Goal: Task Accomplishment & Management: Manage account settings

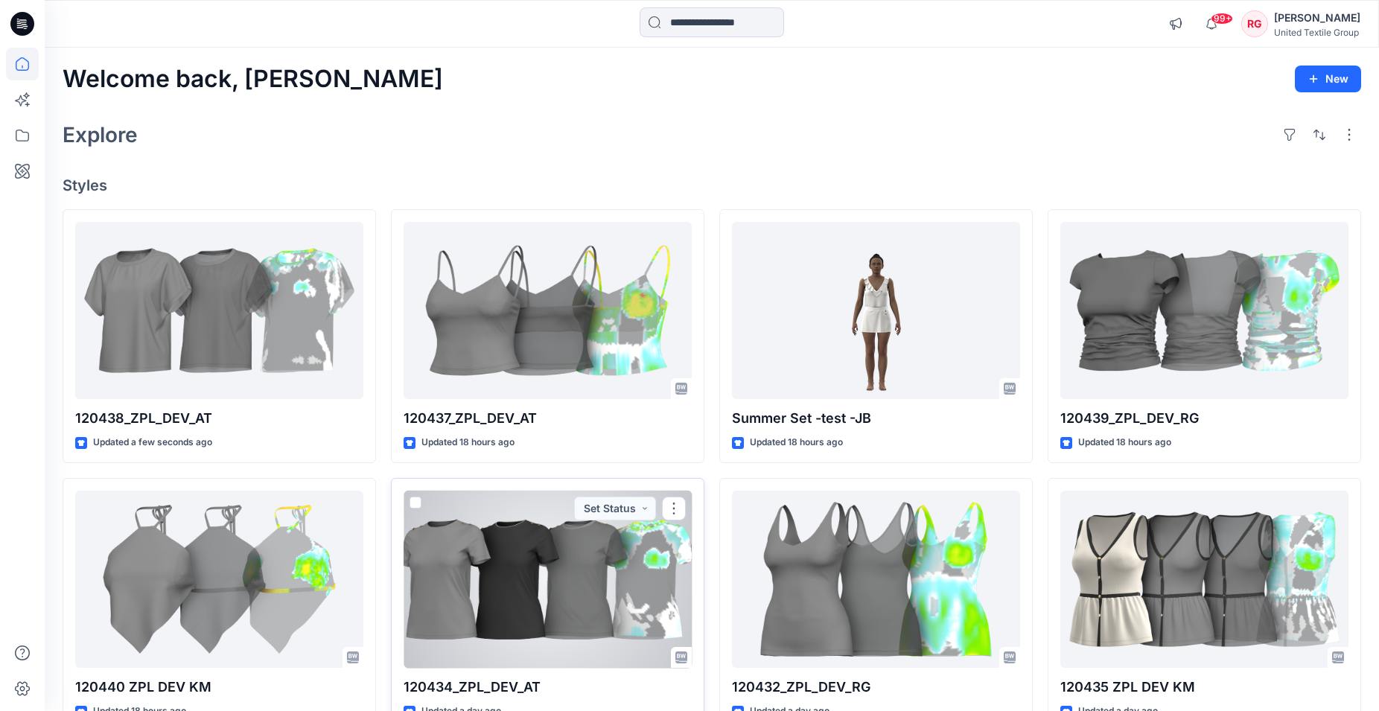
scroll to position [228, 0]
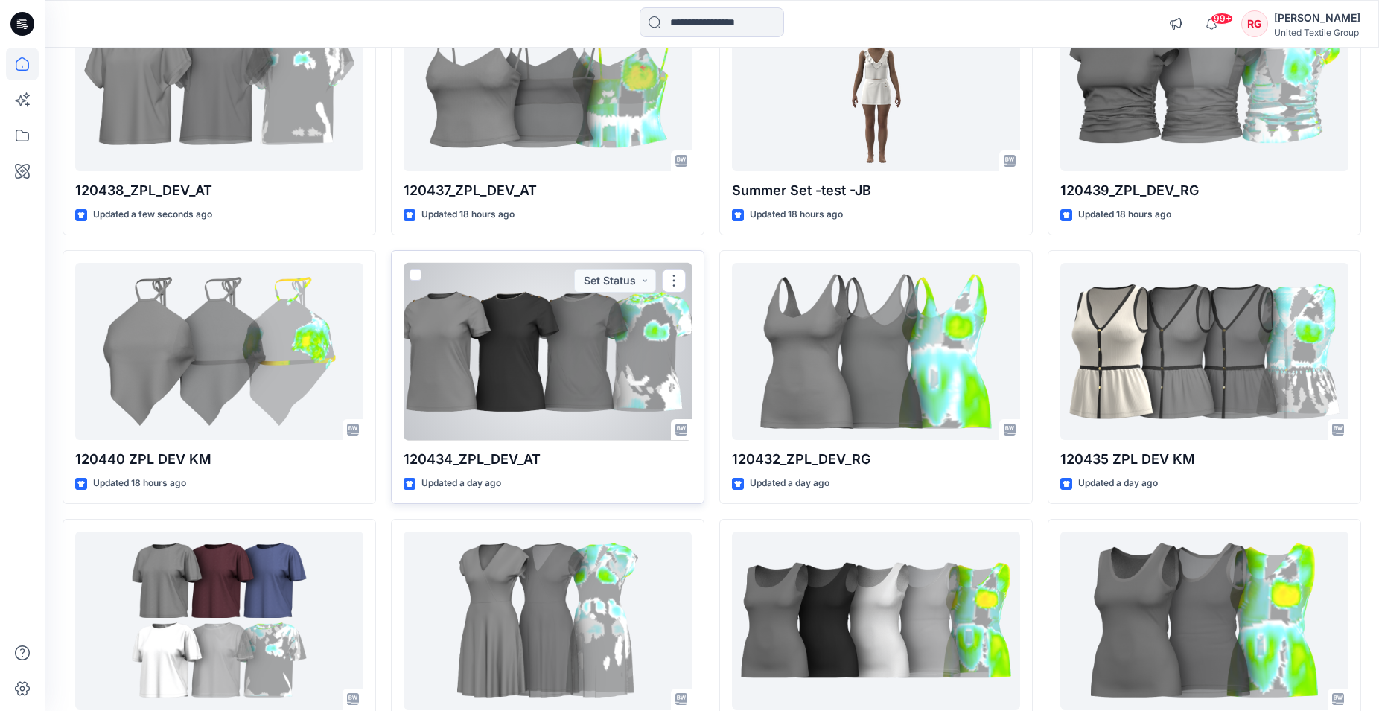
click at [531, 358] on div at bounding box center [547, 352] width 288 height 178
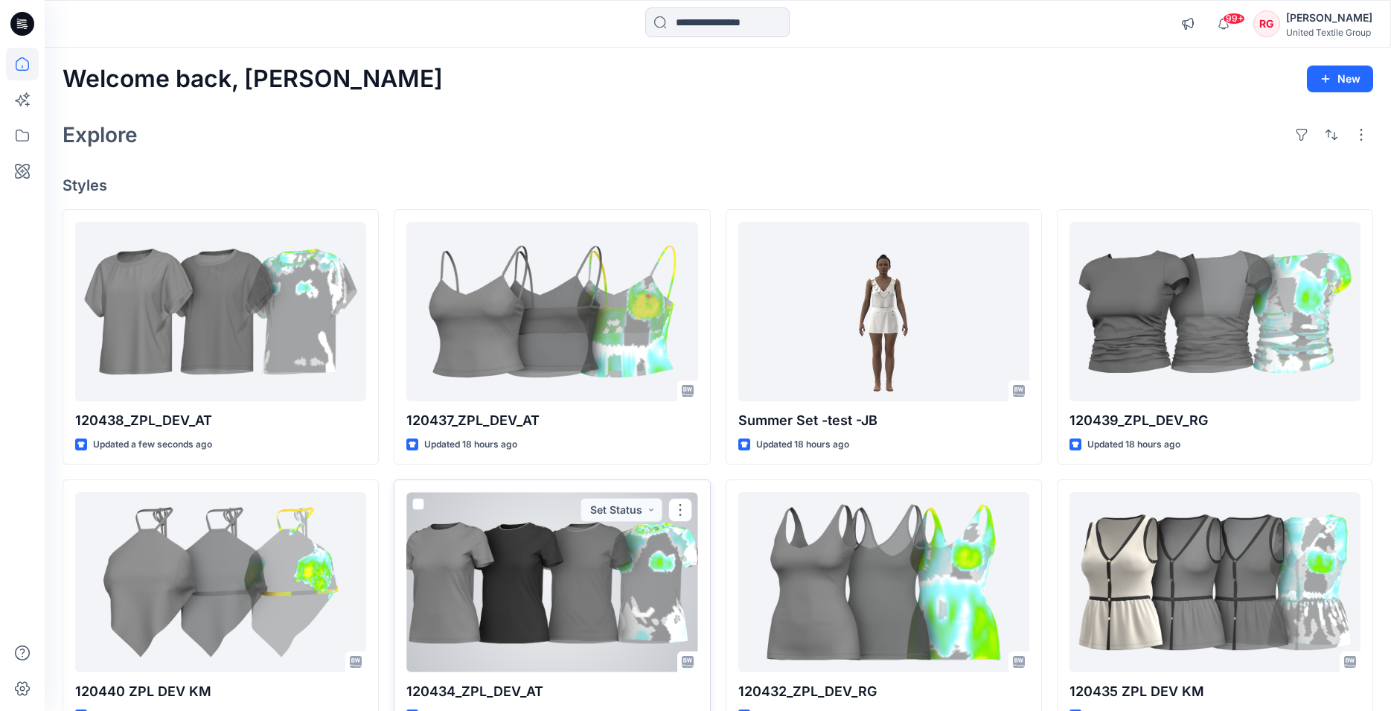
click at [531, 358] on div "Welcome back, [PERSON_NAME] New Explore Styles 120438_ZPL_DEV_AT Updated a few …" at bounding box center [718, 563] width 1347 height 1030
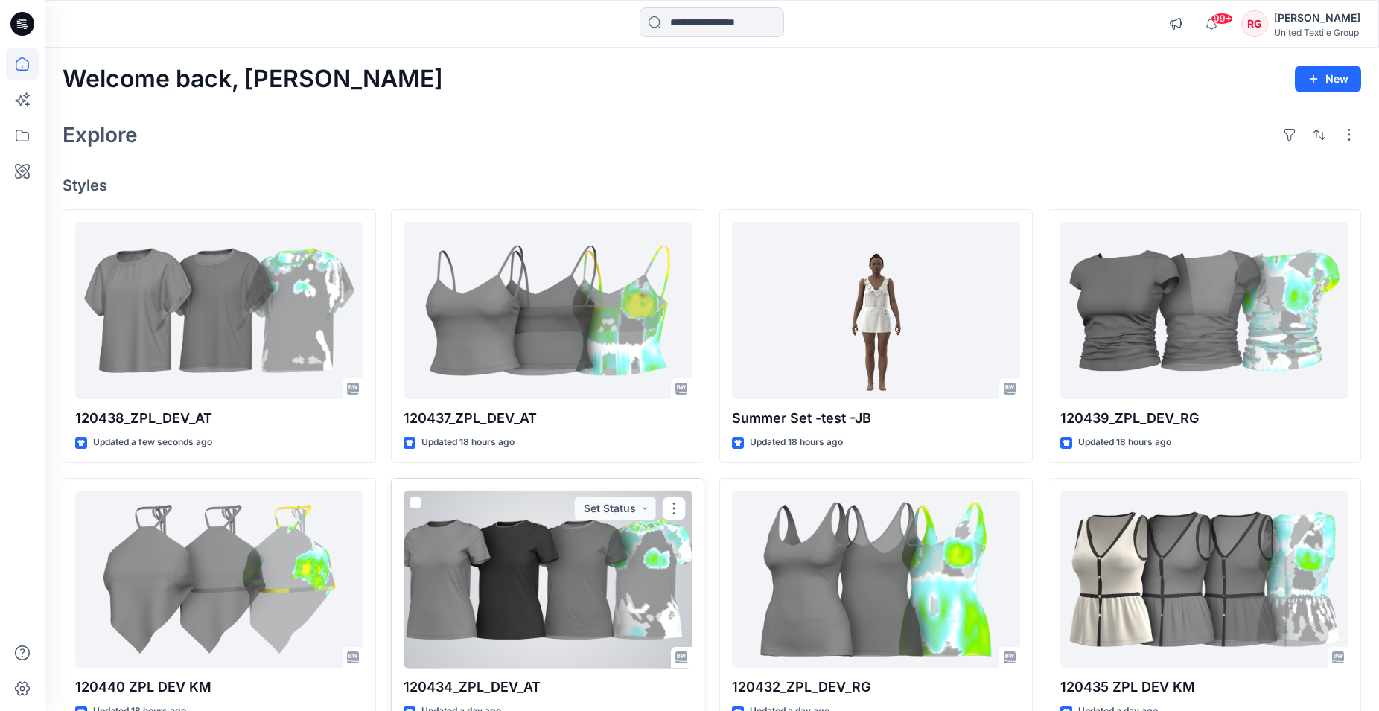
click at [572, 568] on div at bounding box center [547, 580] width 288 height 178
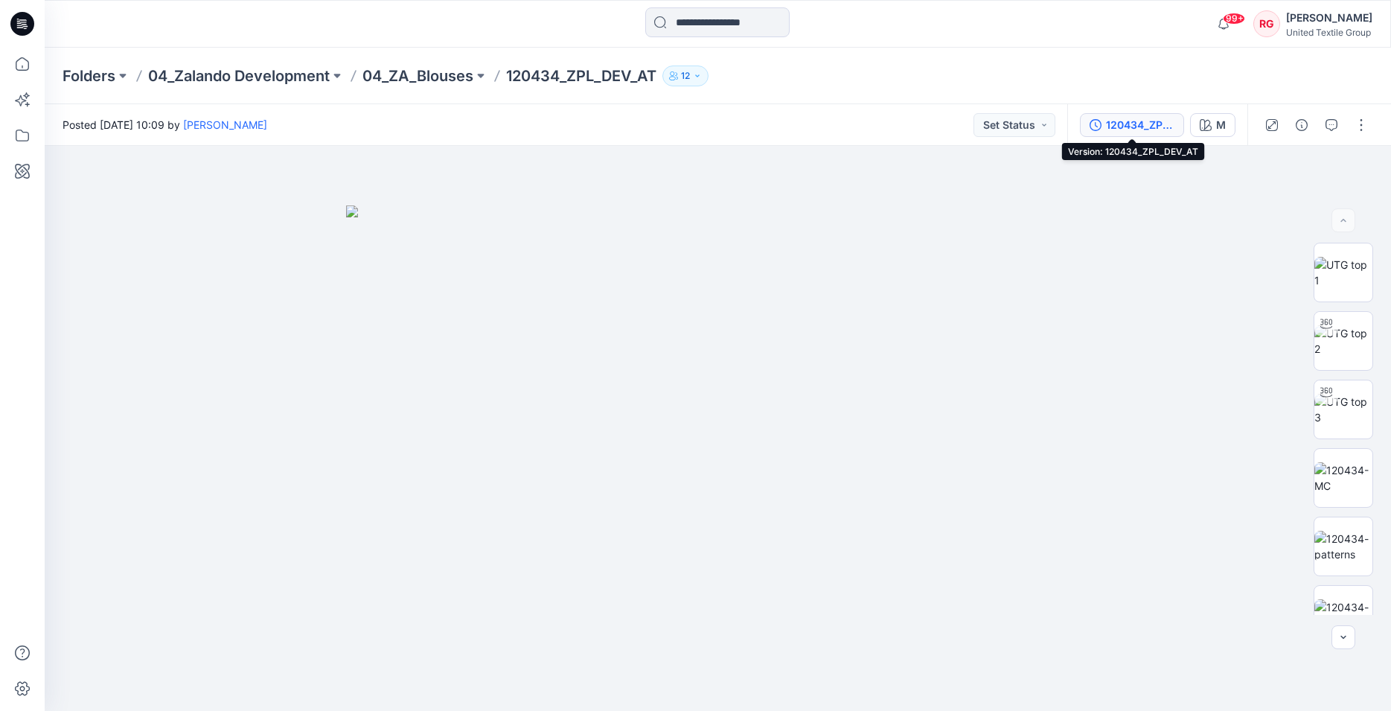
click at [1146, 126] on div "120434_ZPL_DEV_AT" at bounding box center [1140, 125] width 68 height 16
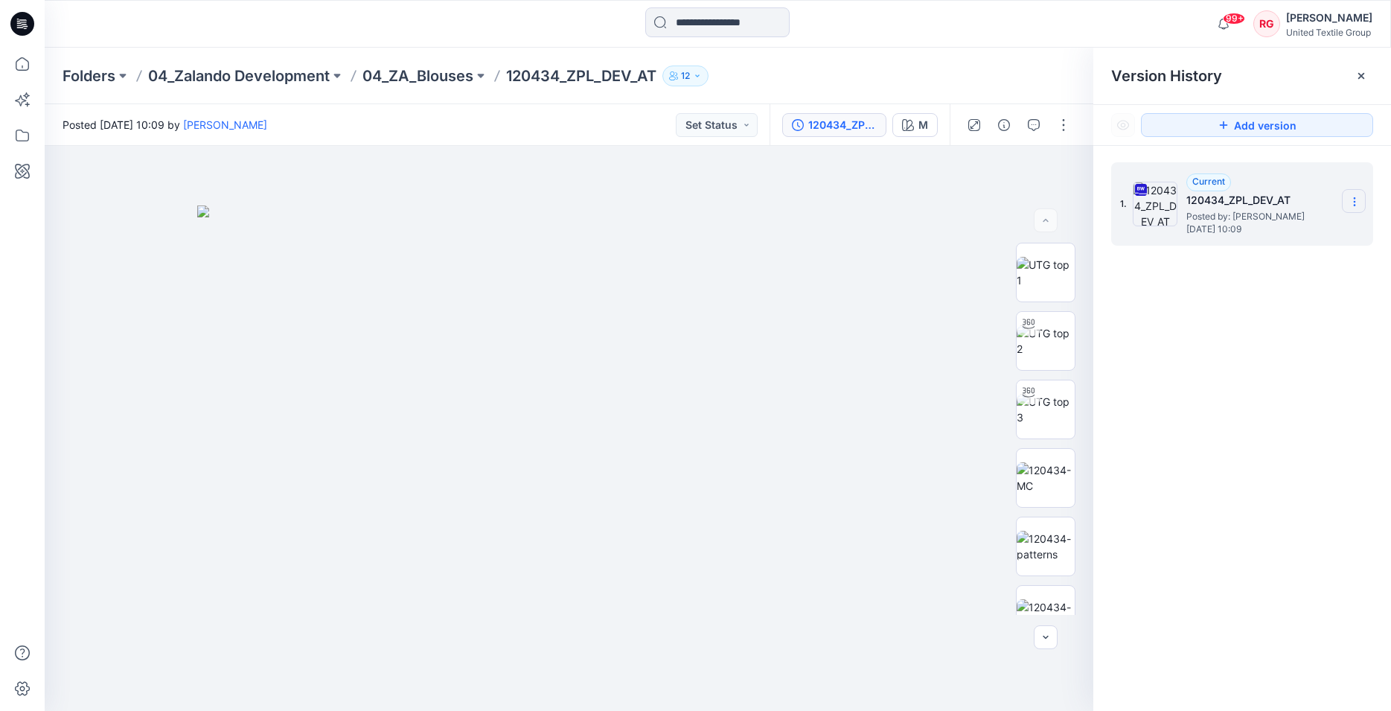
click at [1353, 202] on icon at bounding box center [1355, 202] width 12 height 12
click at [1309, 229] on span "Download Source BW File" at bounding box center [1279, 231] width 124 height 18
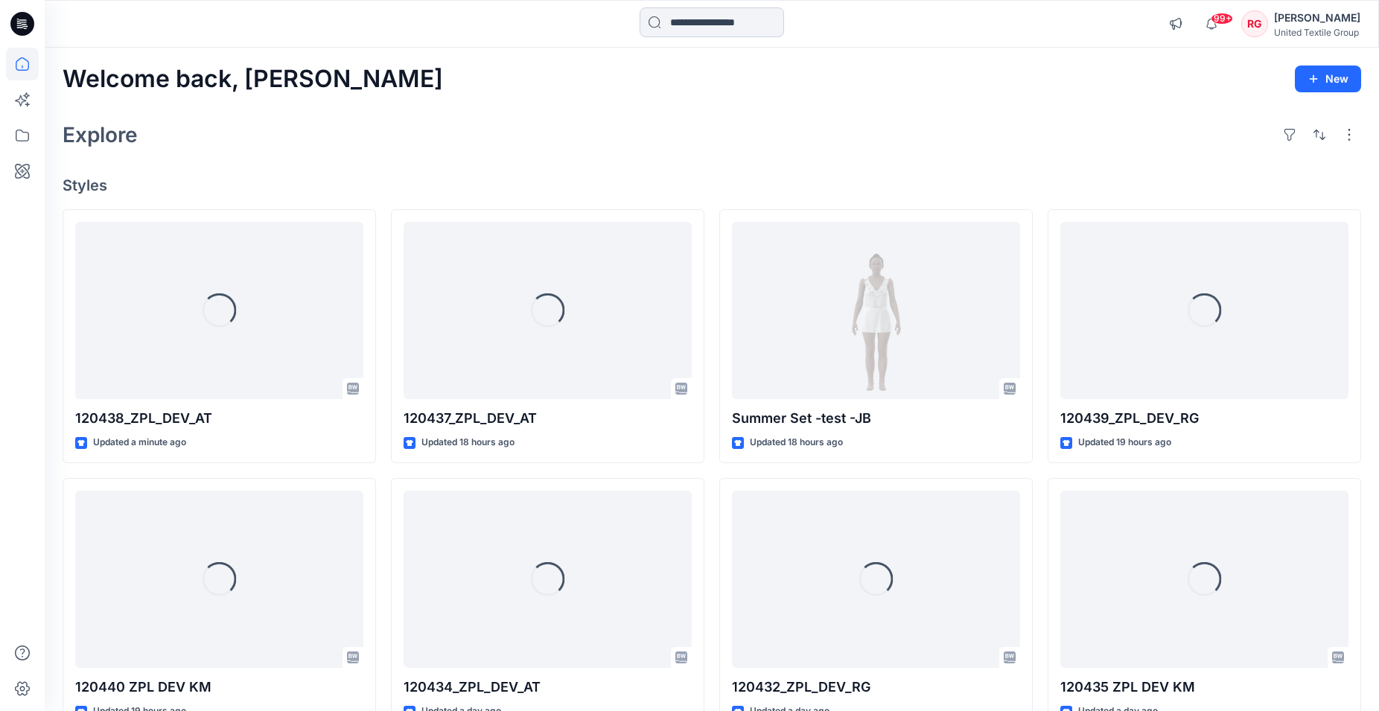
click at [738, 31] on input at bounding box center [711, 22] width 144 height 30
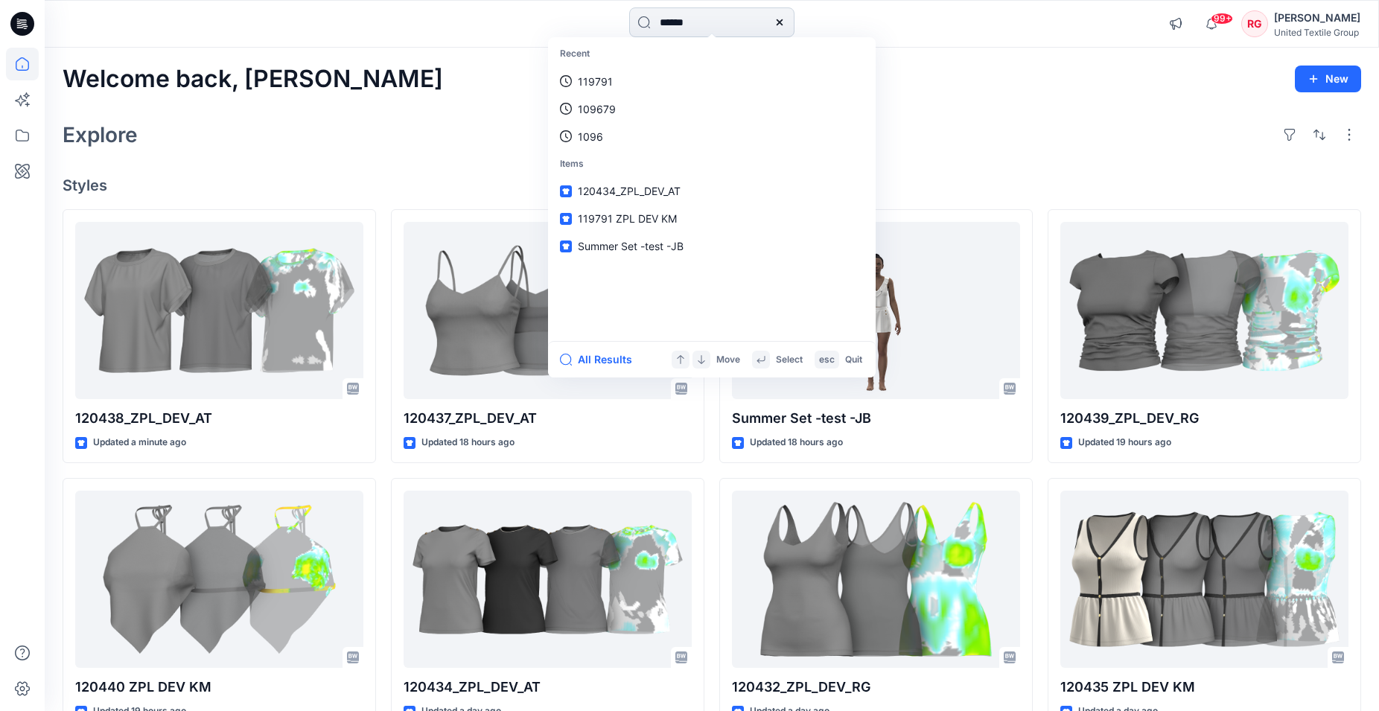
type input "******"
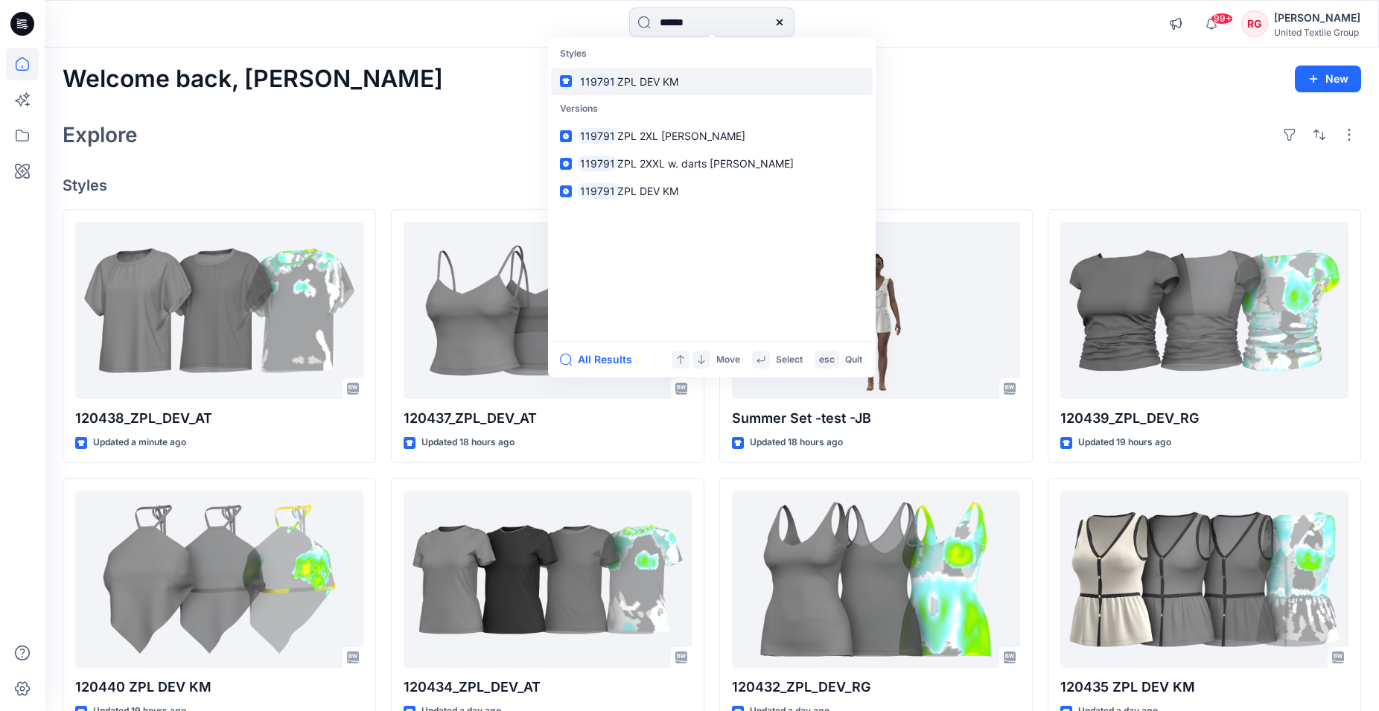
click at [677, 80] on span "ZPL DEV KM" at bounding box center [647, 81] width 61 height 13
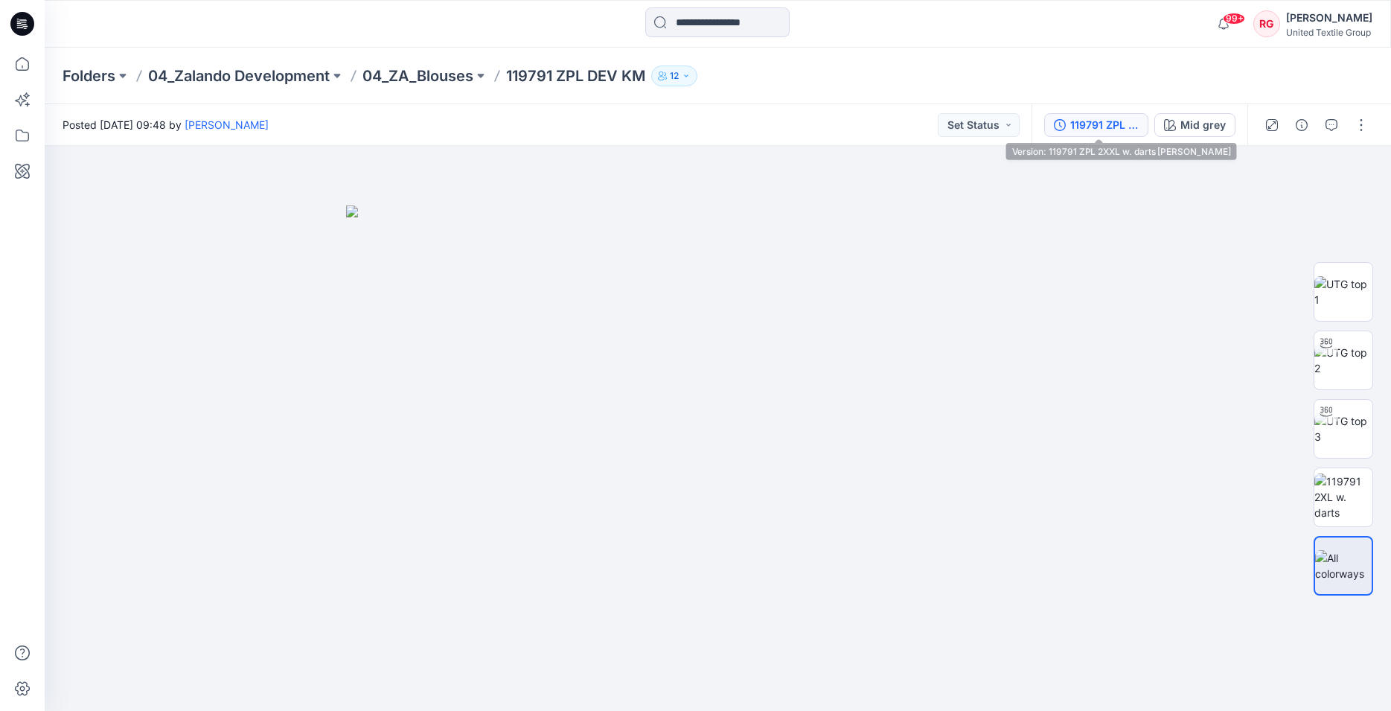
click at [1108, 116] on button "119791 ZPL 2XXL w. darts BD-JB" at bounding box center [1096, 125] width 104 height 24
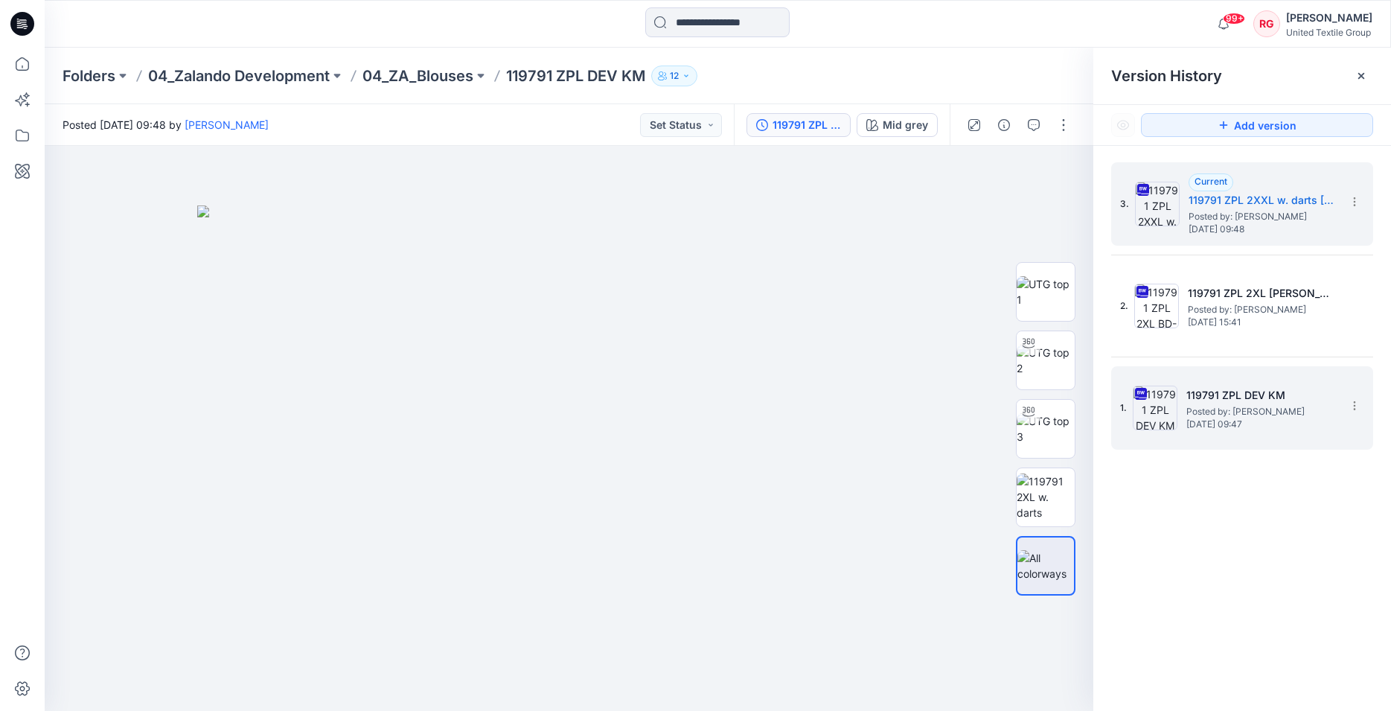
click at [1255, 412] on span "Posted by: Kristina Mekseniene" at bounding box center [1261, 411] width 149 height 15
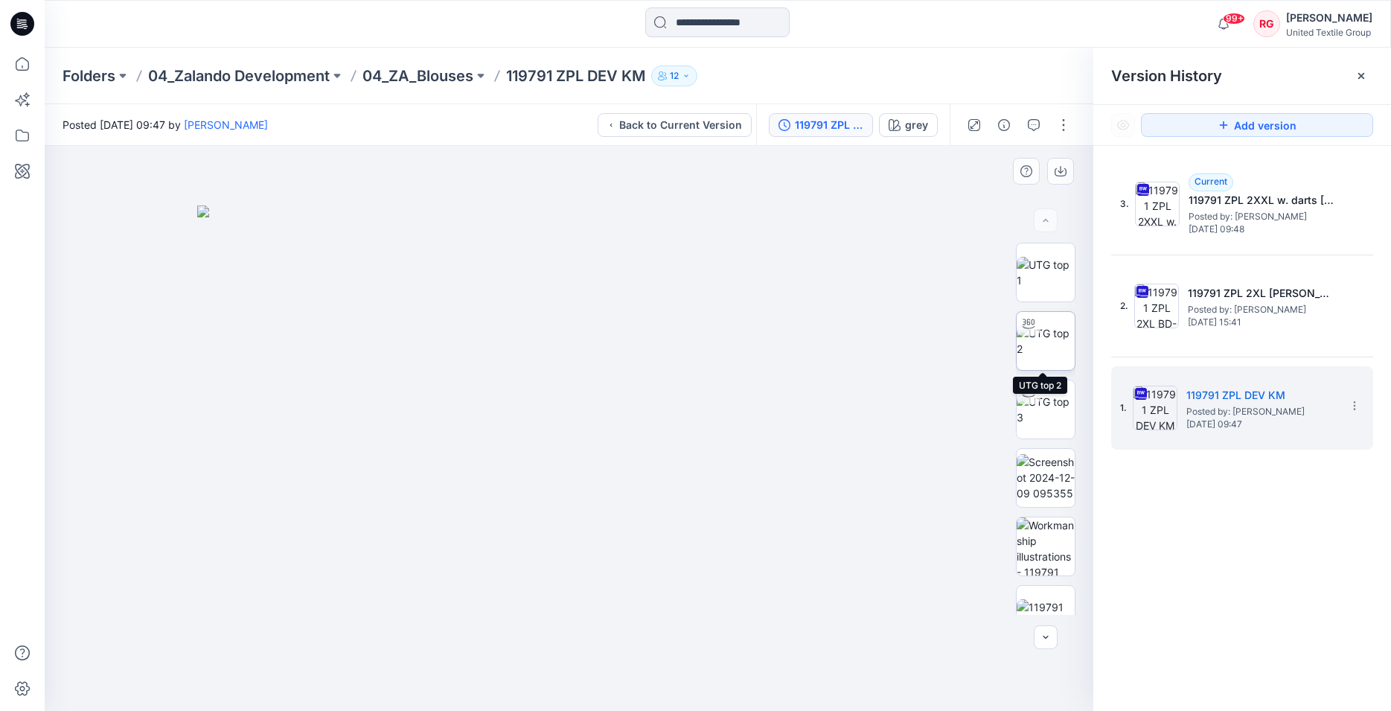
click at [1053, 339] on img at bounding box center [1046, 340] width 58 height 31
drag, startPoint x: 573, startPoint y: 692, endPoint x: 796, endPoint y: 653, distance: 225.9
click at [796, 653] on icon at bounding box center [571, 667] width 450 height 56
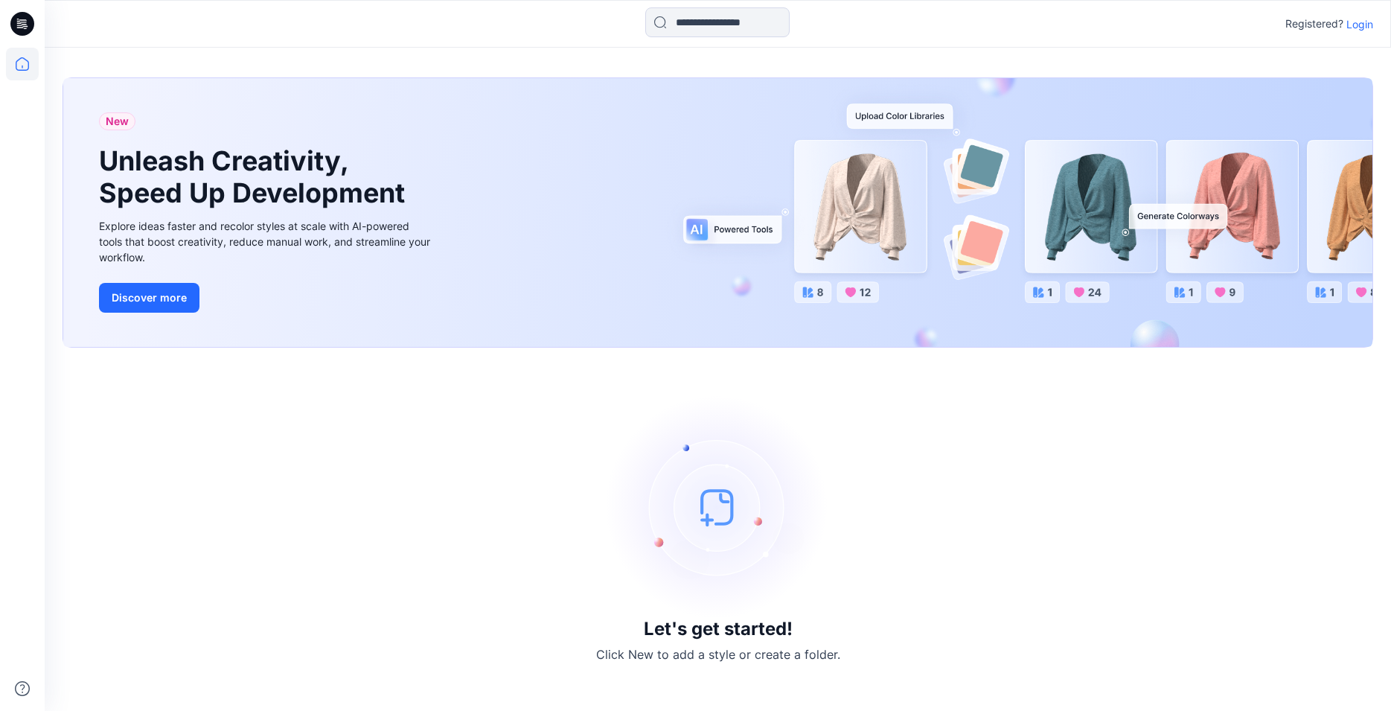
click at [1364, 15] on div "Registered? Login" at bounding box center [1330, 24] width 88 height 18
click at [1365, 20] on p "Login" at bounding box center [1360, 24] width 27 height 16
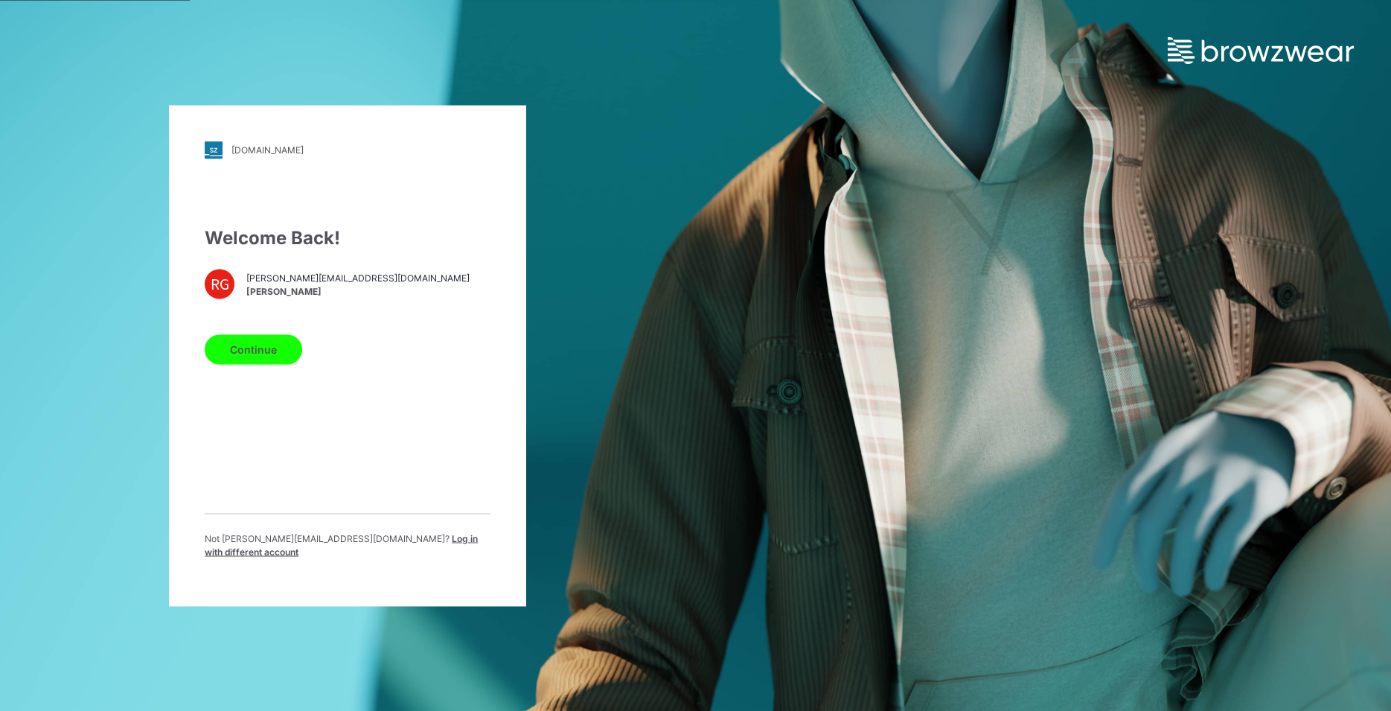
click at [259, 351] on button "Continue" at bounding box center [254, 349] width 98 height 30
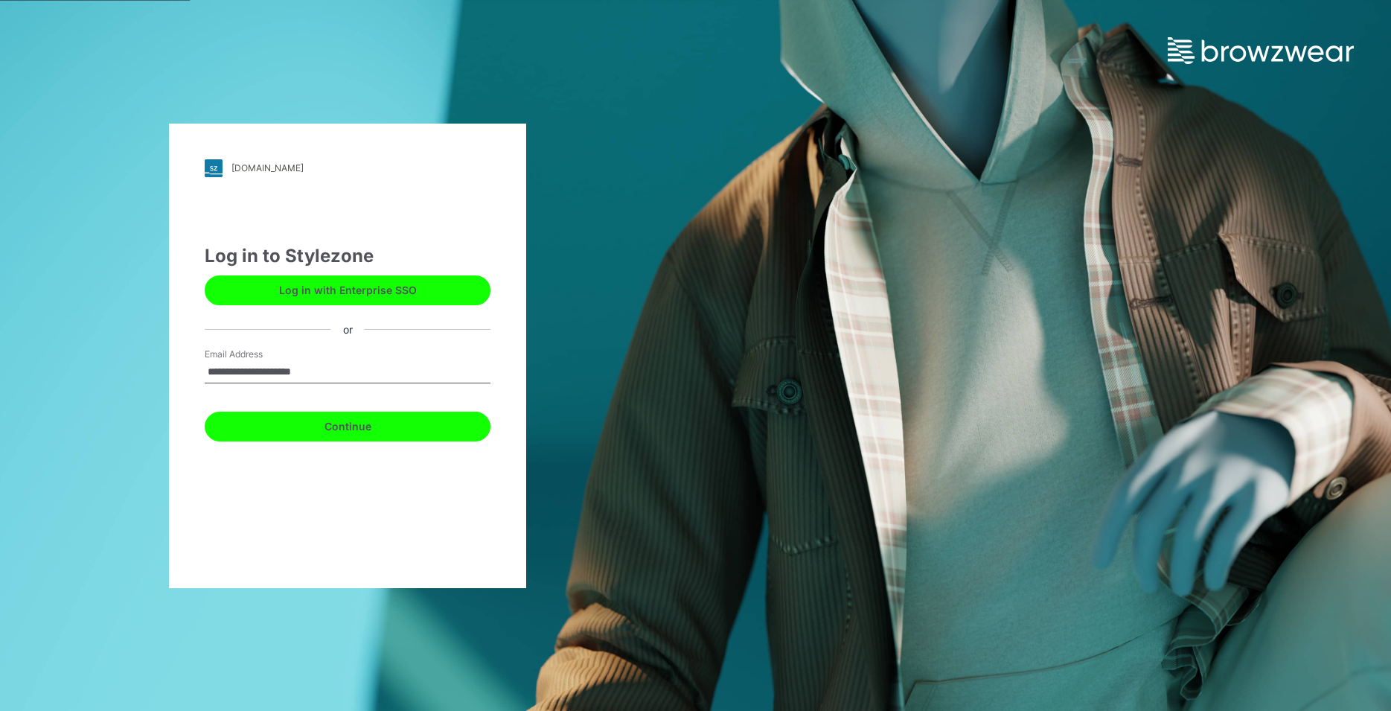
click at [341, 430] on button "Continue" at bounding box center [348, 427] width 286 height 30
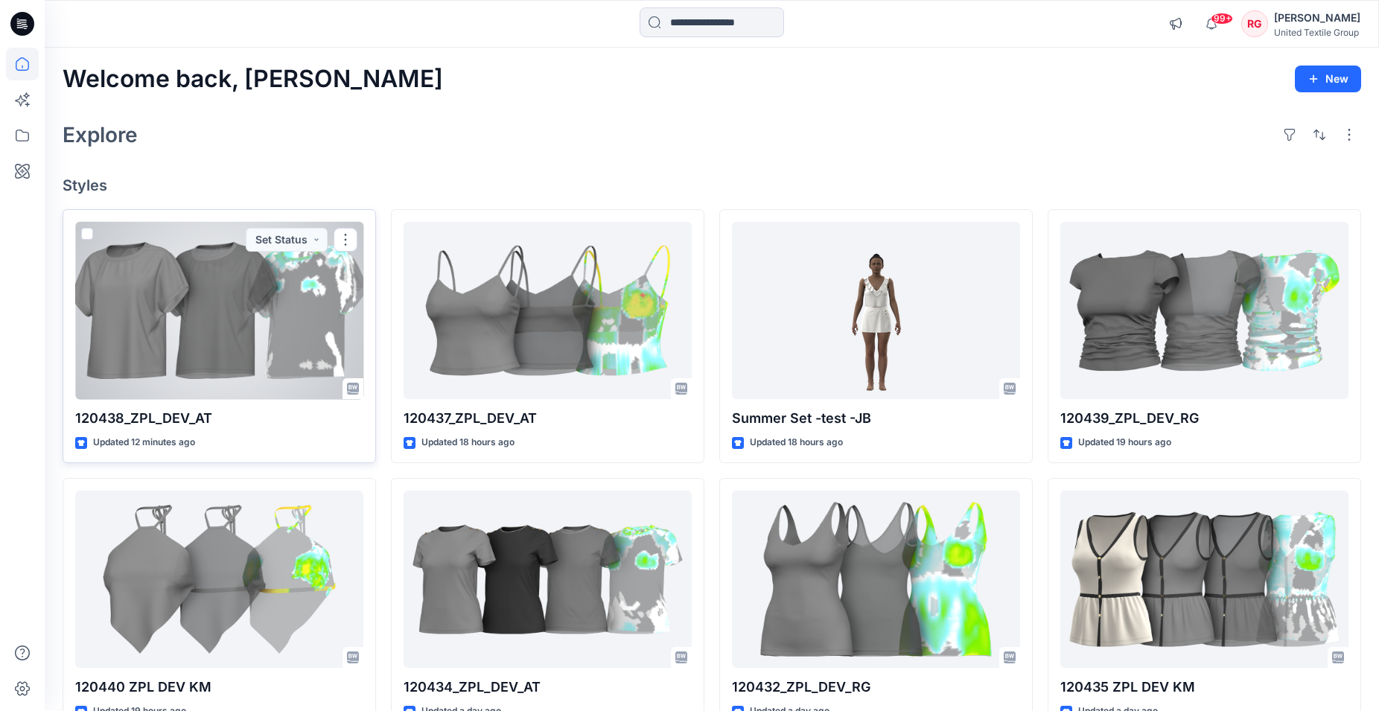
click at [258, 316] on div at bounding box center [219, 311] width 288 height 178
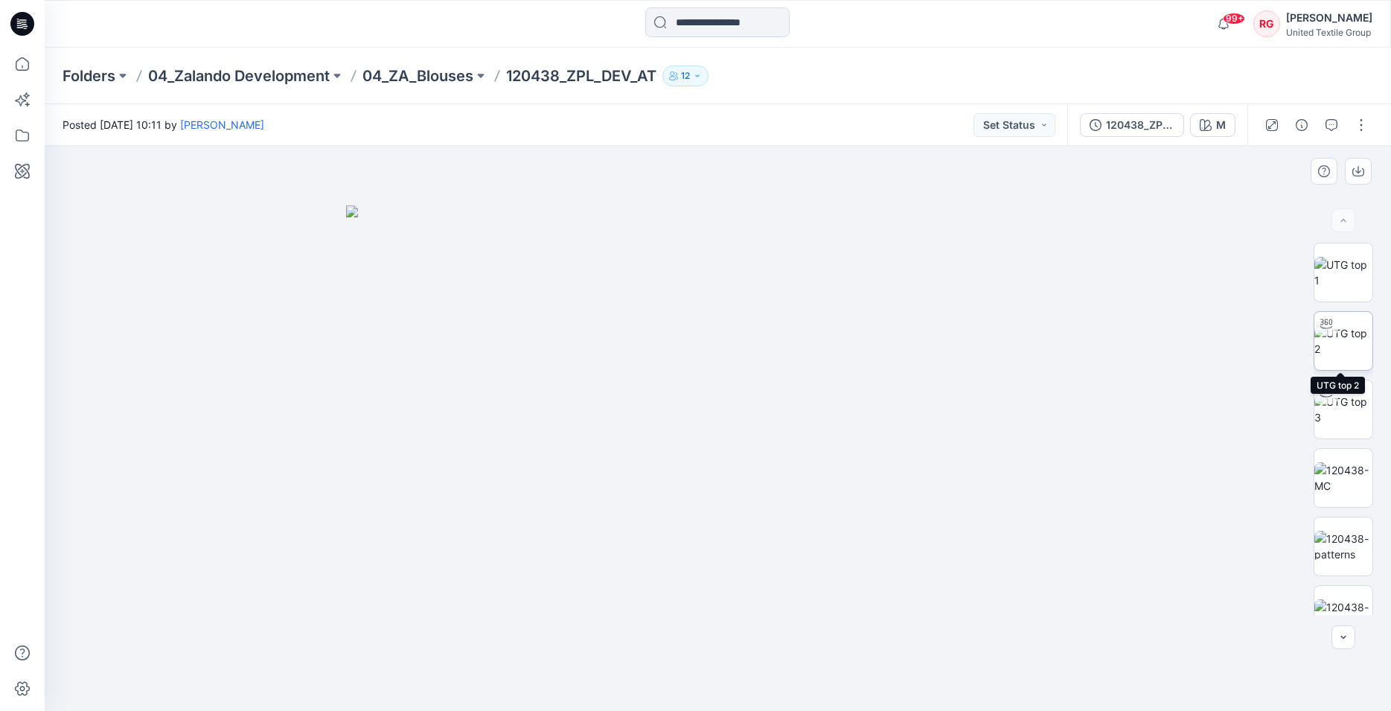
click at [1340, 337] on img at bounding box center [1344, 340] width 58 height 31
drag, startPoint x: 720, startPoint y: 691, endPoint x: 941, endPoint y: 670, distance: 222.1
click at [941, 670] on icon at bounding box center [720, 667] width 450 height 56
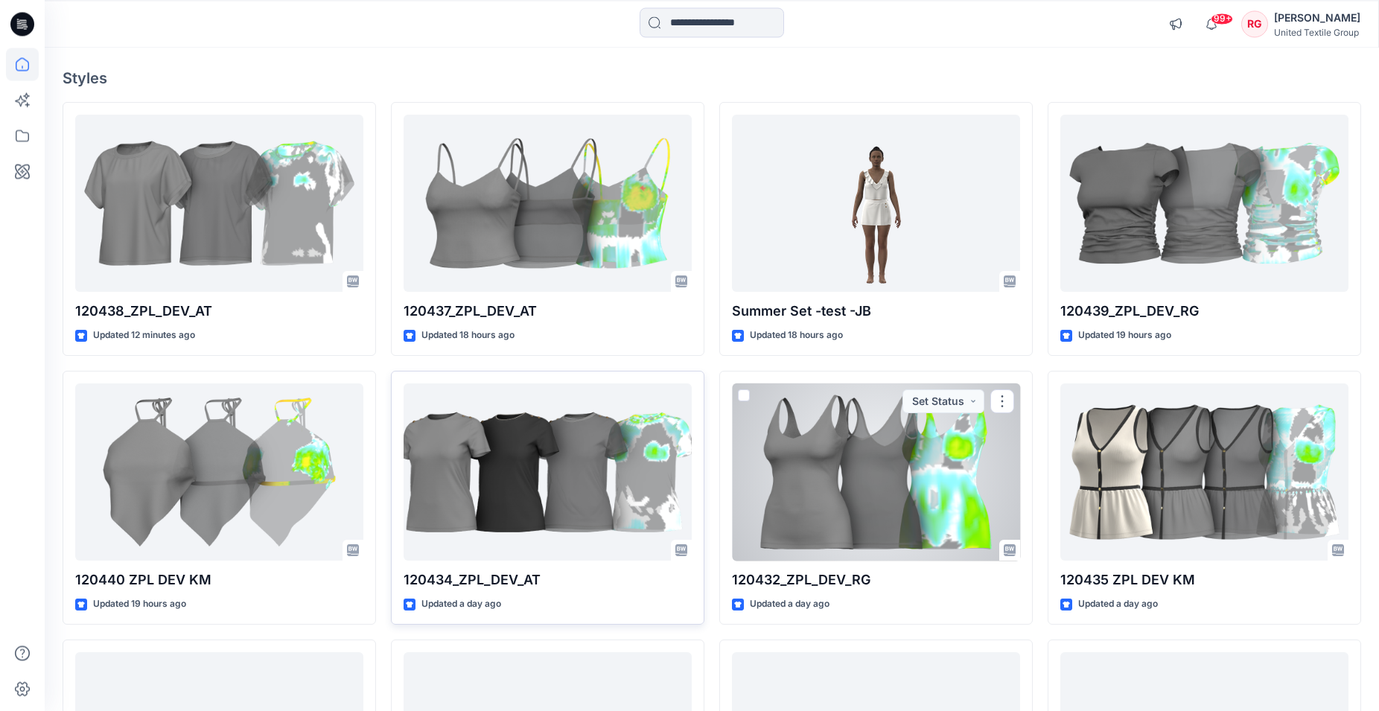
scroll to position [152, 0]
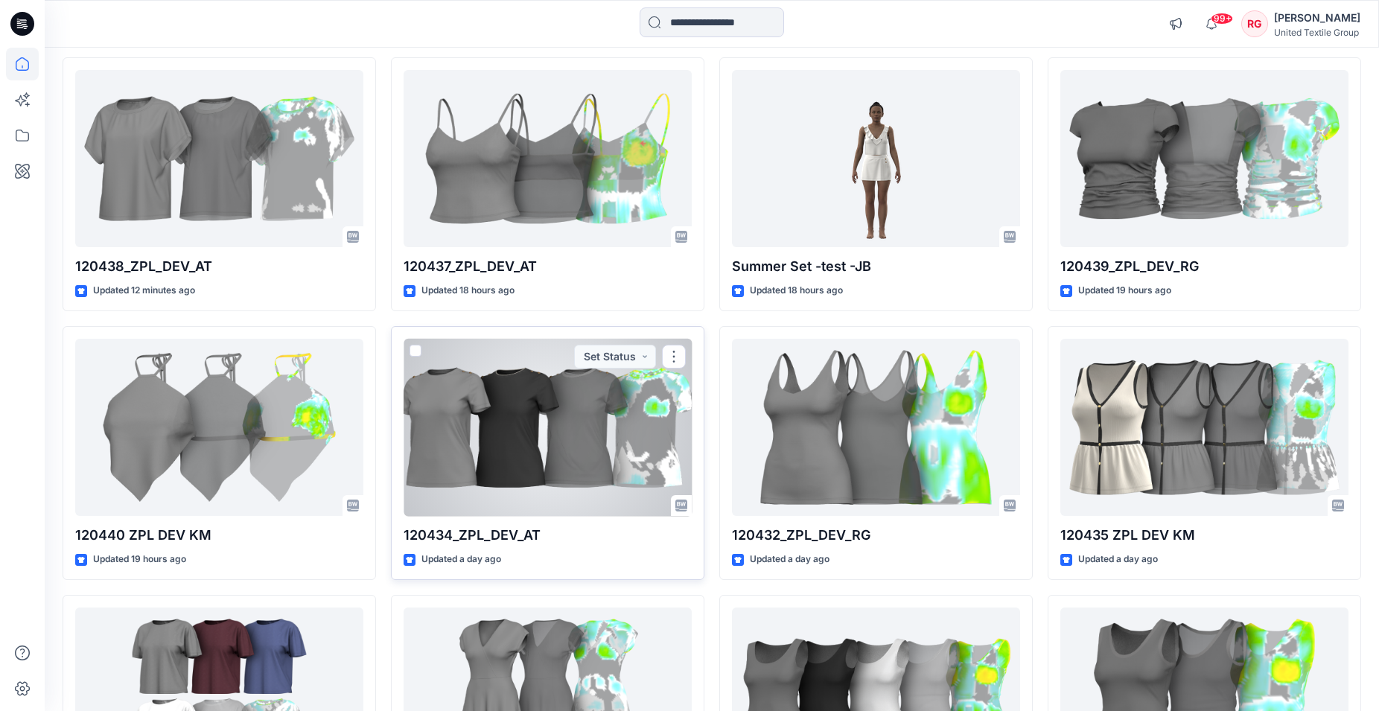
click at [565, 444] on div at bounding box center [547, 428] width 288 height 178
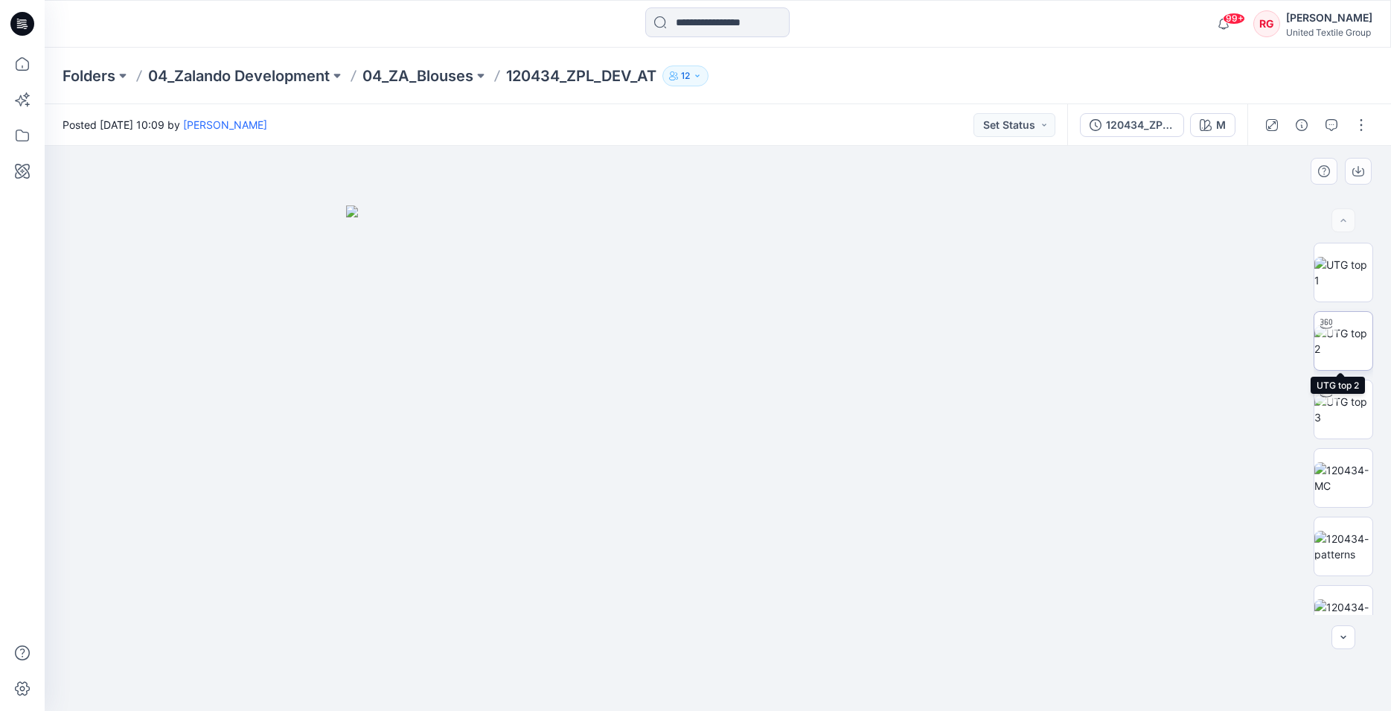
click at [1332, 333] on div at bounding box center [1327, 324] width 24 height 24
drag, startPoint x: 738, startPoint y: 691, endPoint x: 954, endPoint y: 668, distance: 217.0
click at [954, 668] on div at bounding box center [718, 428] width 1347 height 565
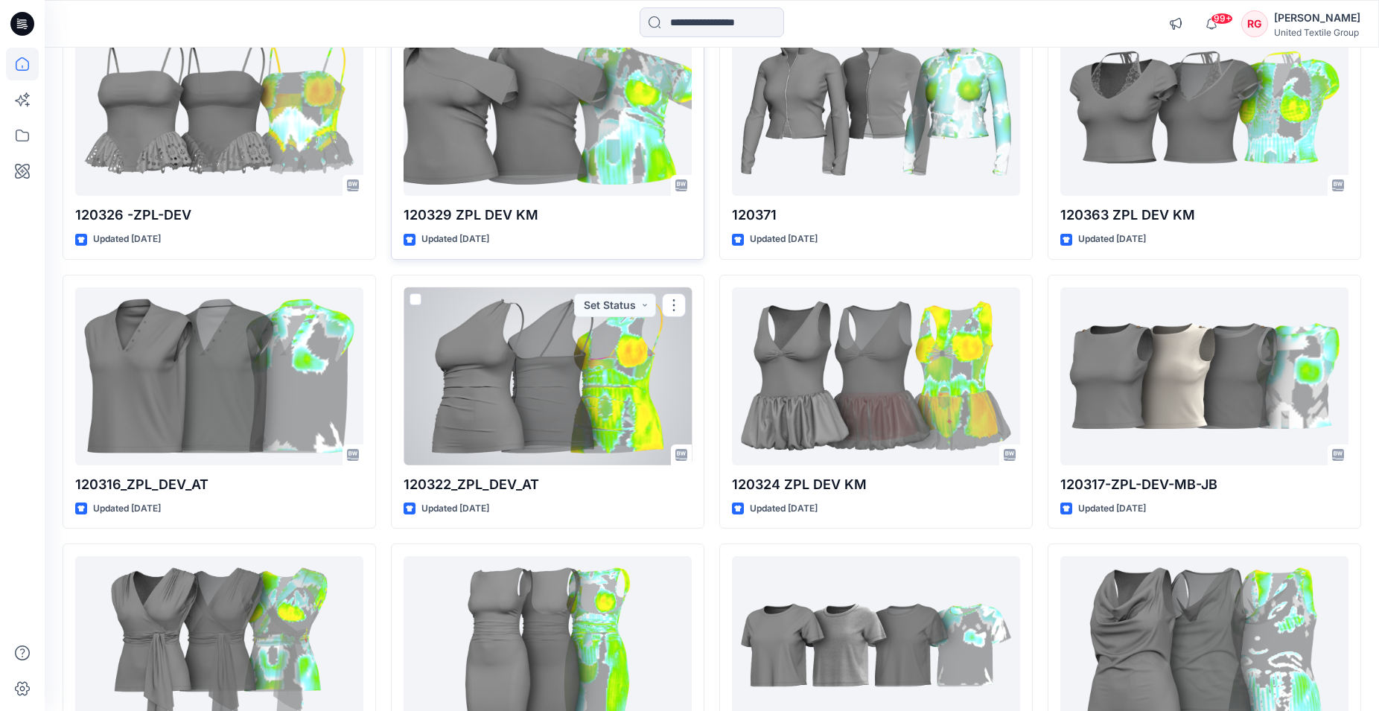
scroll to position [9842, 0]
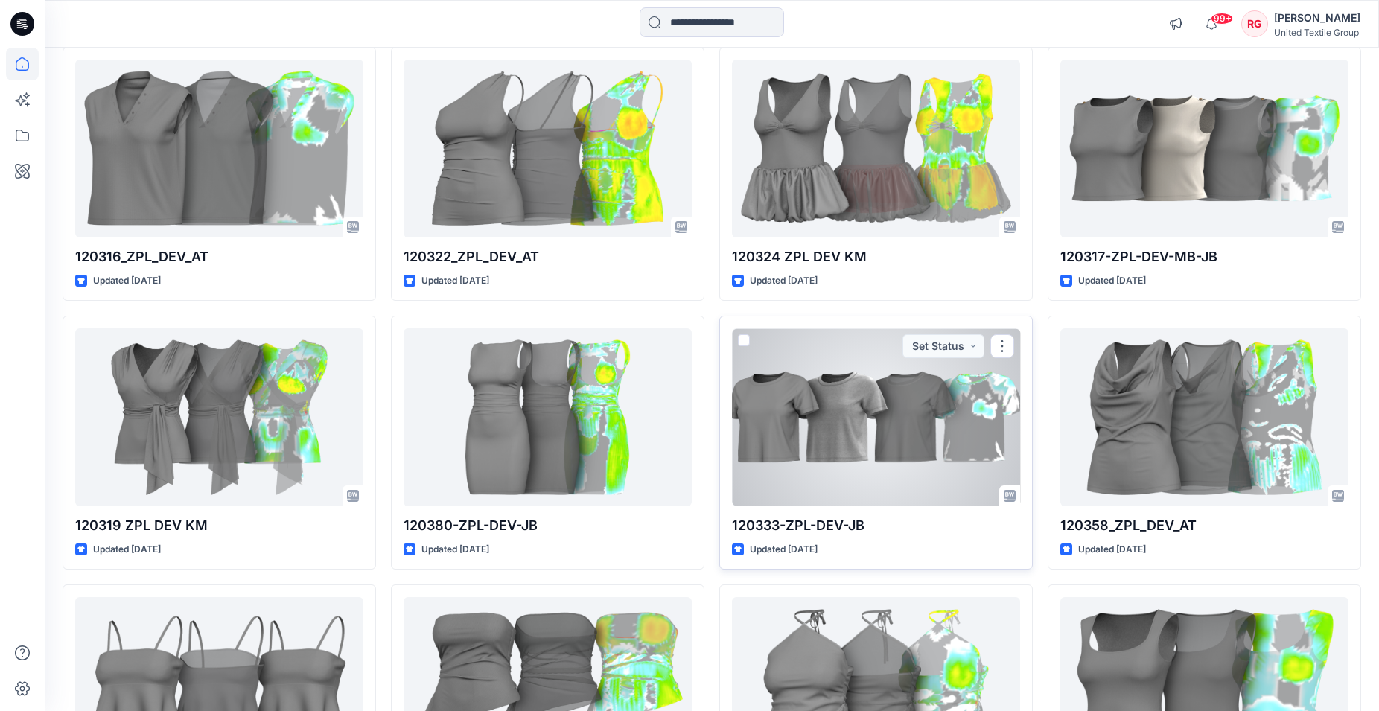
click at [855, 444] on div at bounding box center [876, 417] width 288 height 178
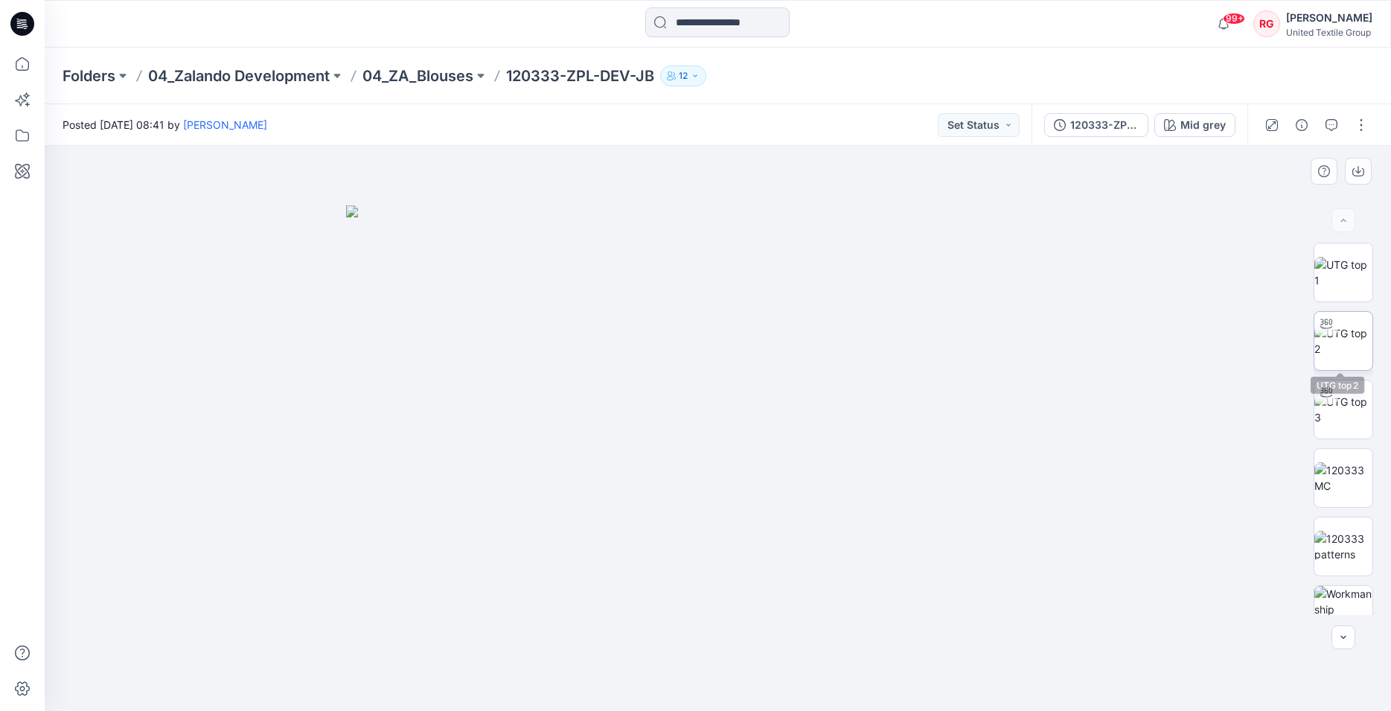
click at [1340, 344] on img at bounding box center [1344, 340] width 58 height 31
drag, startPoint x: 718, startPoint y: 689, endPoint x: 936, endPoint y: 656, distance: 220.7
click at [936, 656] on icon at bounding box center [720, 667] width 450 height 56
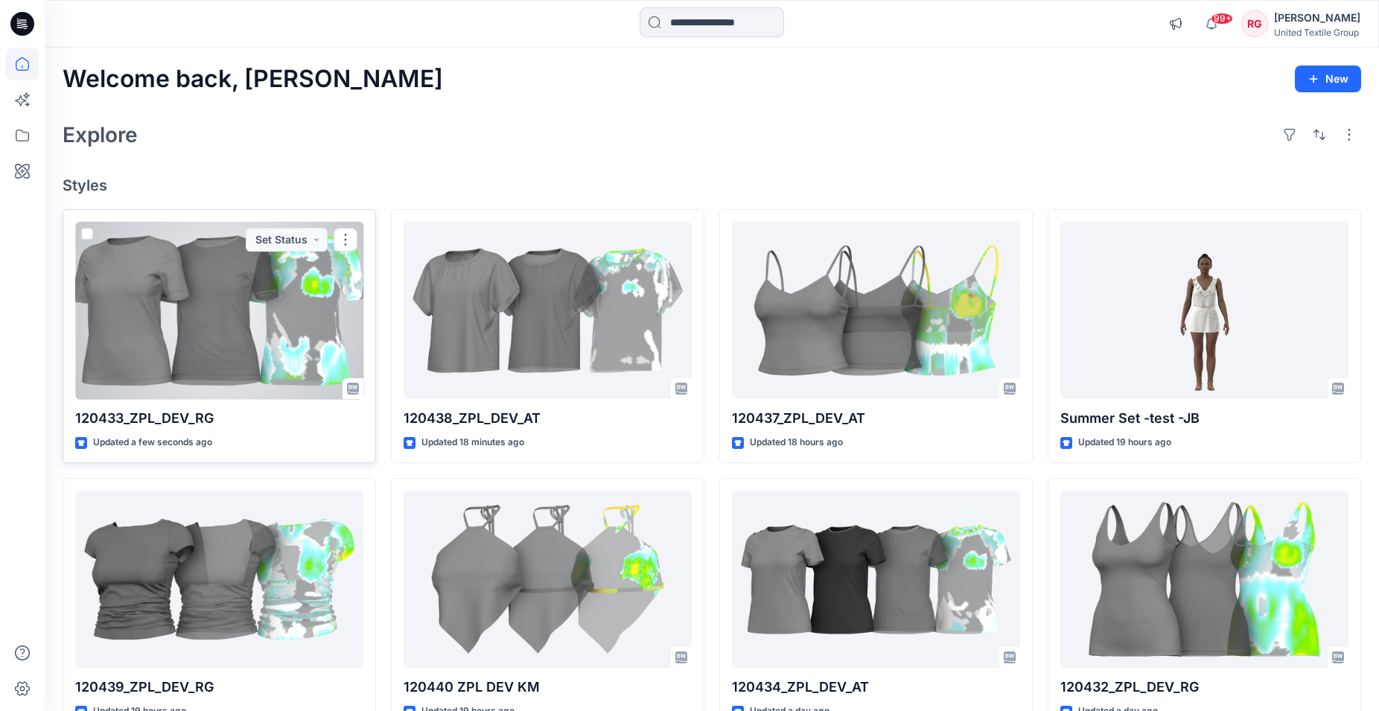
click at [266, 325] on div at bounding box center [219, 311] width 288 height 178
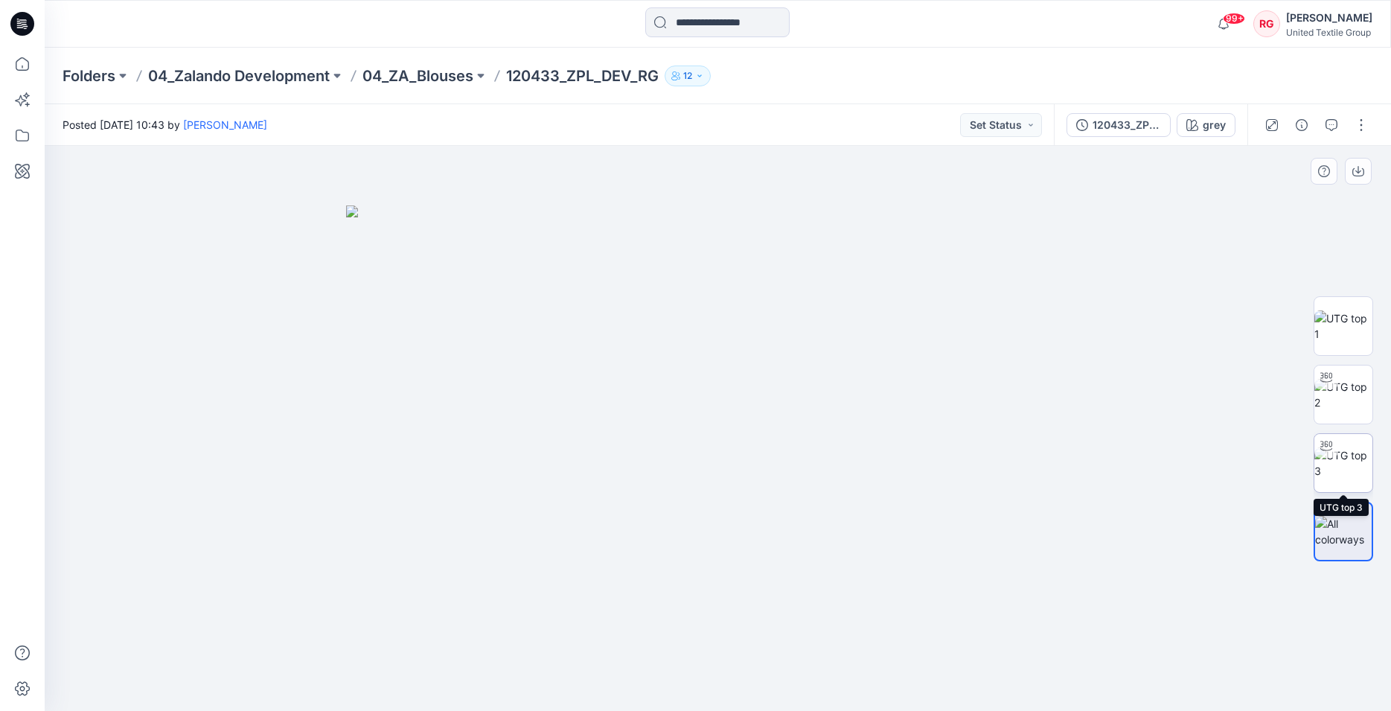
click at [1338, 461] on img at bounding box center [1344, 462] width 58 height 31
drag, startPoint x: 718, startPoint y: 686, endPoint x: 959, endPoint y: 673, distance: 241.5
click at [959, 673] on div at bounding box center [718, 428] width 1347 height 565
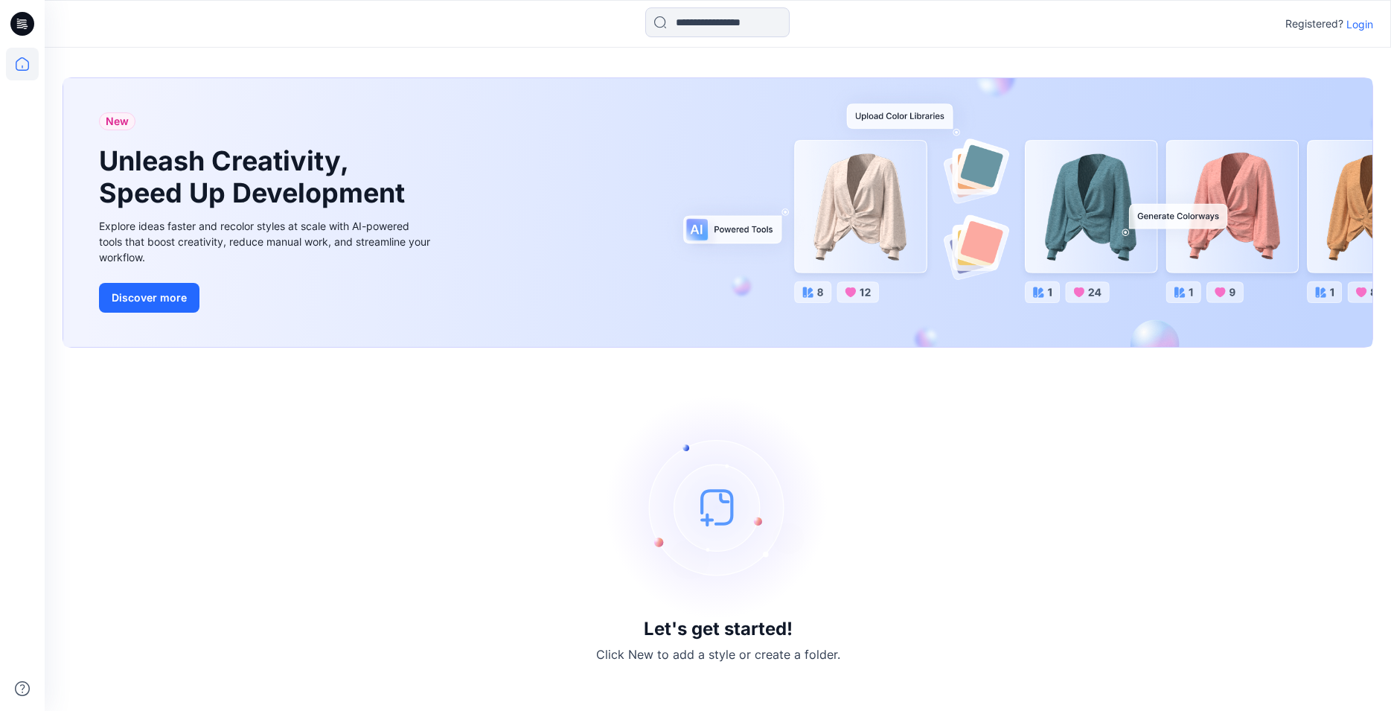
click at [1353, 19] on p "Login" at bounding box center [1360, 24] width 27 height 16
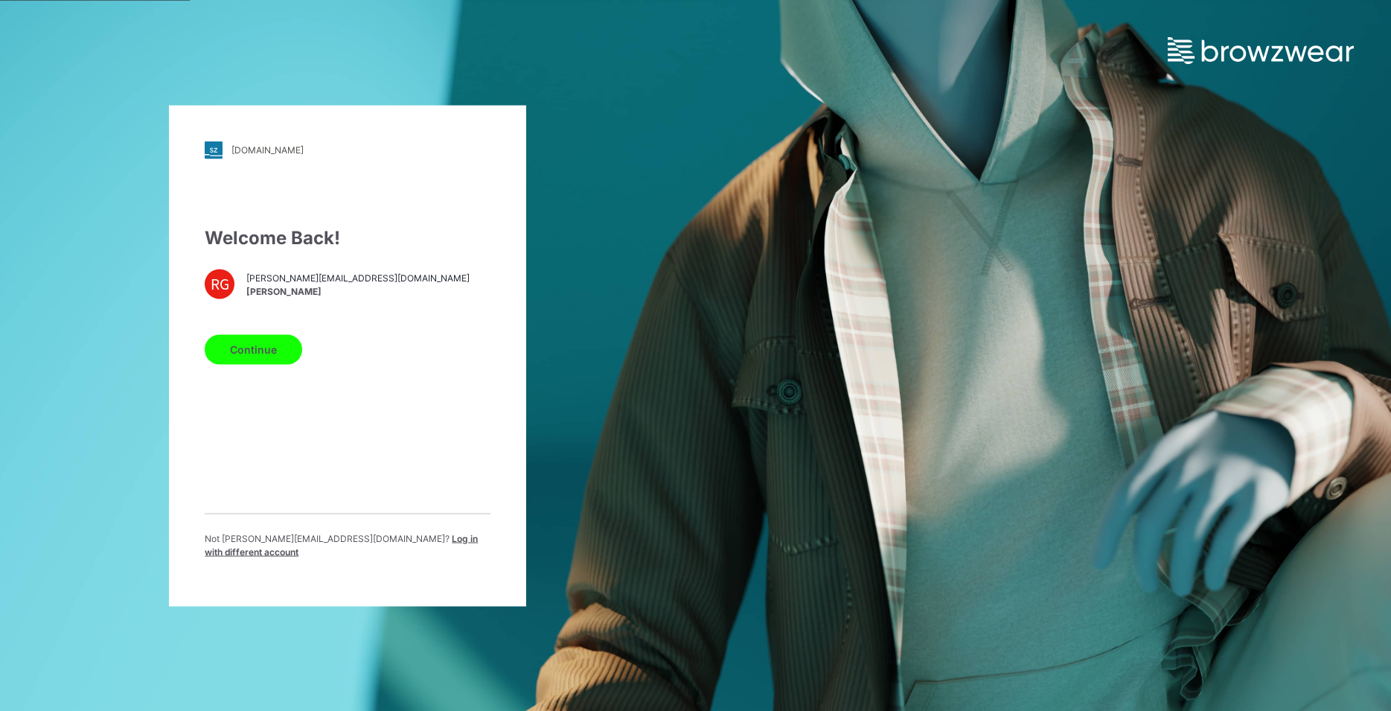
click at [258, 353] on button "Continue" at bounding box center [254, 349] width 98 height 30
click at [250, 355] on button "Continue" at bounding box center [254, 349] width 98 height 30
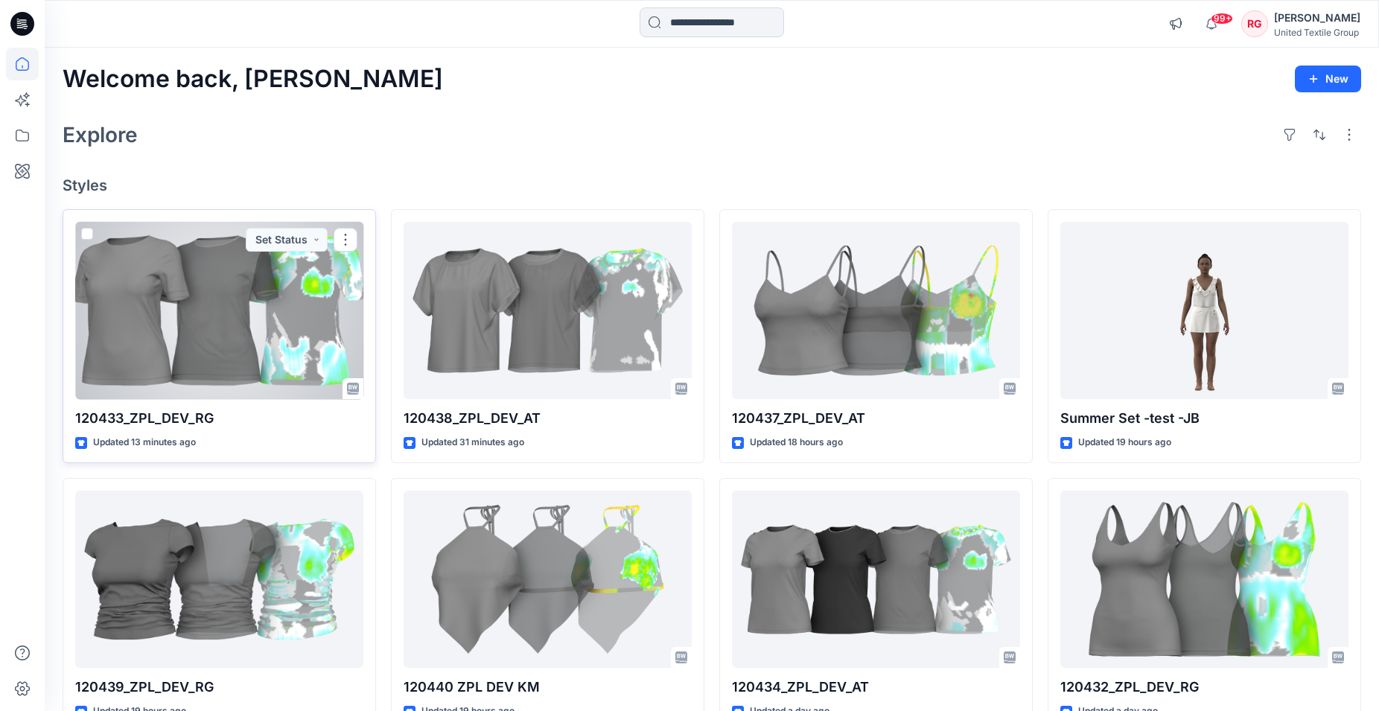
click at [280, 335] on div at bounding box center [219, 311] width 288 height 178
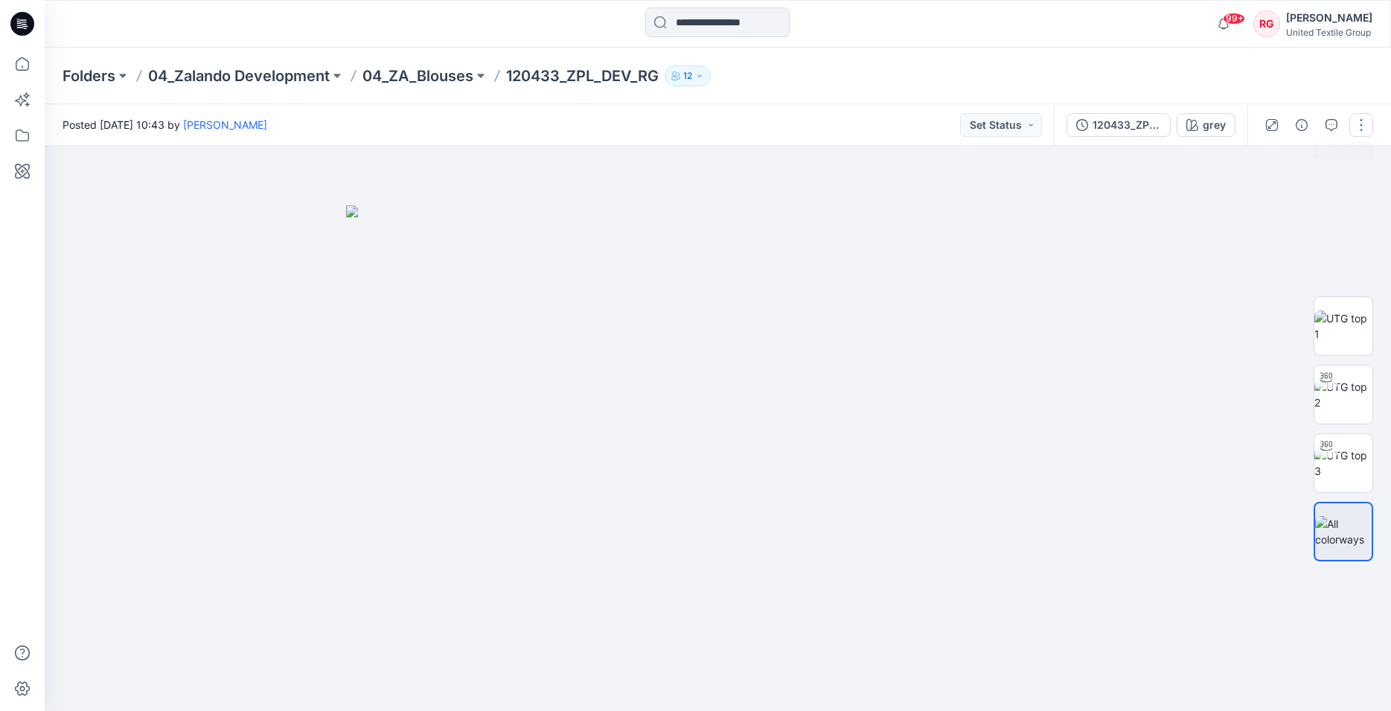
click at [1361, 129] on button "button" at bounding box center [1362, 125] width 24 height 24
click at [1278, 202] on button "Edit" at bounding box center [1298, 202] width 137 height 28
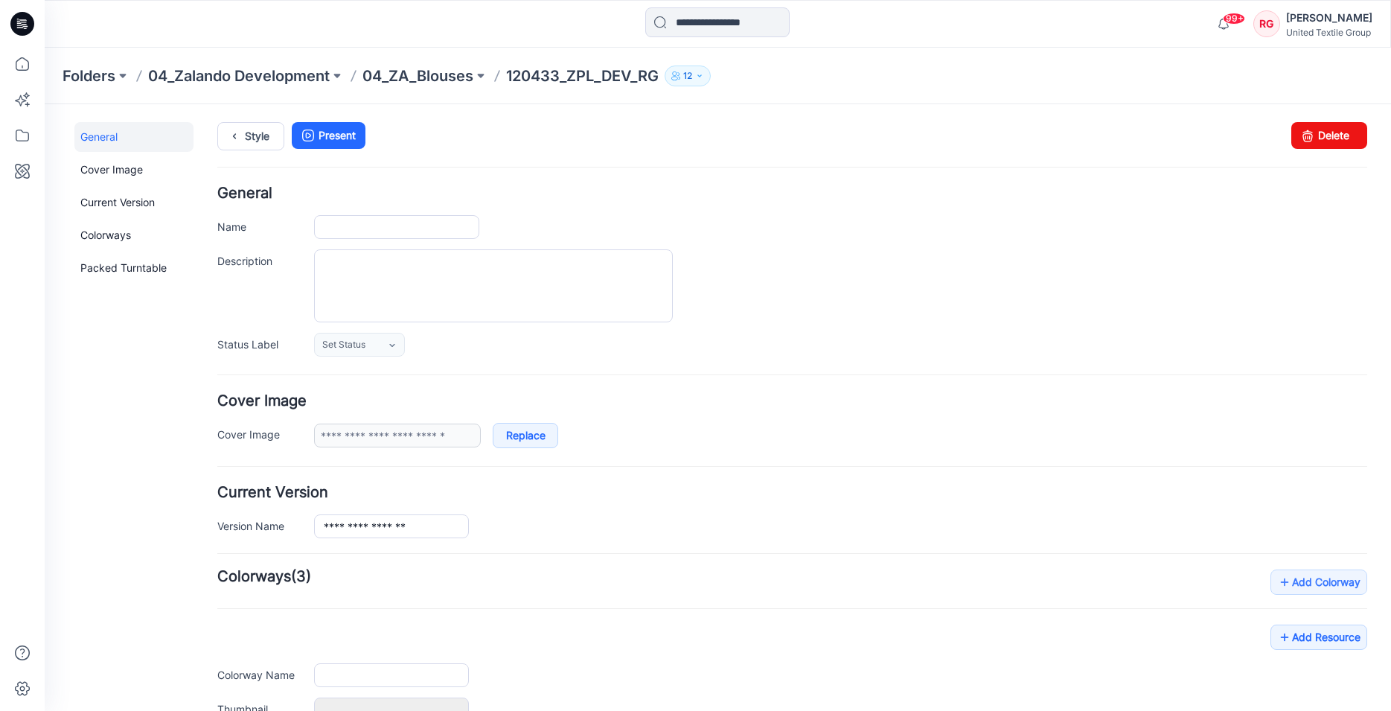
type input "**********"
type input "****"
type input "**********"
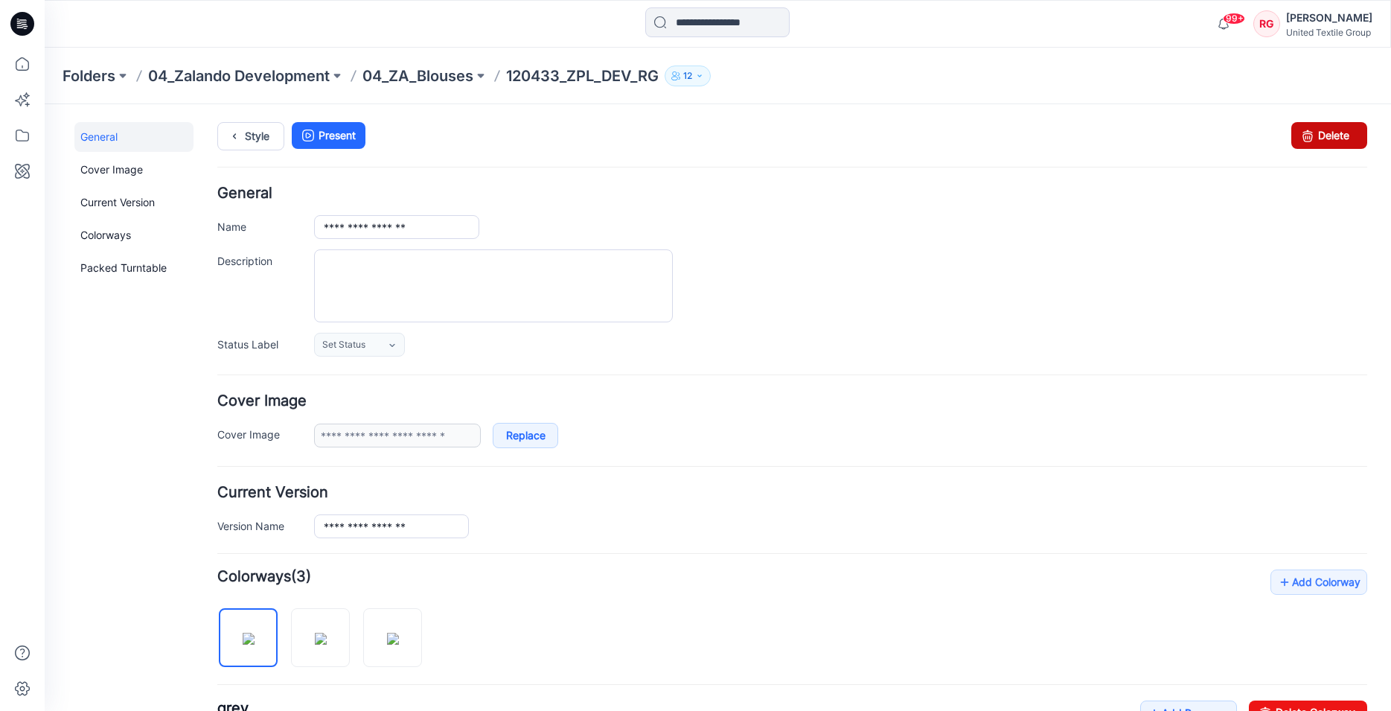
click at [1315, 131] on link "Delete" at bounding box center [1330, 135] width 76 height 27
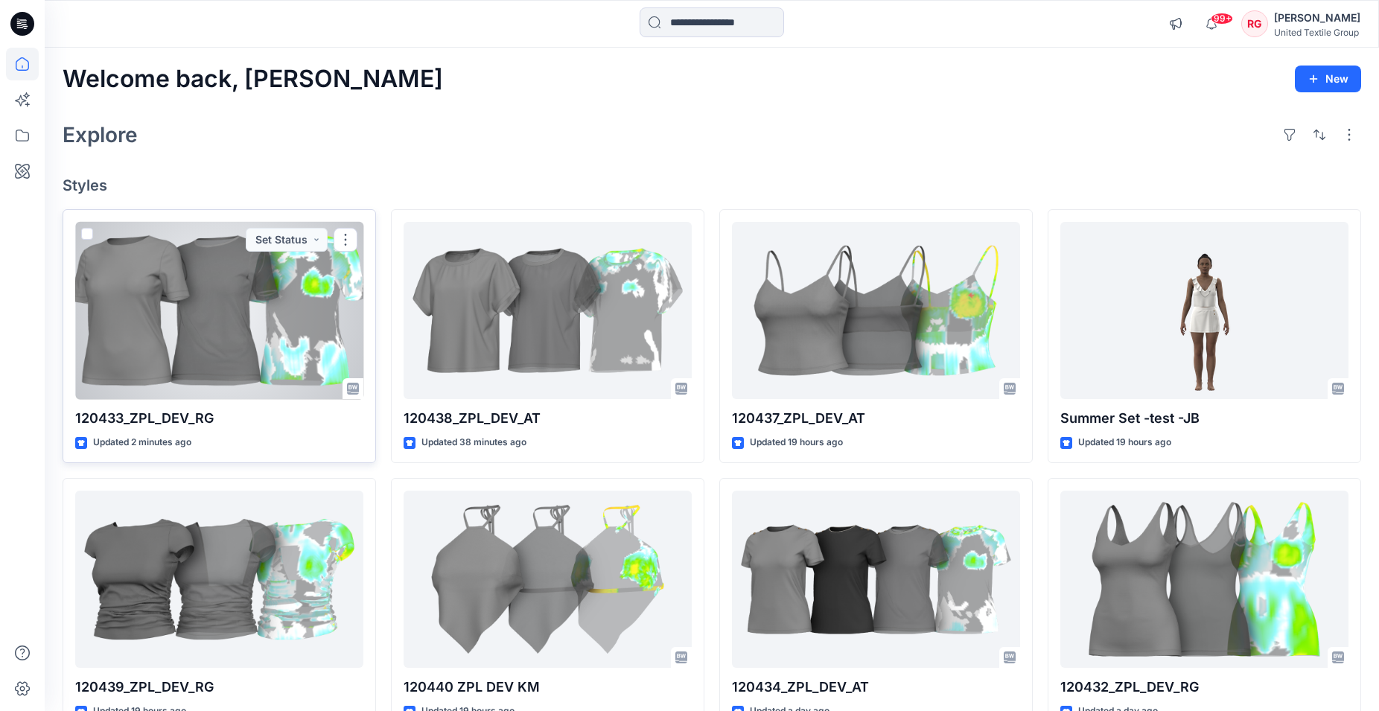
click at [269, 348] on div at bounding box center [219, 311] width 288 height 178
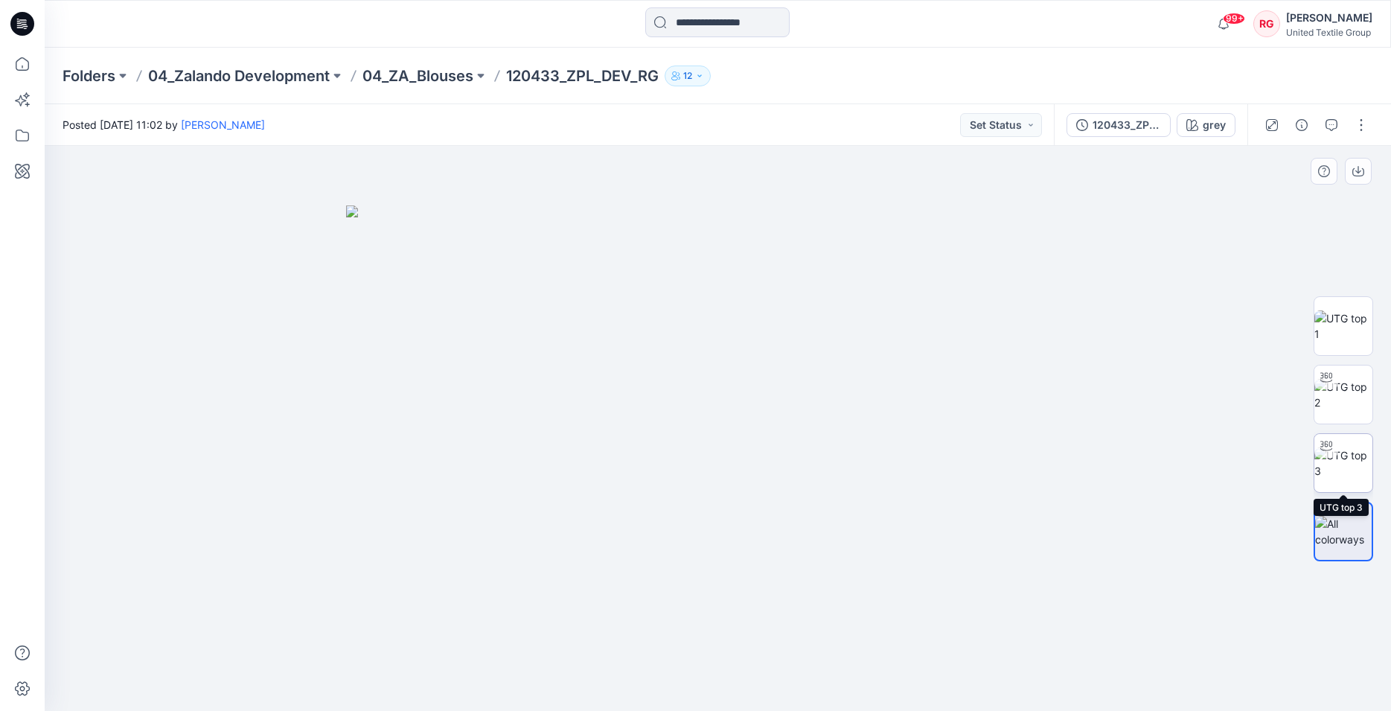
click at [1351, 459] on img at bounding box center [1344, 462] width 58 height 31
drag, startPoint x: 718, startPoint y: 690, endPoint x: 962, endPoint y: 671, distance: 244.1
click at [962, 671] on div at bounding box center [718, 428] width 1347 height 565
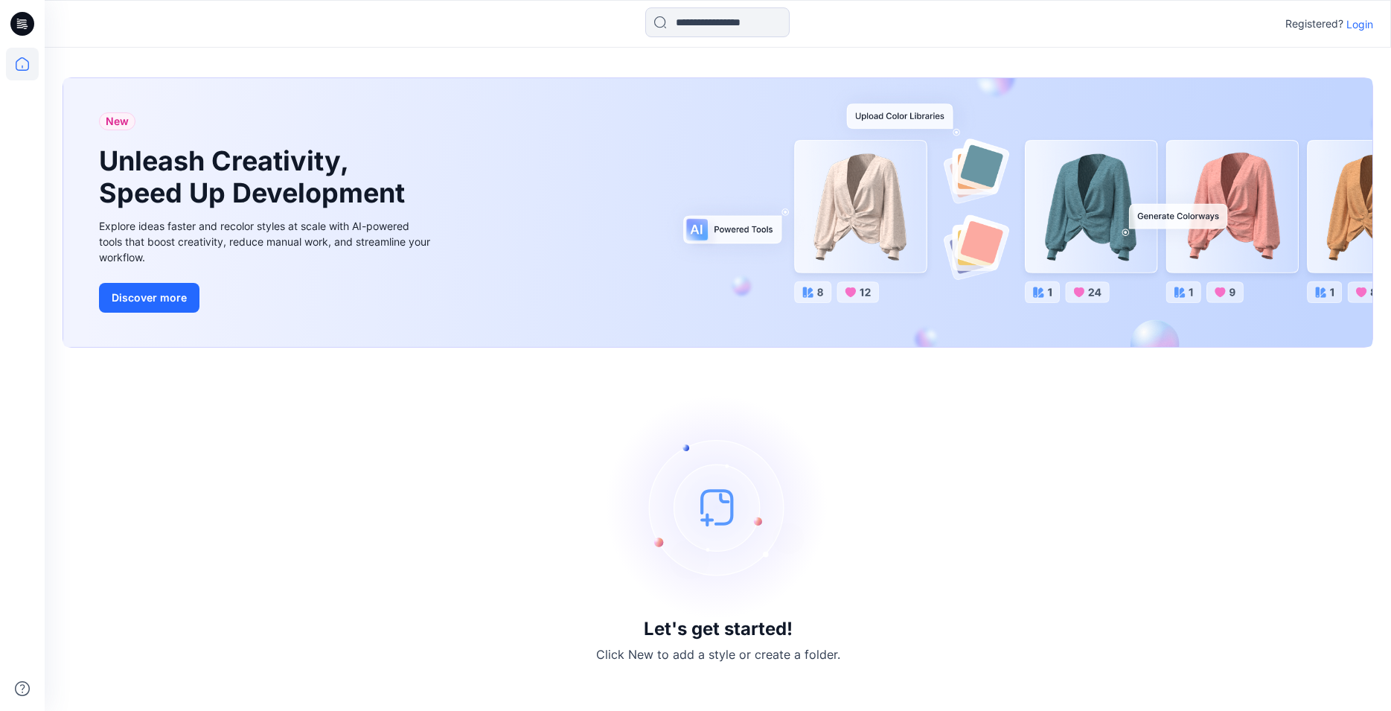
click at [1355, 19] on p "Login" at bounding box center [1360, 24] width 27 height 16
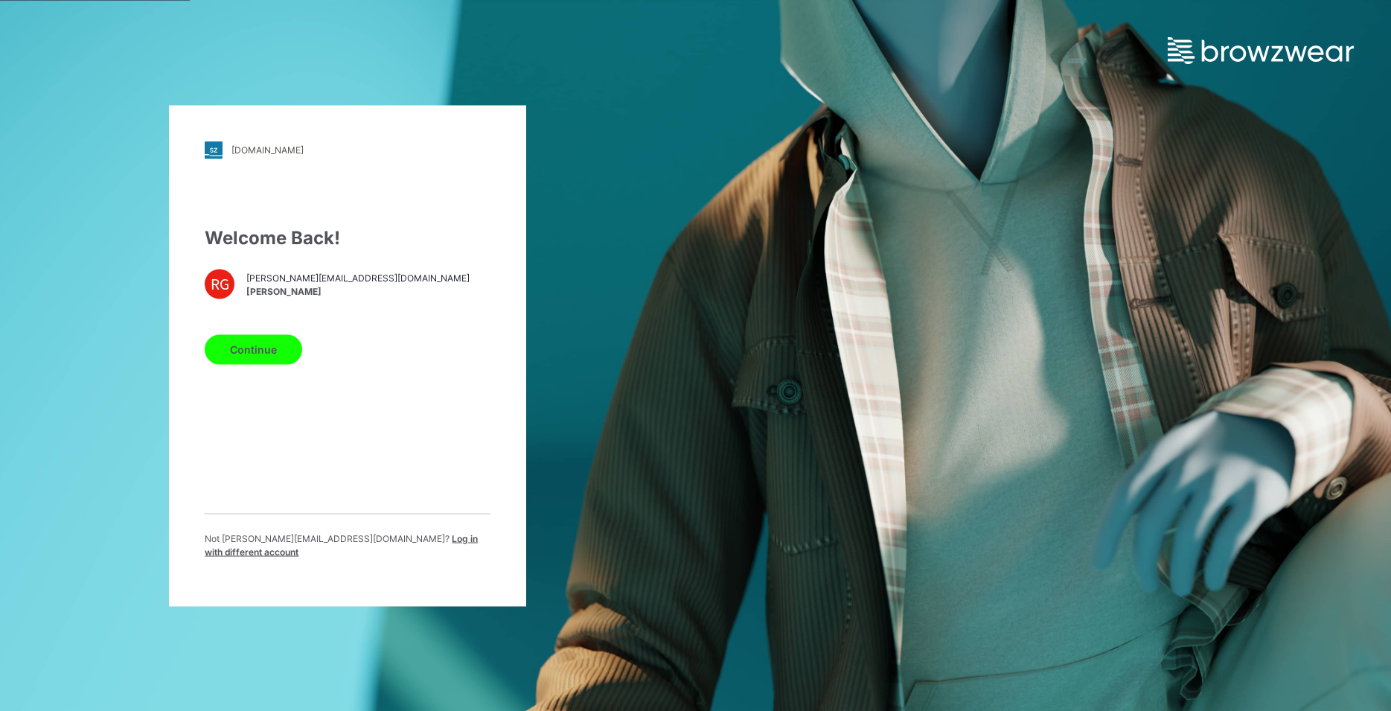
drag, startPoint x: 264, startPoint y: 358, endPoint x: 274, endPoint y: 363, distance: 11.7
click at [266, 360] on button "Continue" at bounding box center [254, 349] width 98 height 30
click at [270, 362] on button "Continue" at bounding box center [254, 349] width 98 height 30
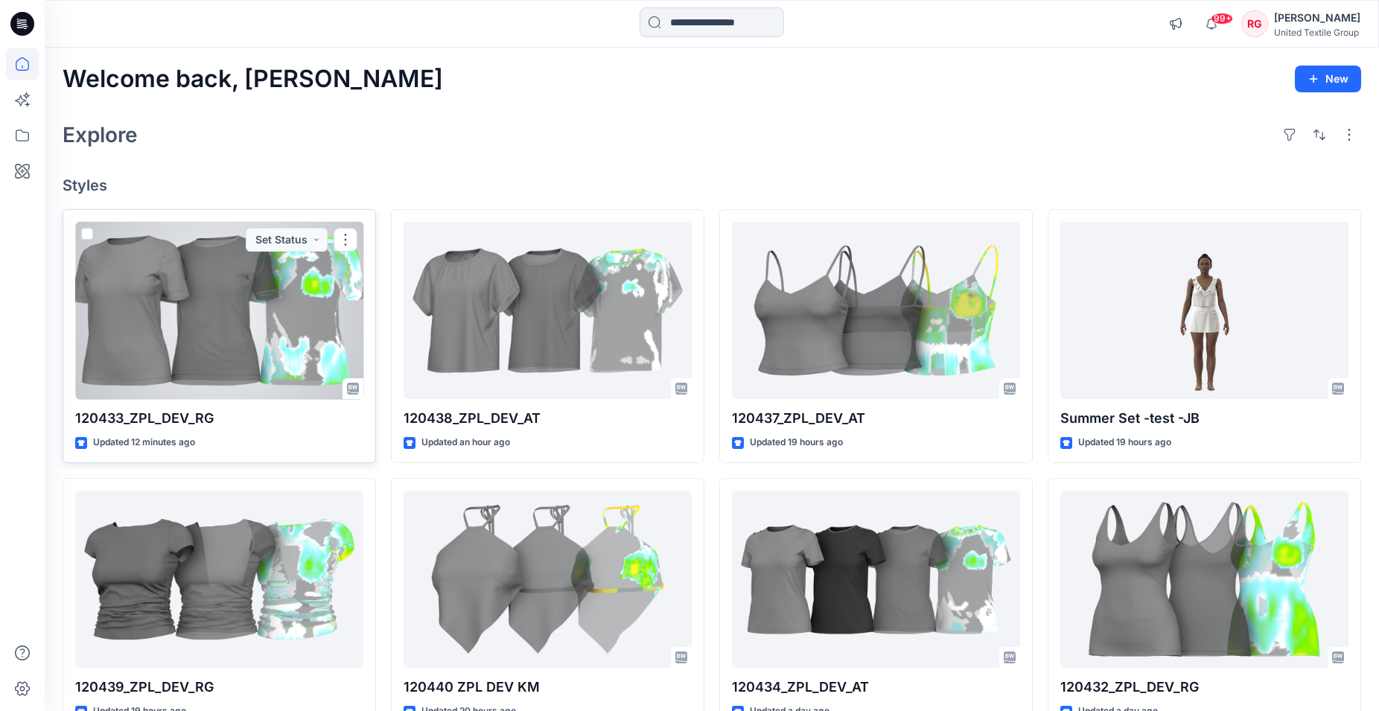
click at [208, 335] on div at bounding box center [219, 311] width 288 height 178
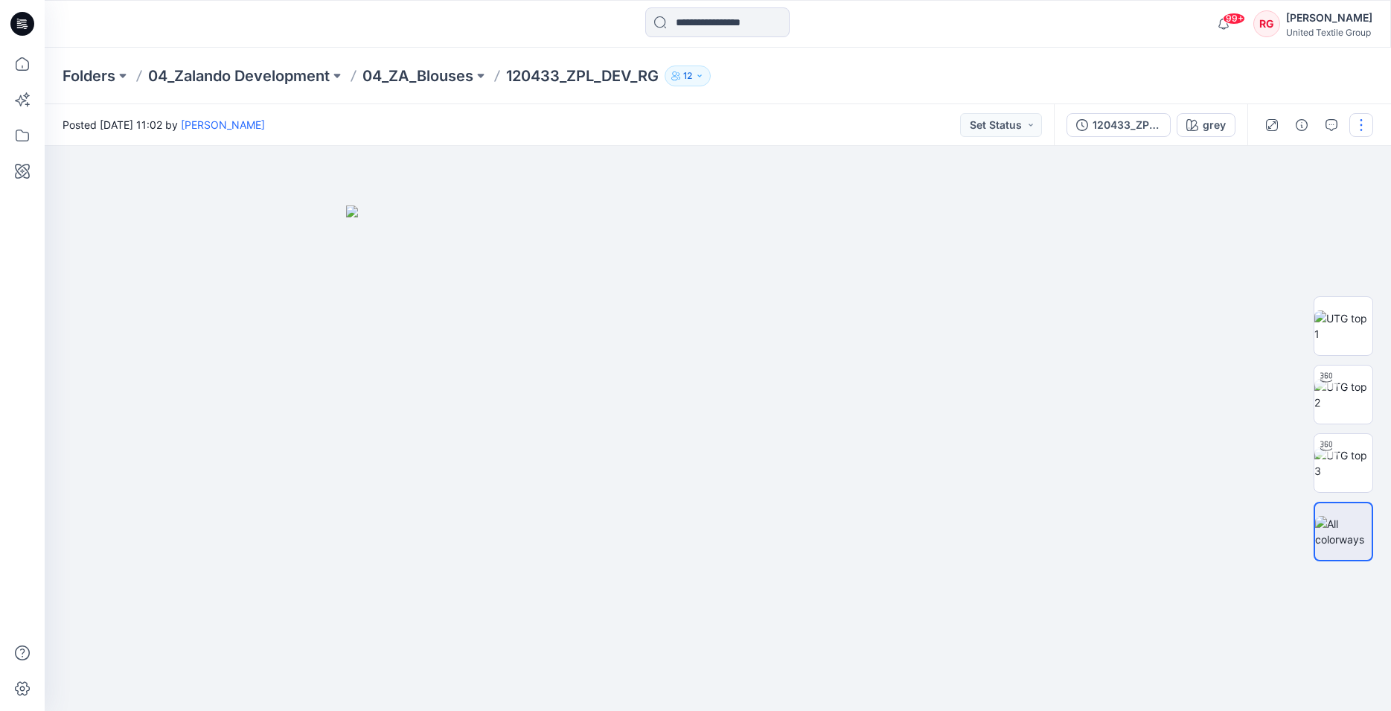
click at [1363, 128] on button "button" at bounding box center [1362, 125] width 24 height 24
click at [1274, 203] on p "Edit" at bounding box center [1266, 202] width 19 height 16
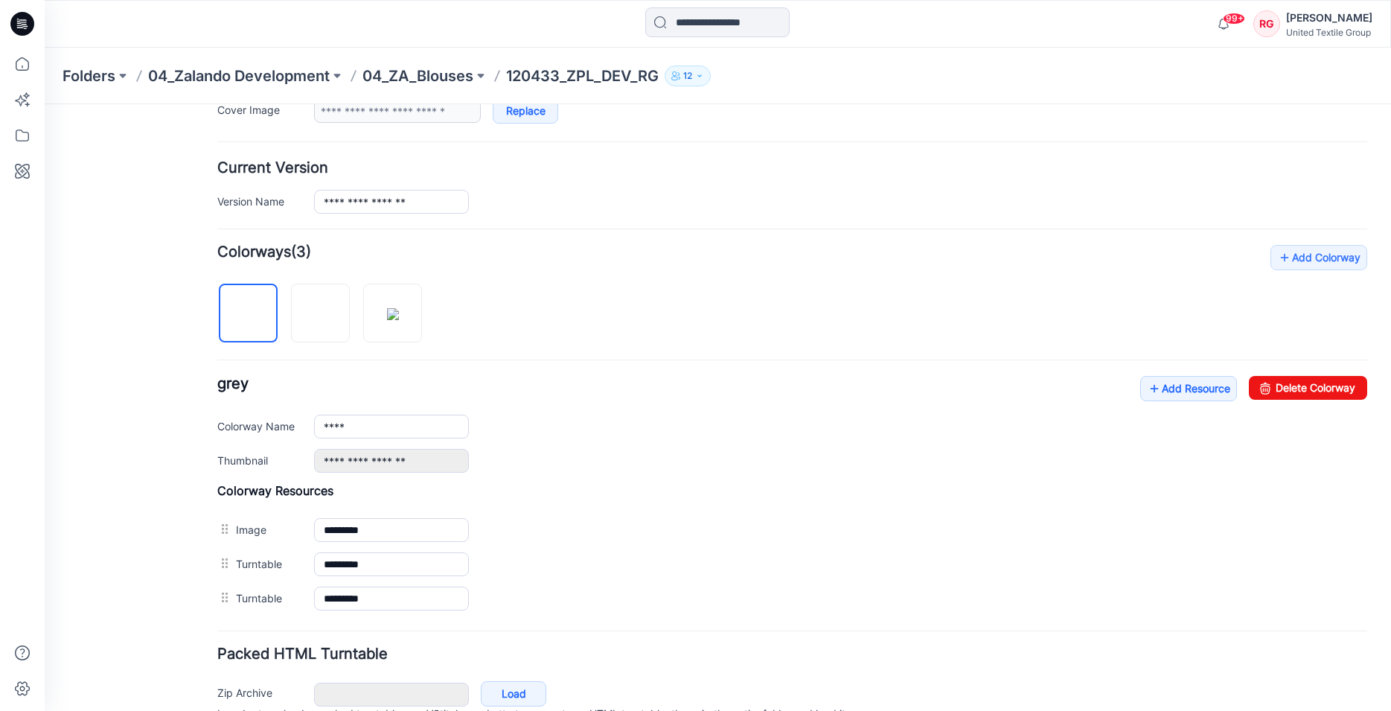
scroll to position [380, 0]
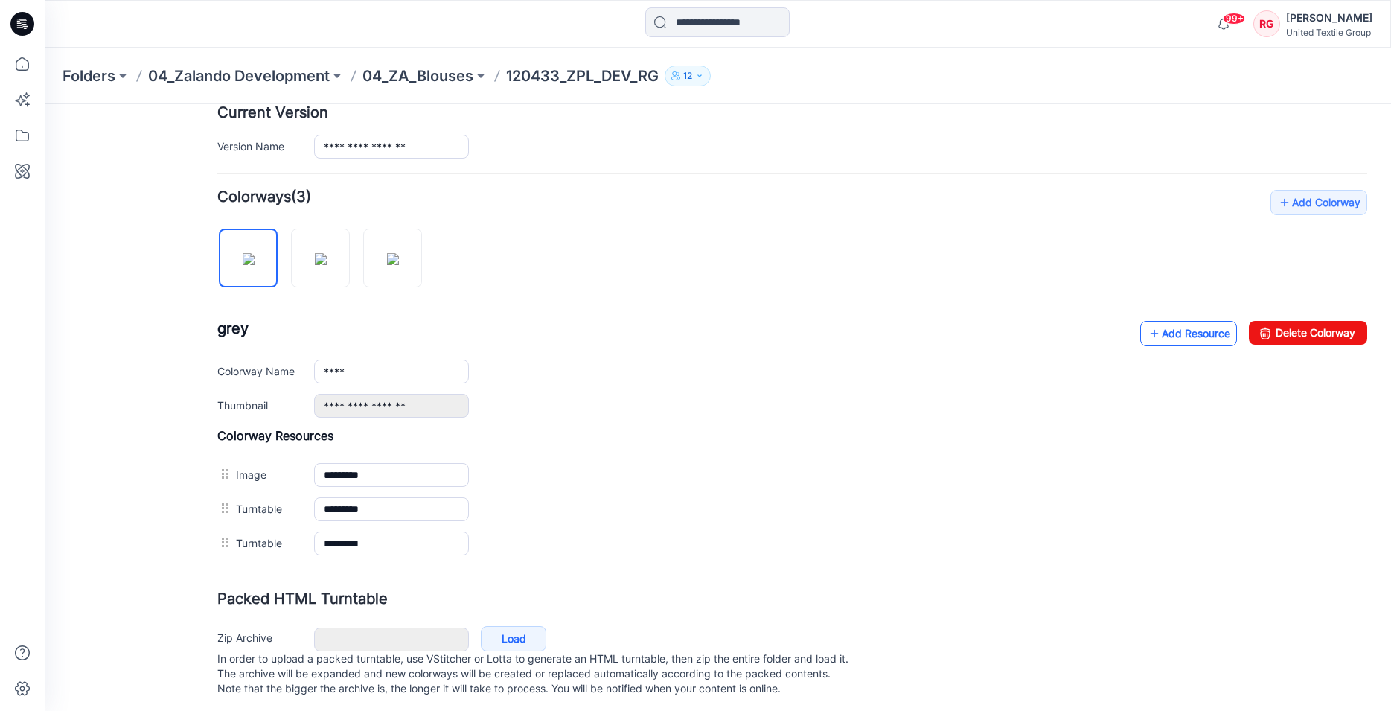
click at [1189, 344] on link "Add Resource" at bounding box center [1188, 333] width 97 height 25
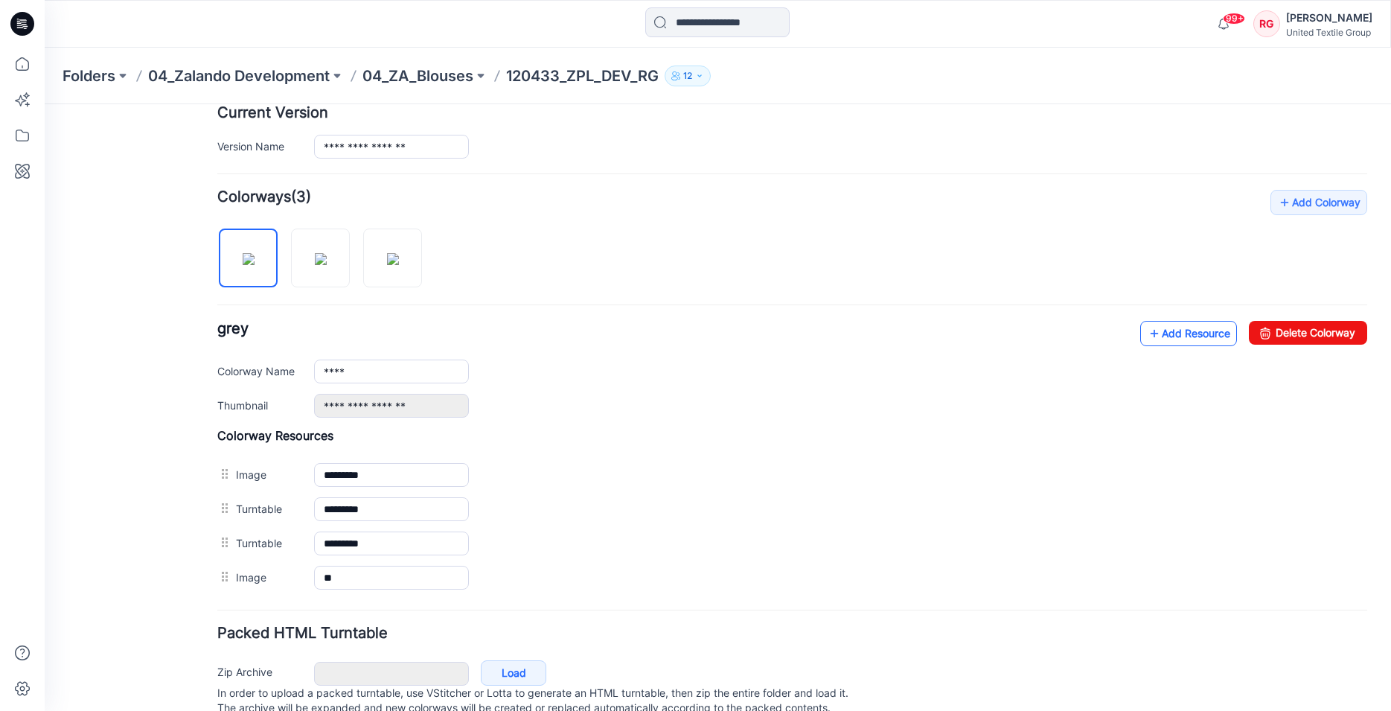
click at [1172, 335] on link "Add Resource" at bounding box center [1188, 333] width 97 height 25
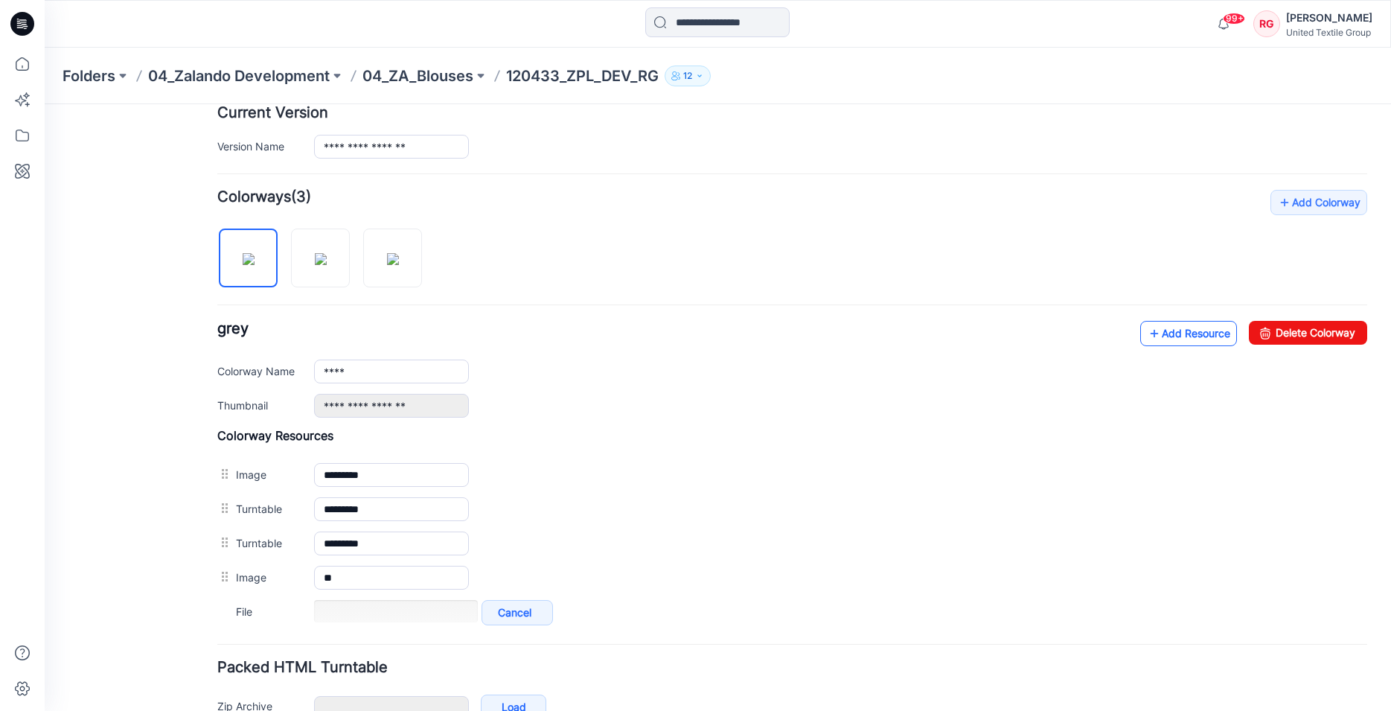
click at [1175, 336] on link "Add Resource" at bounding box center [1188, 333] width 97 height 25
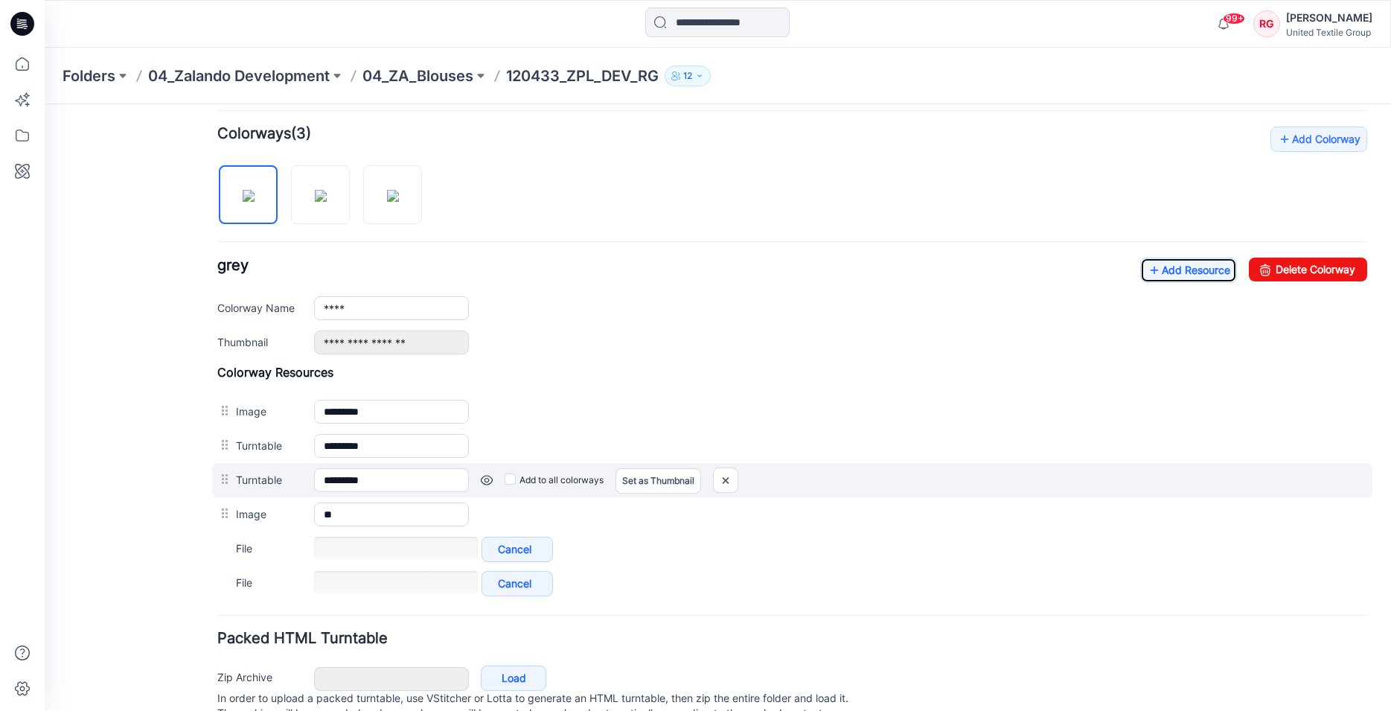
scroll to position [503, 0]
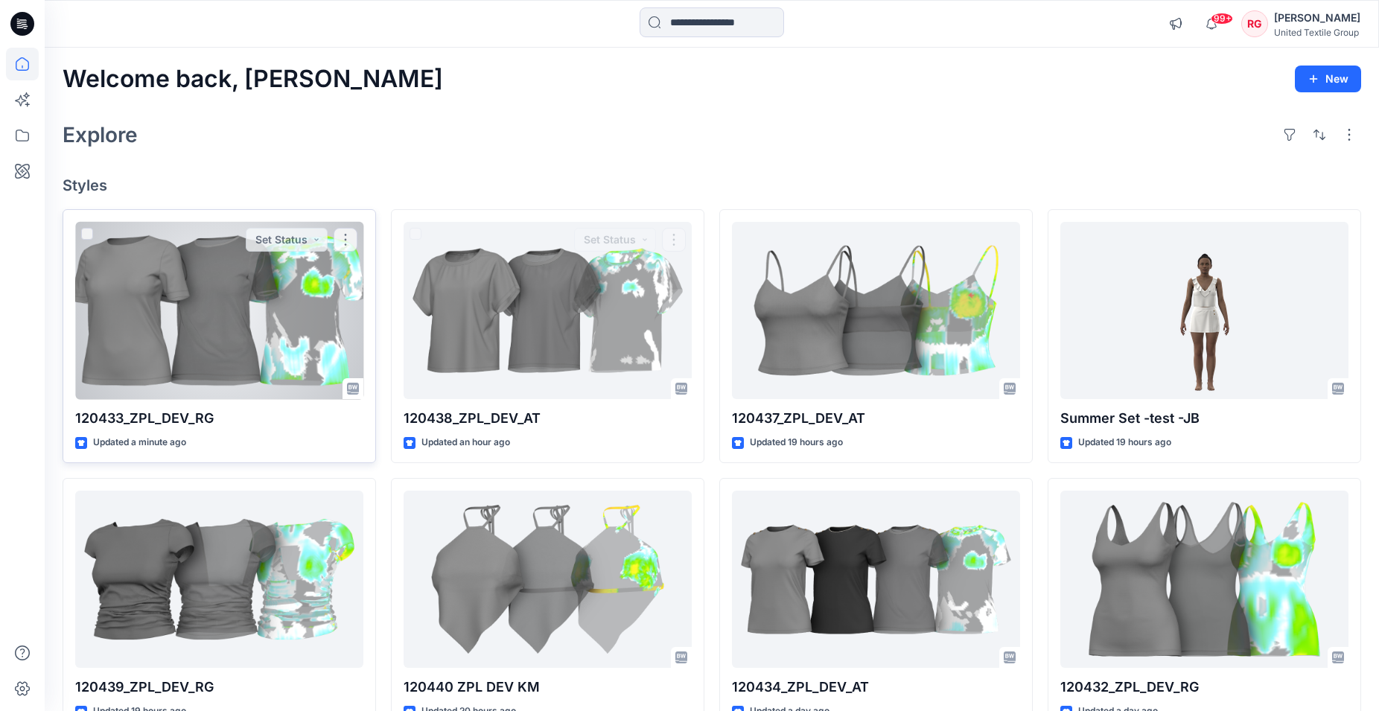
click at [199, 282] on div at bounding box center [219, 311] width 288 height 178
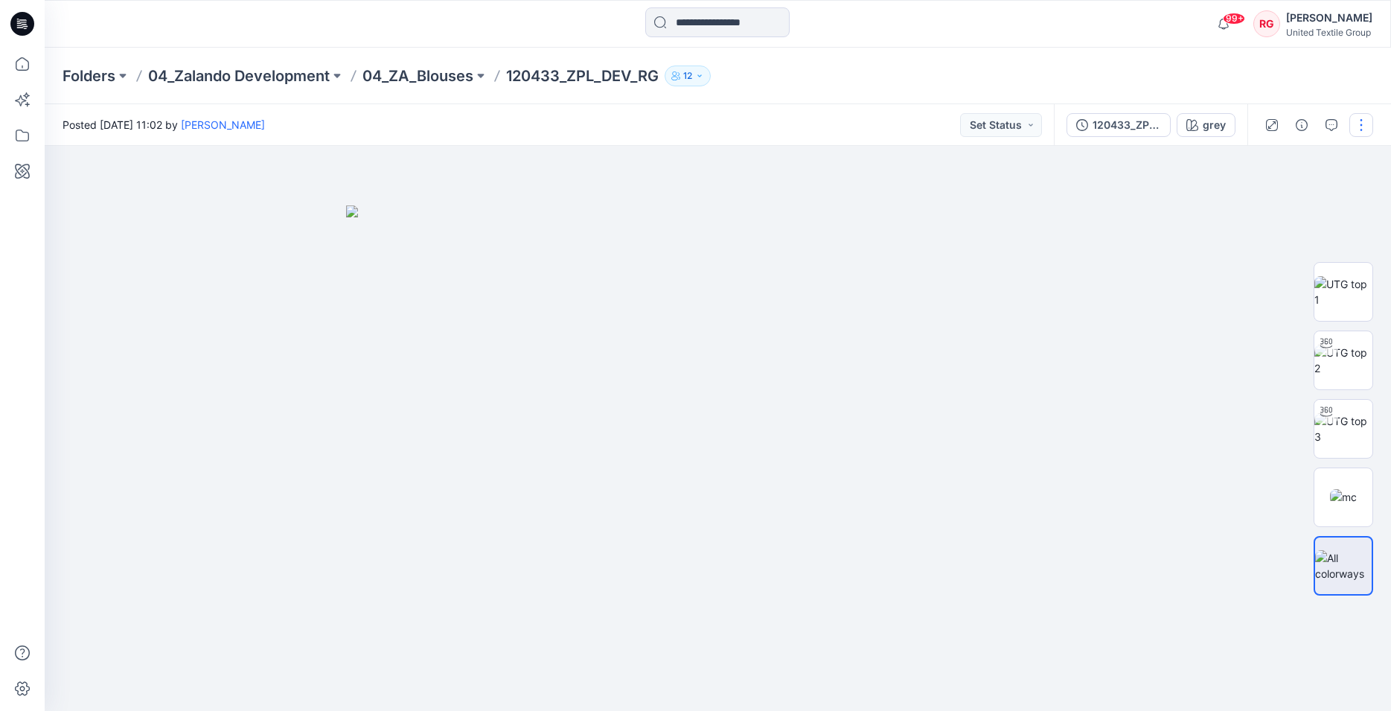
click at [1361, 133] on button "button" at bounding box center [1362, 125] width 24 height 24
click at [1287, 202] on button "Edit" at bounding box center [1298, 202] width 137 height 28
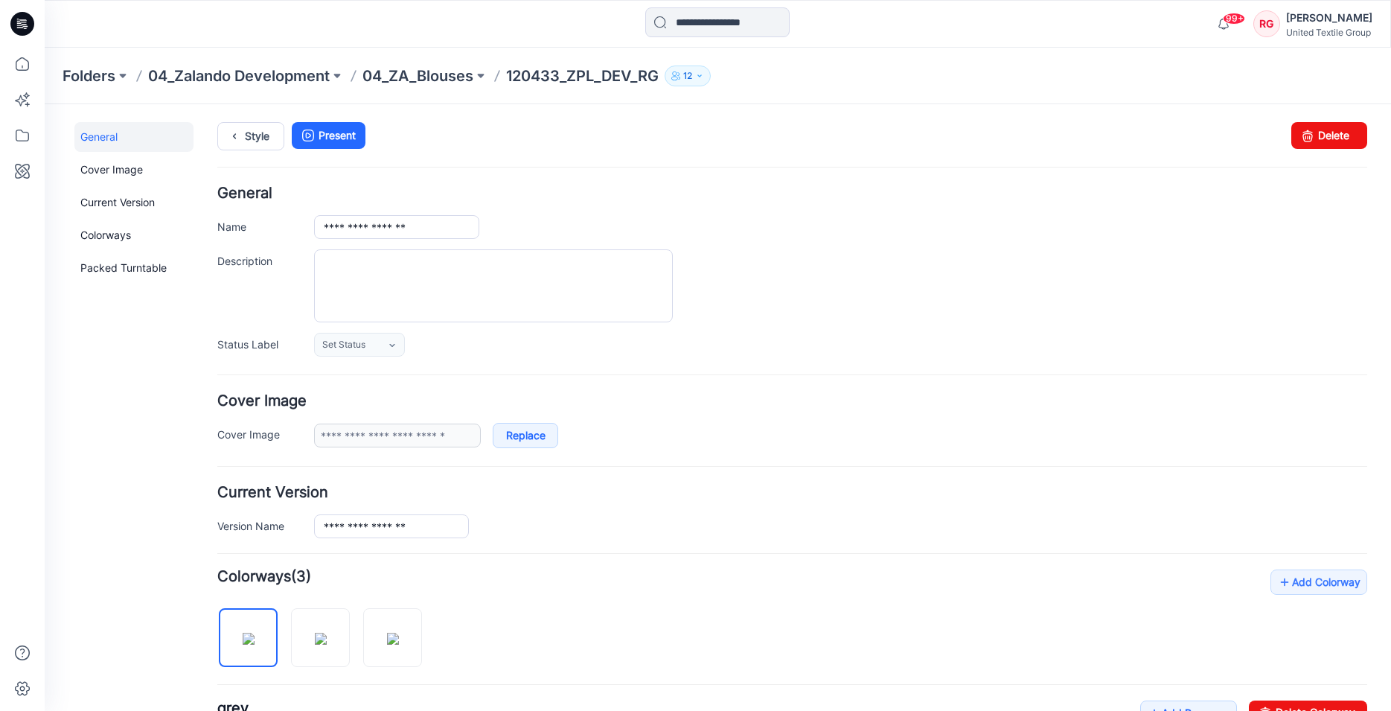
scroll to position [380, 0]
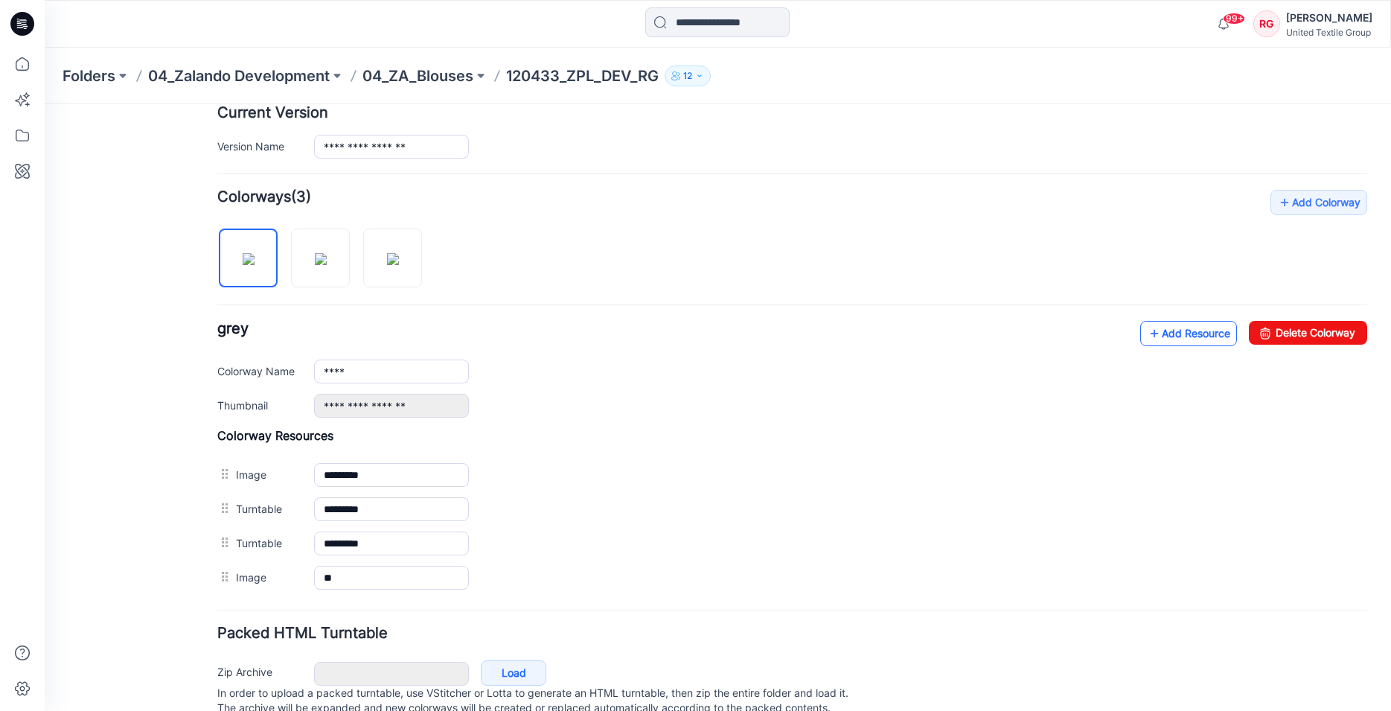
click at [1154, 332] on link "Add Resource" at bounding box center [1188, 333] width 97 height 25
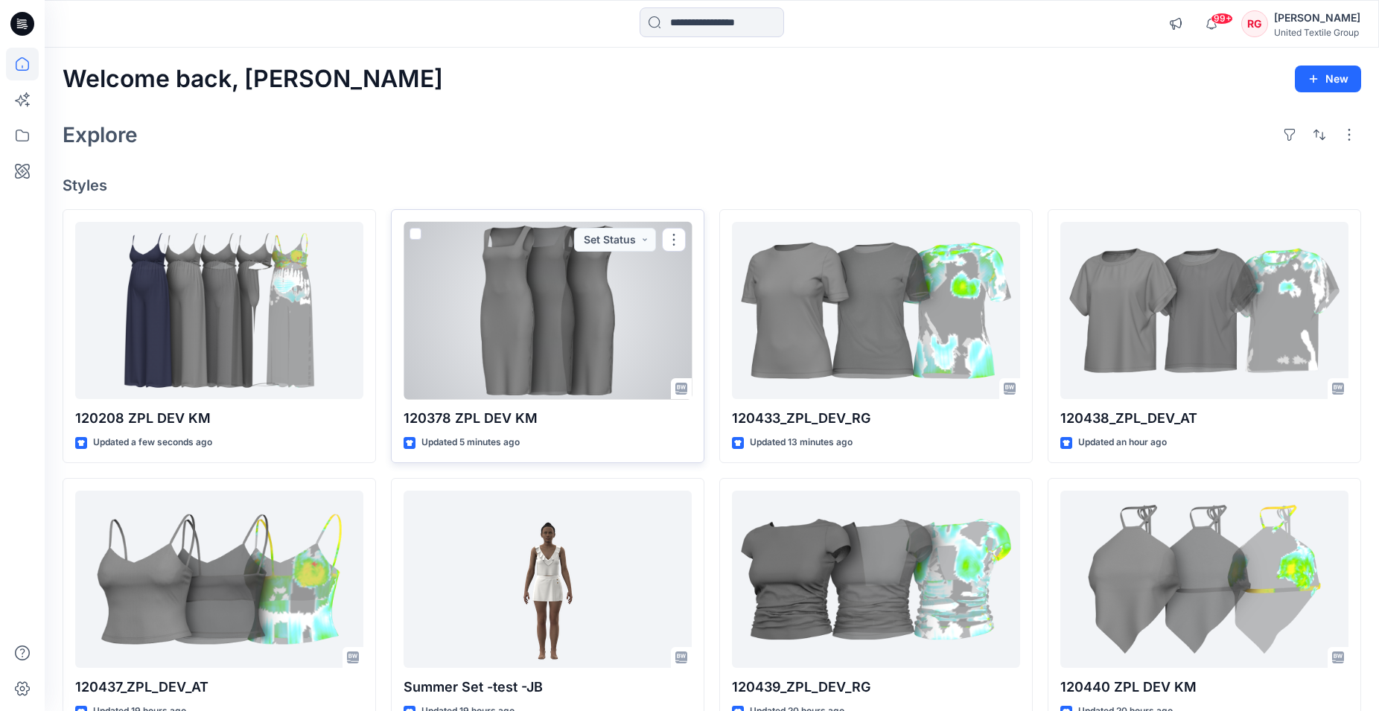
click at [503, 350] on div at bounding box center [547, 311] width 288 height 178
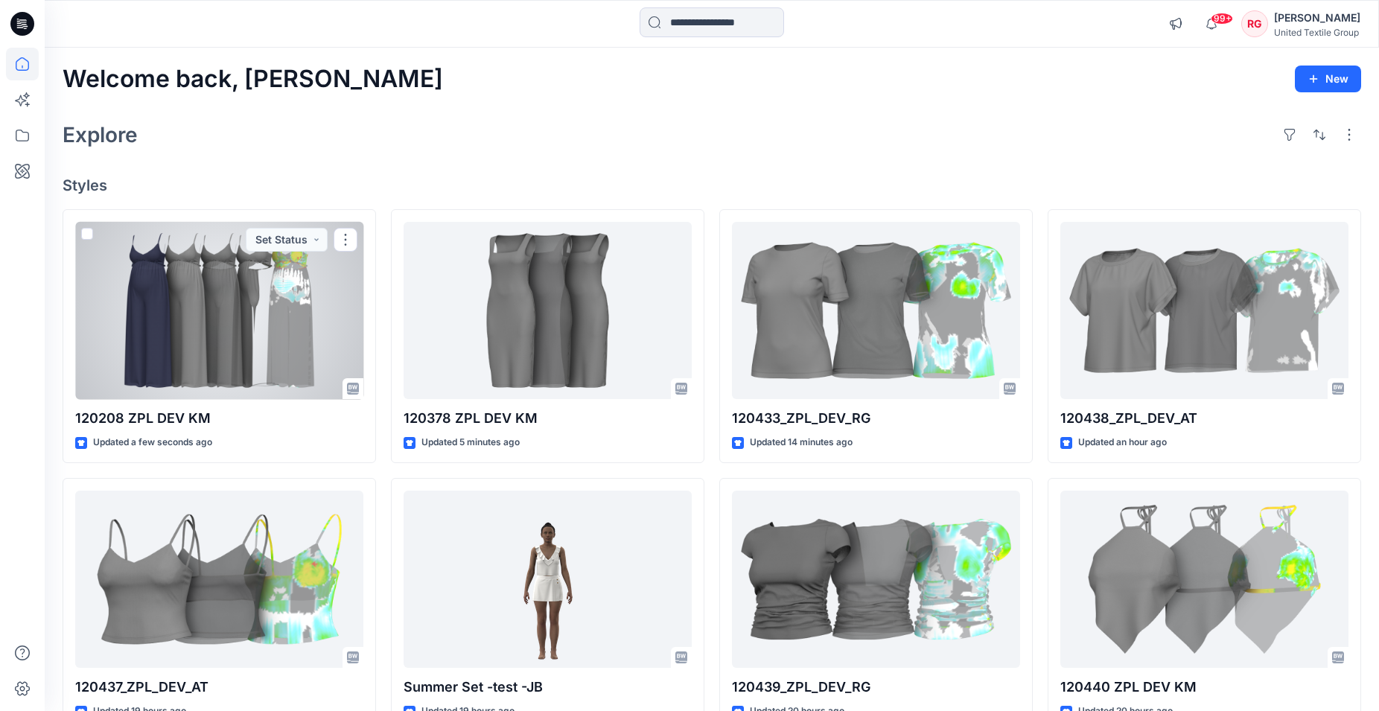
click at [267, 351] on div at bounding box center [219, 311] width 288 height 178
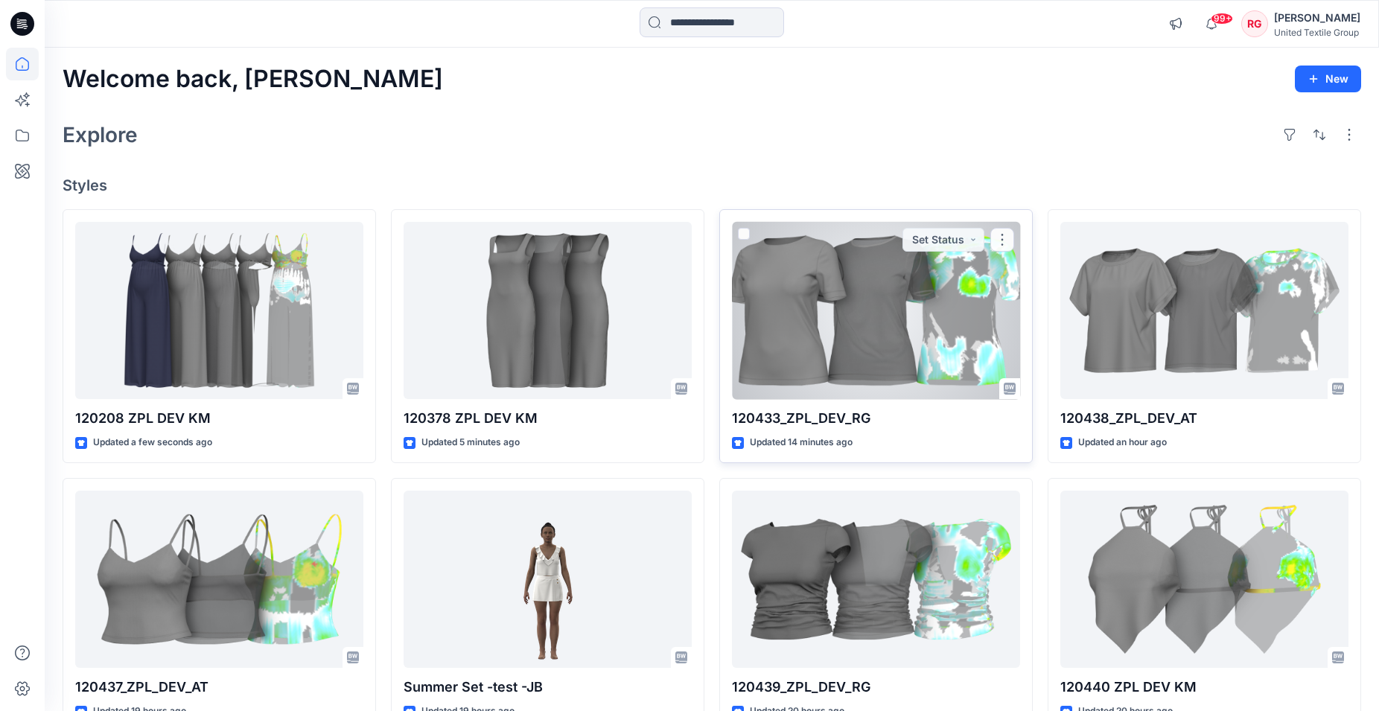
click at [862, 306] on div at bounding box center [876, 311] width 288 height 178
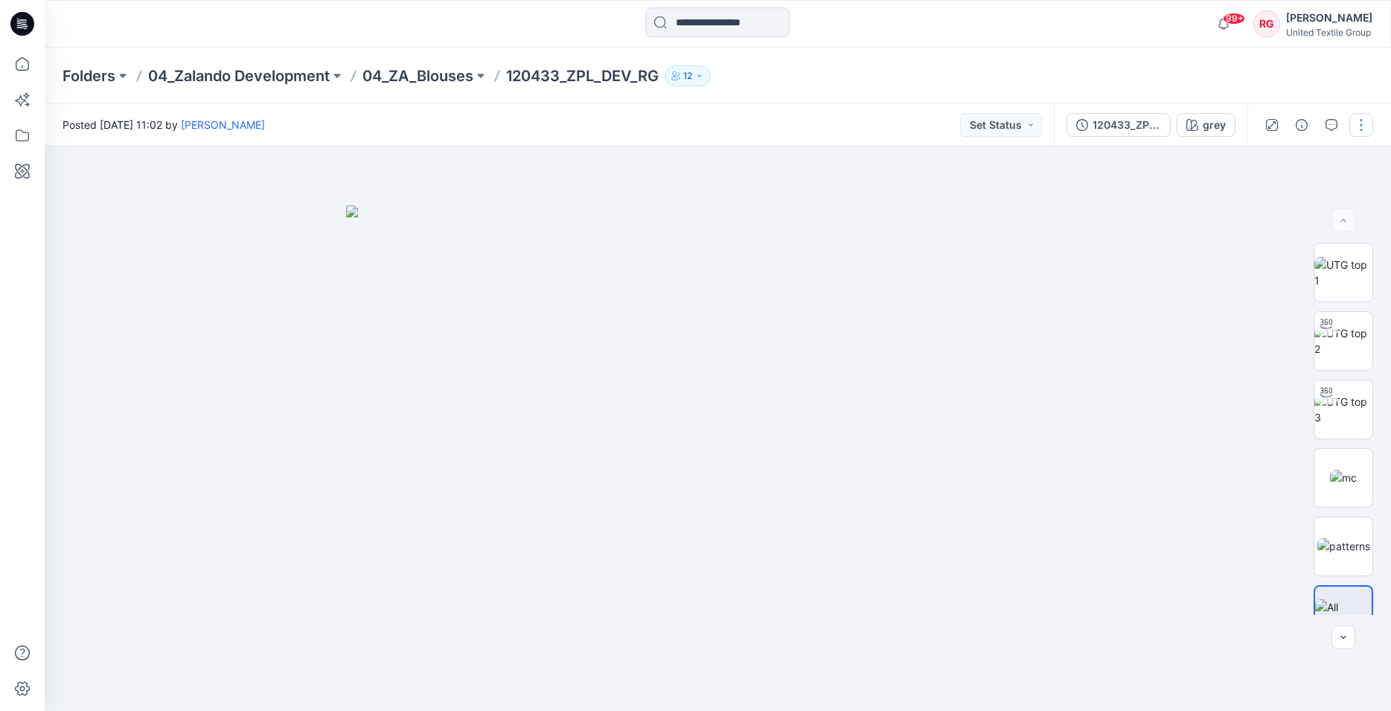
click at [1360, 122] on button "button" at bounding box center [1362, 125] width 24 height 24
click at [1289, 205] on button "Edit" at bounding box center [1298, 202] width 137 height 28
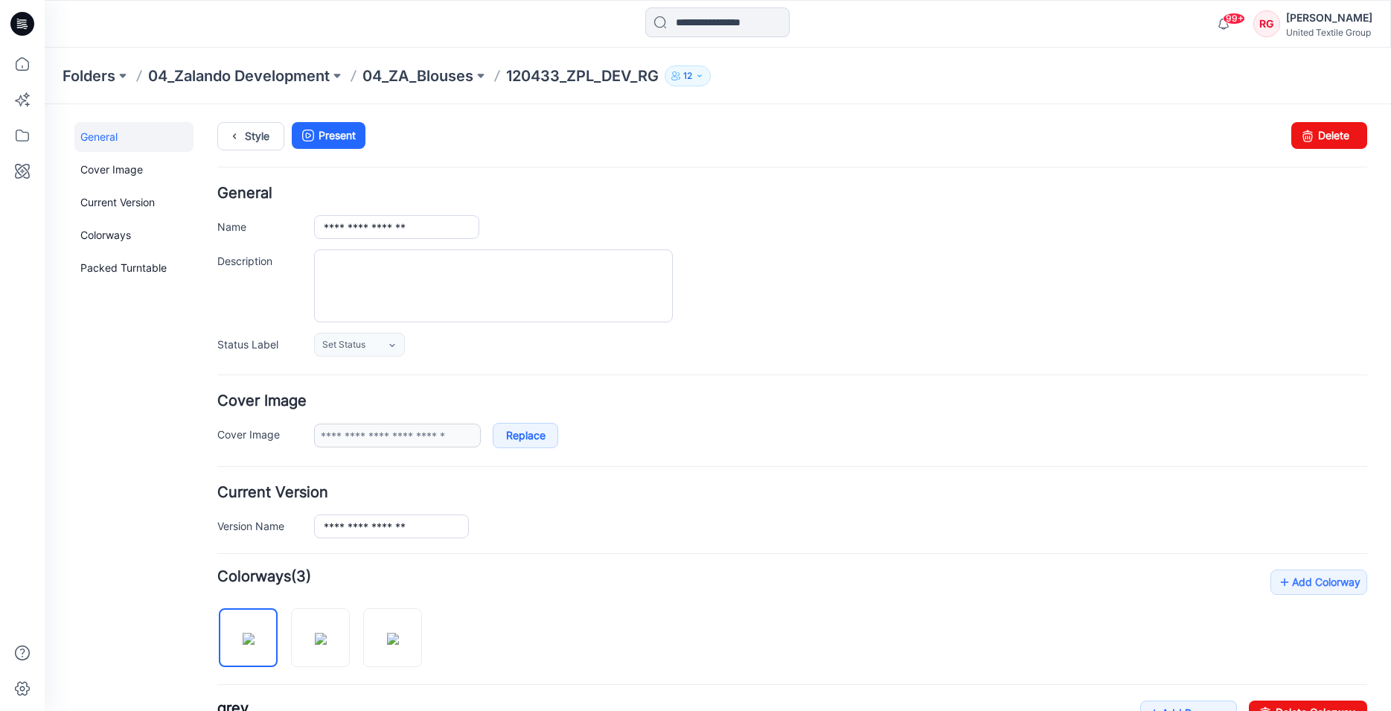
scroll to position [304, 0]
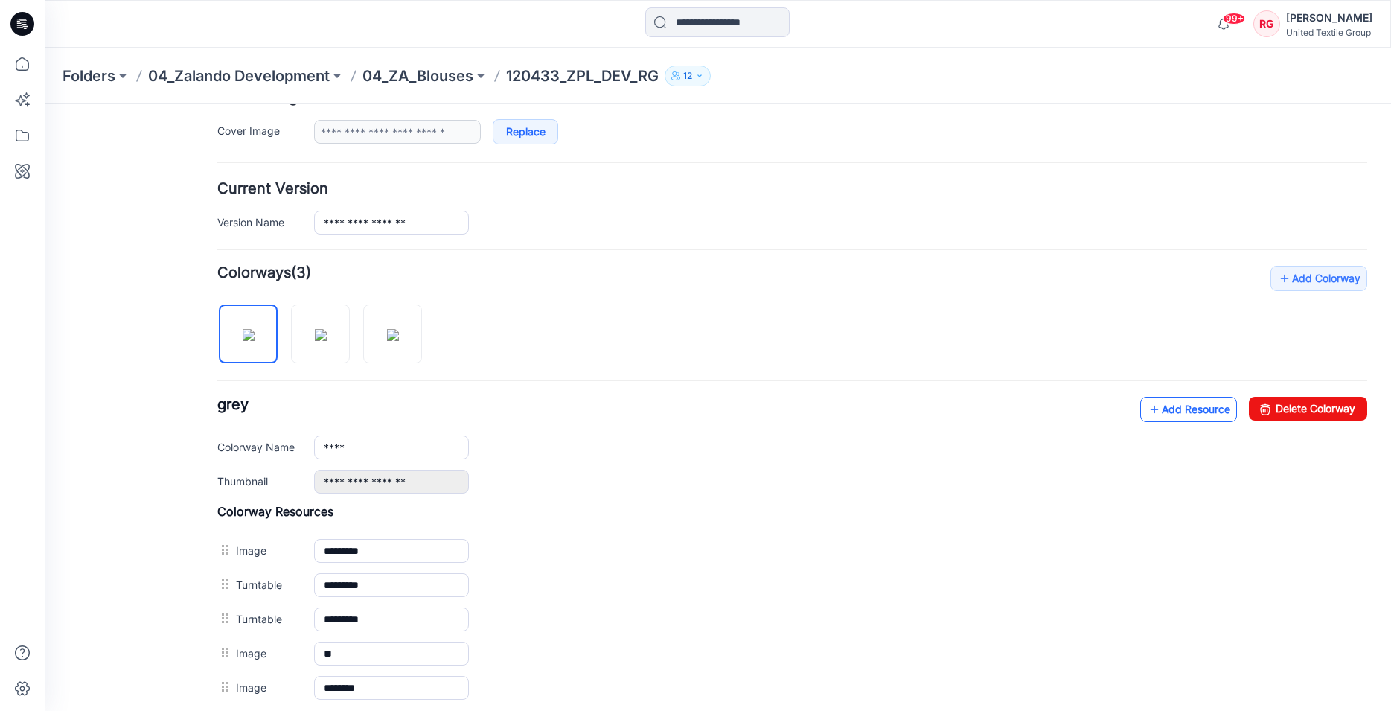
click at [1181, 409] on link "Add Resource" at bounding box center [1188, 409] width 97 height 25
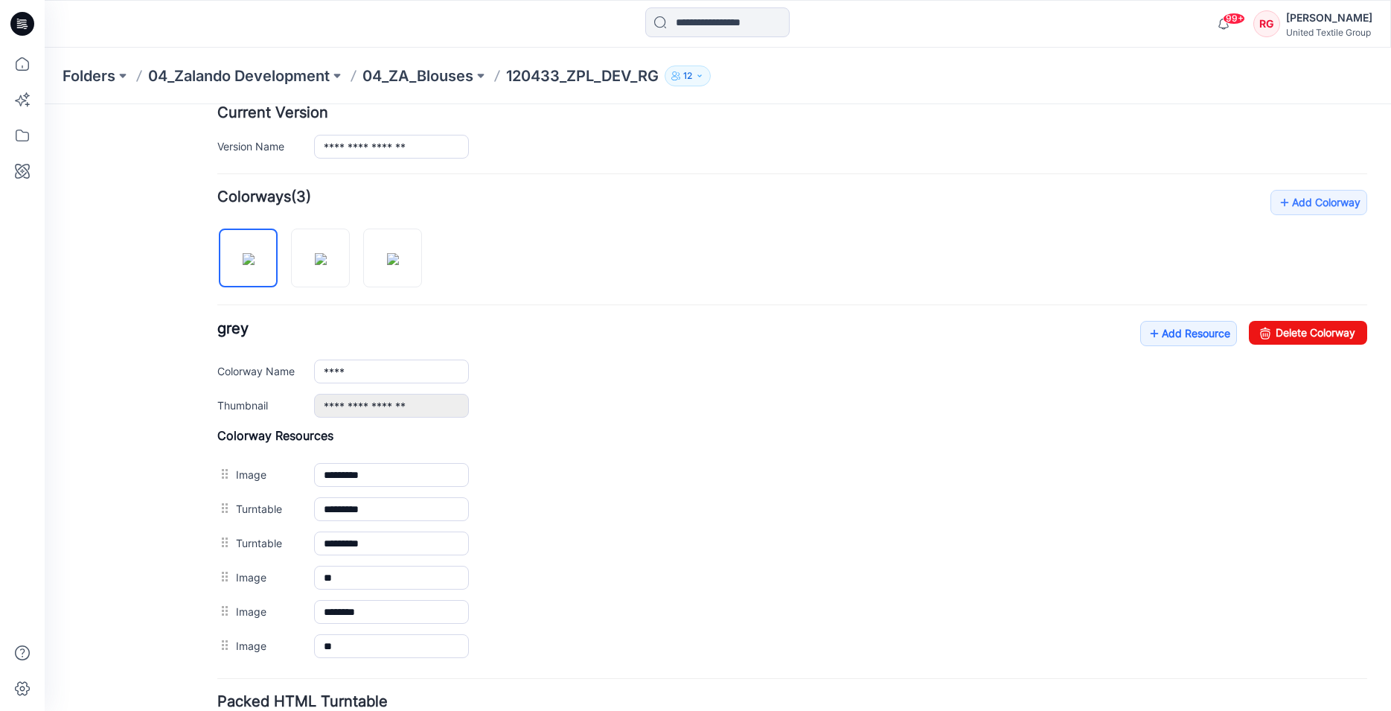
scroll to position [0, 0]
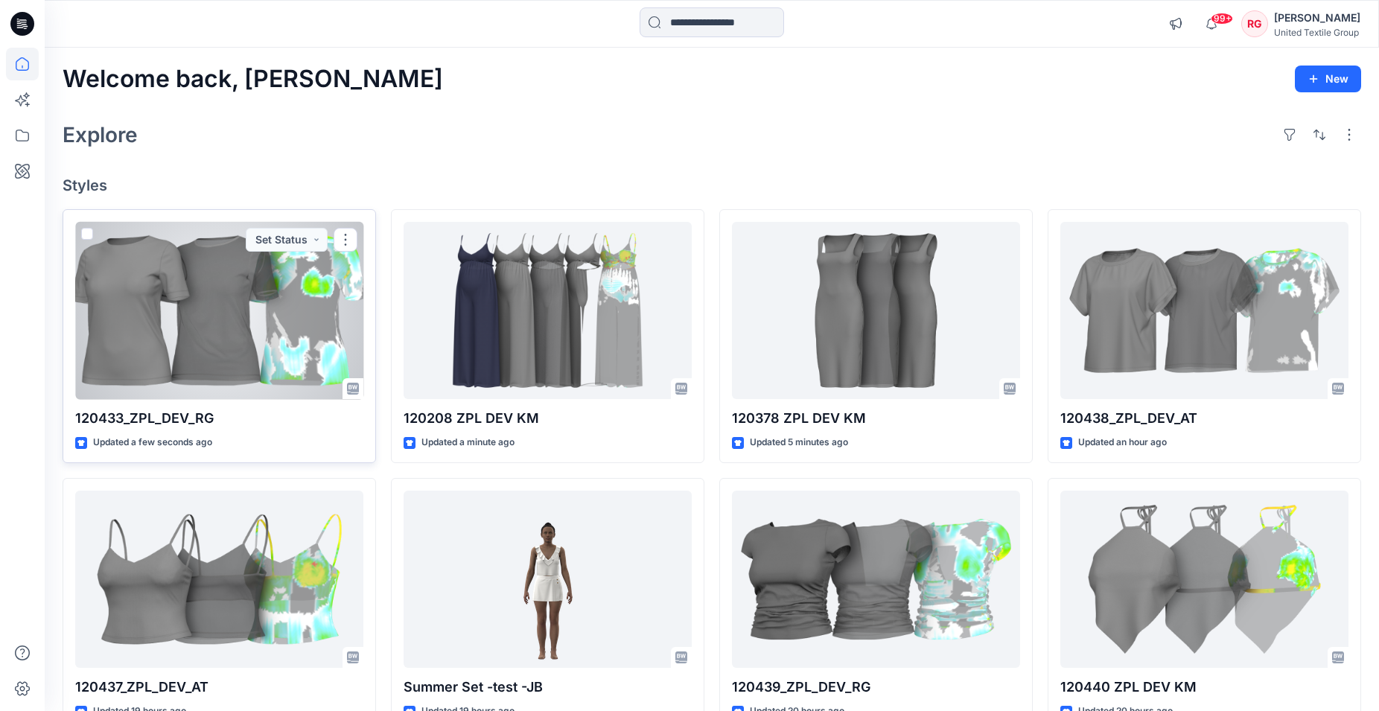
click at [236, 305] on div at bounding box center [219, 311] width 288 height 178
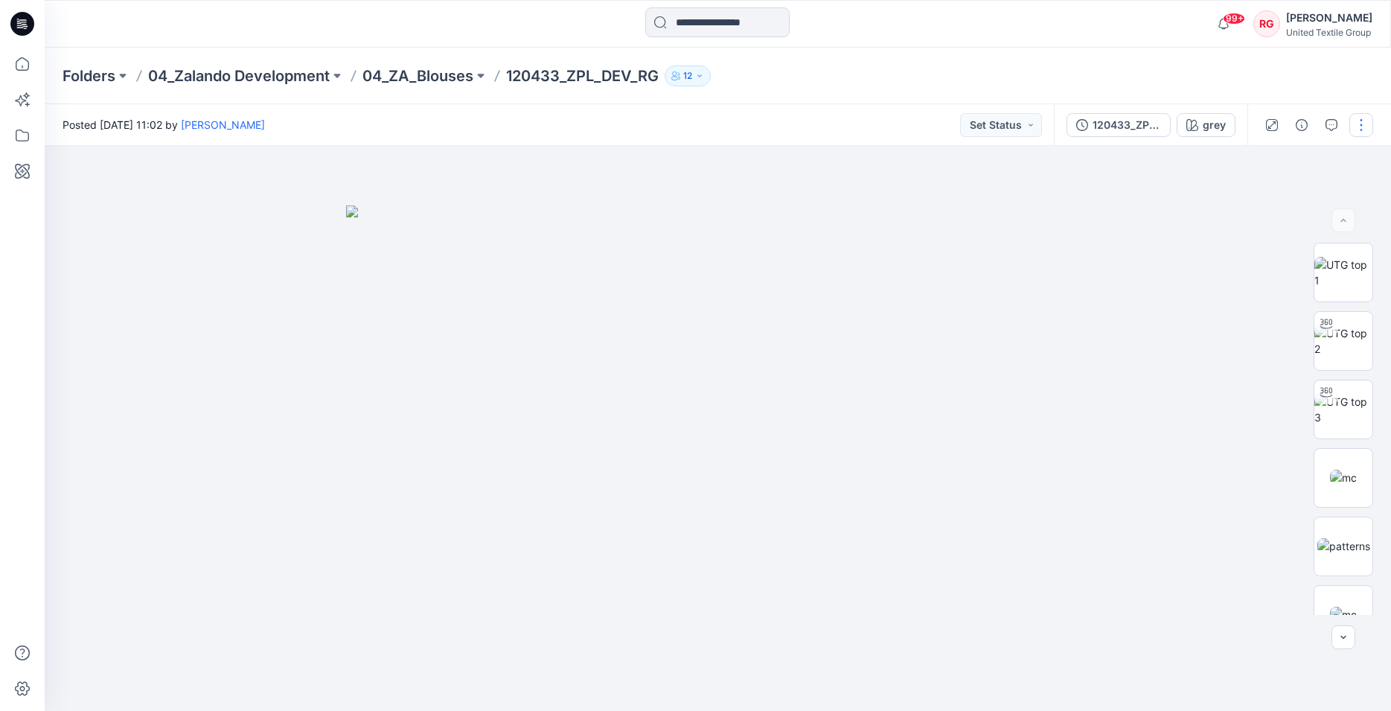
click at [1363, 129] on button "button" at bounding box center [1362, 125] width 24 height 24
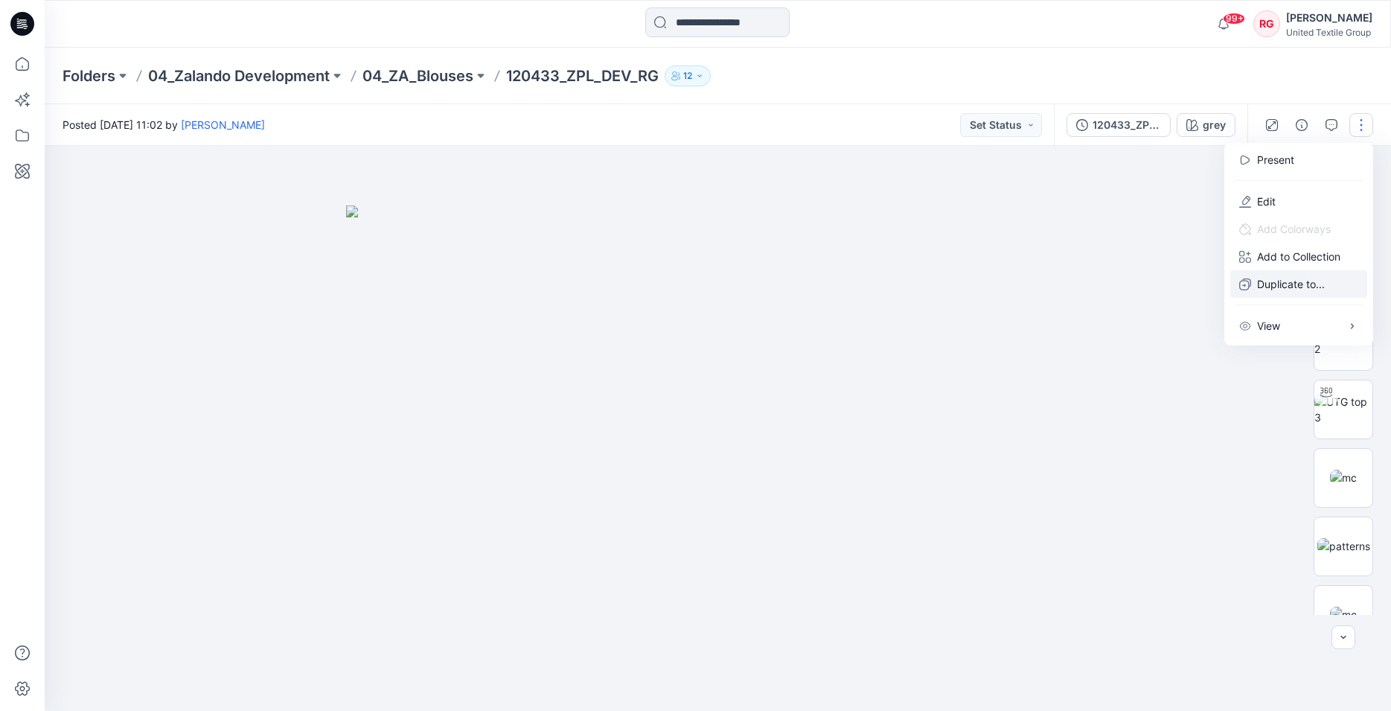
click at [1287, 280] on p "Duplicate to..." at bounding box center [1291, 284] width 68 height 16
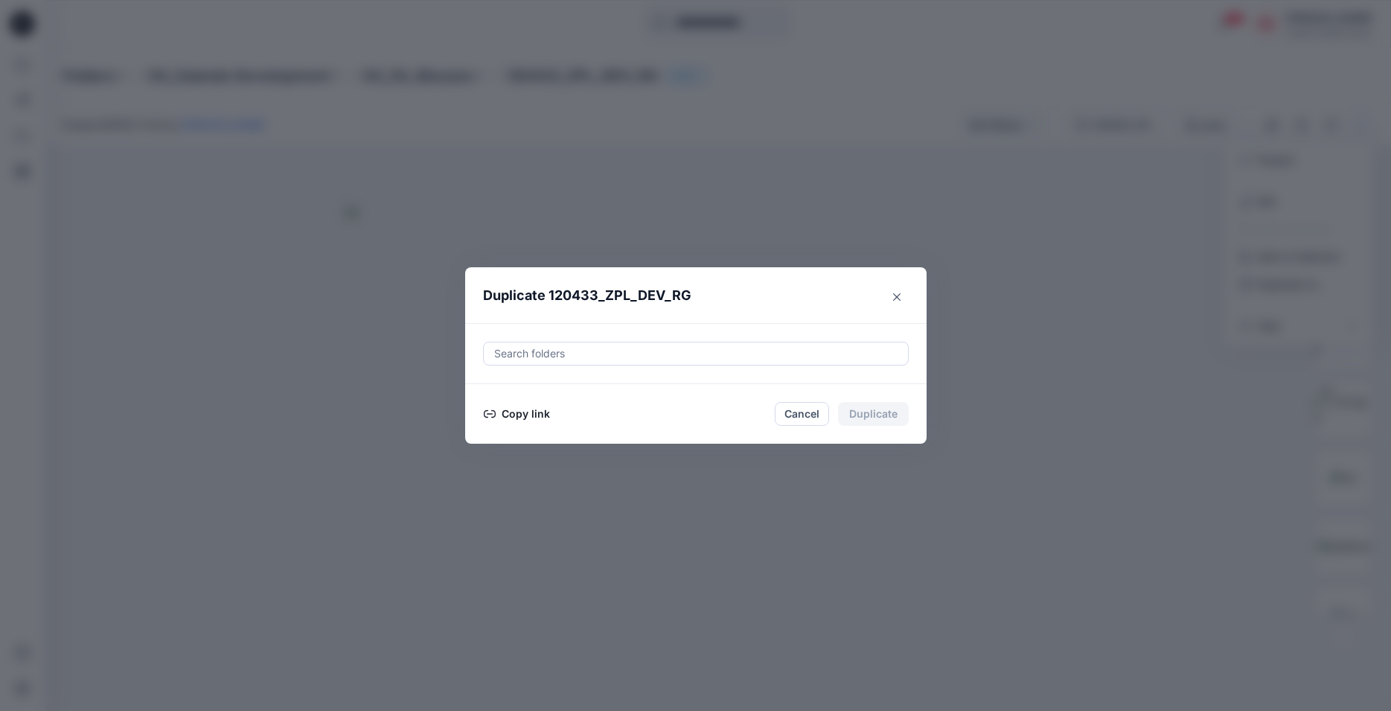
click at [518, 413] on button "Copy link" at bounding box center [517, 414] width 68 height 18
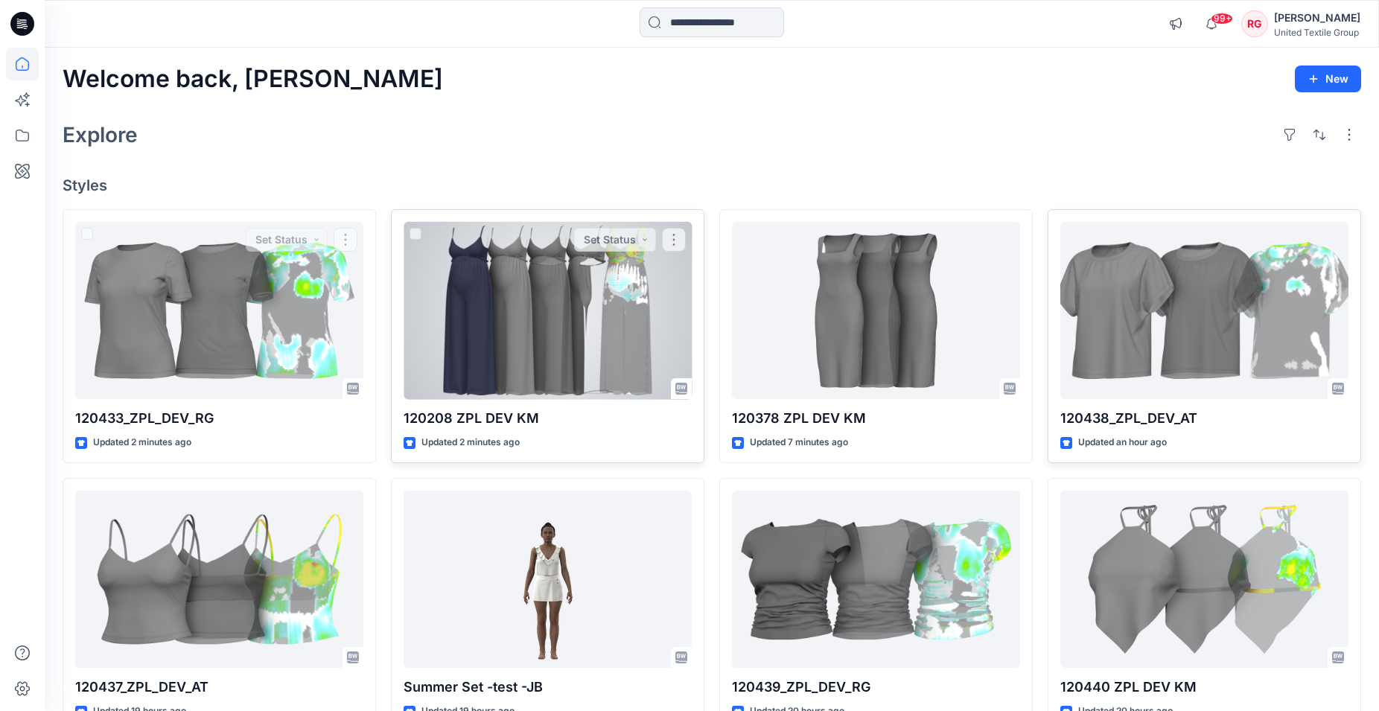
click at [558, 313] on div at bounding box center [547, 311] width 288 height 178
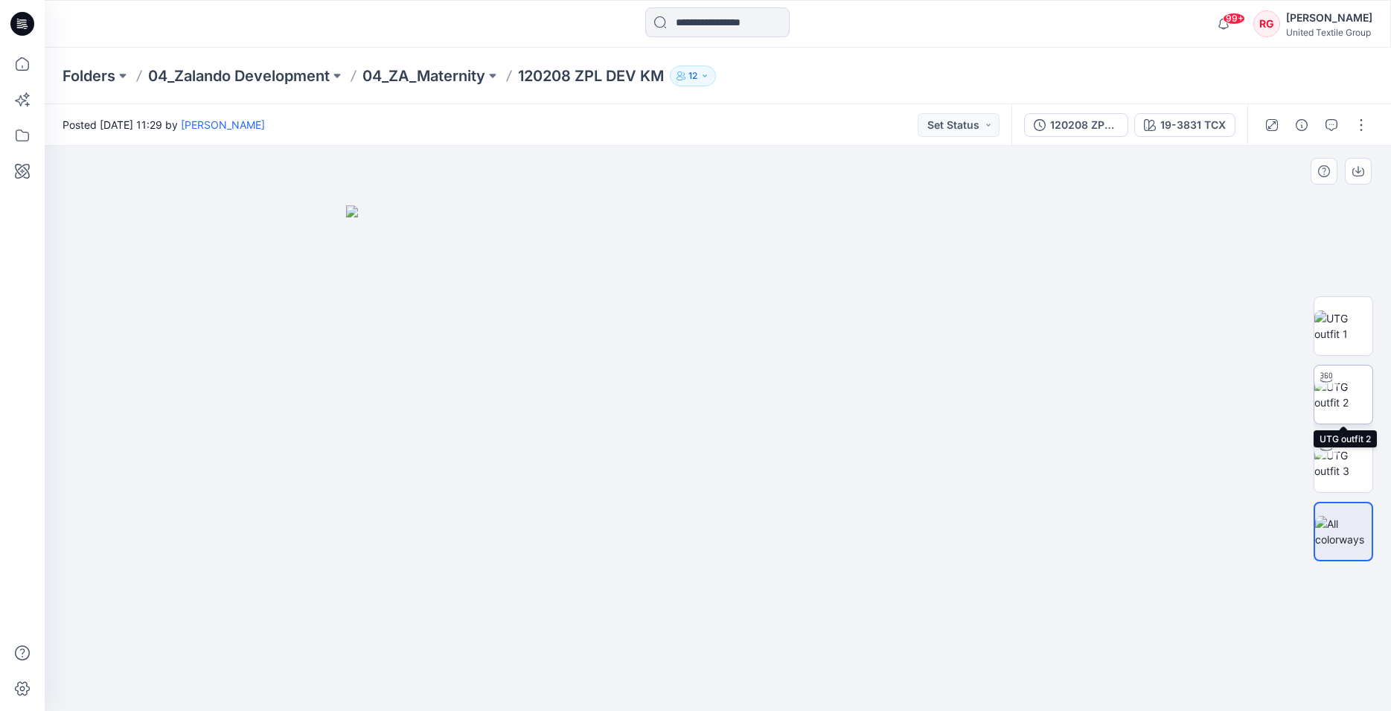
click at [1337, 379] on div at bounding box center [1327, 377] width 24 height 24
drag, startPoint x: 747, startPoint y: 291, endPoint x: 732, endPoint y: 320, distance: 32.6
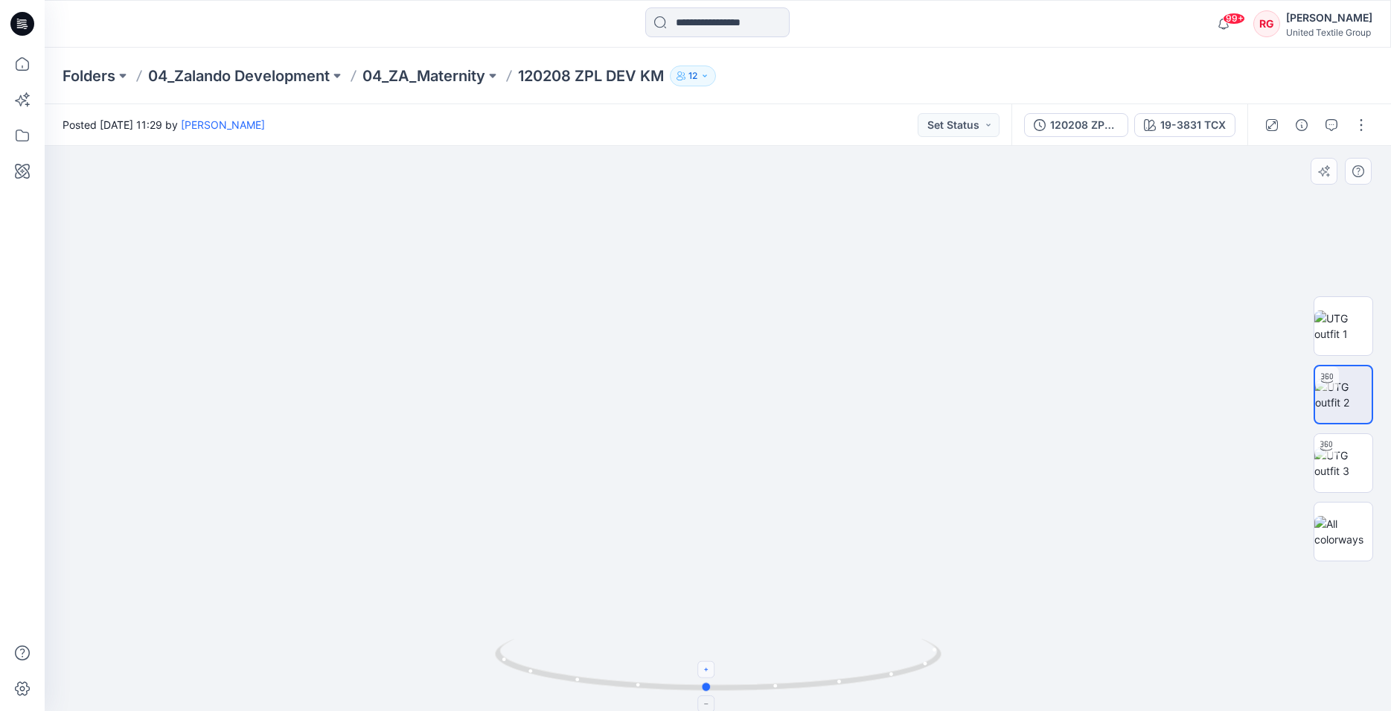
drag, startPoint x: 718, startPoint y: 693, endPoint x: 706, endPoint y: 667, distance: 28.6
click at [706, 667] on icon at bounding box center [720, 667] width 450 height 56
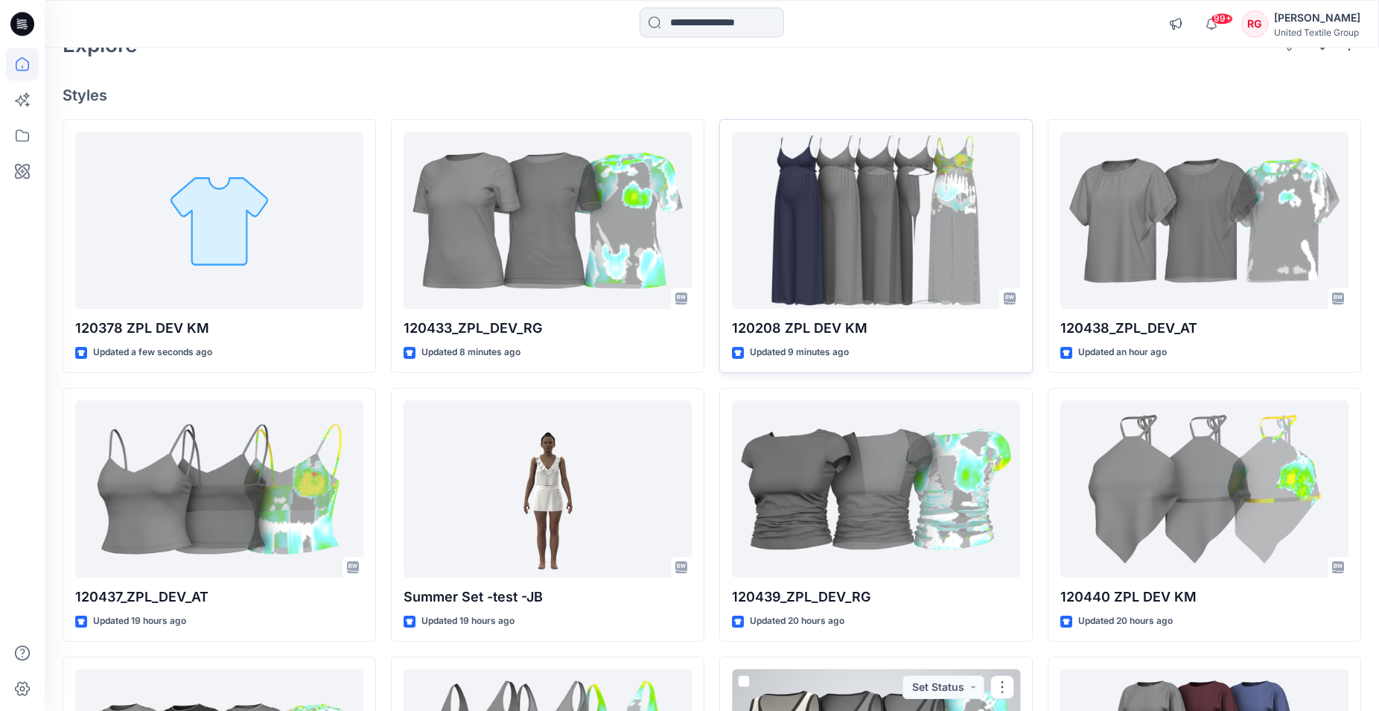
scroll to position [57, 0]
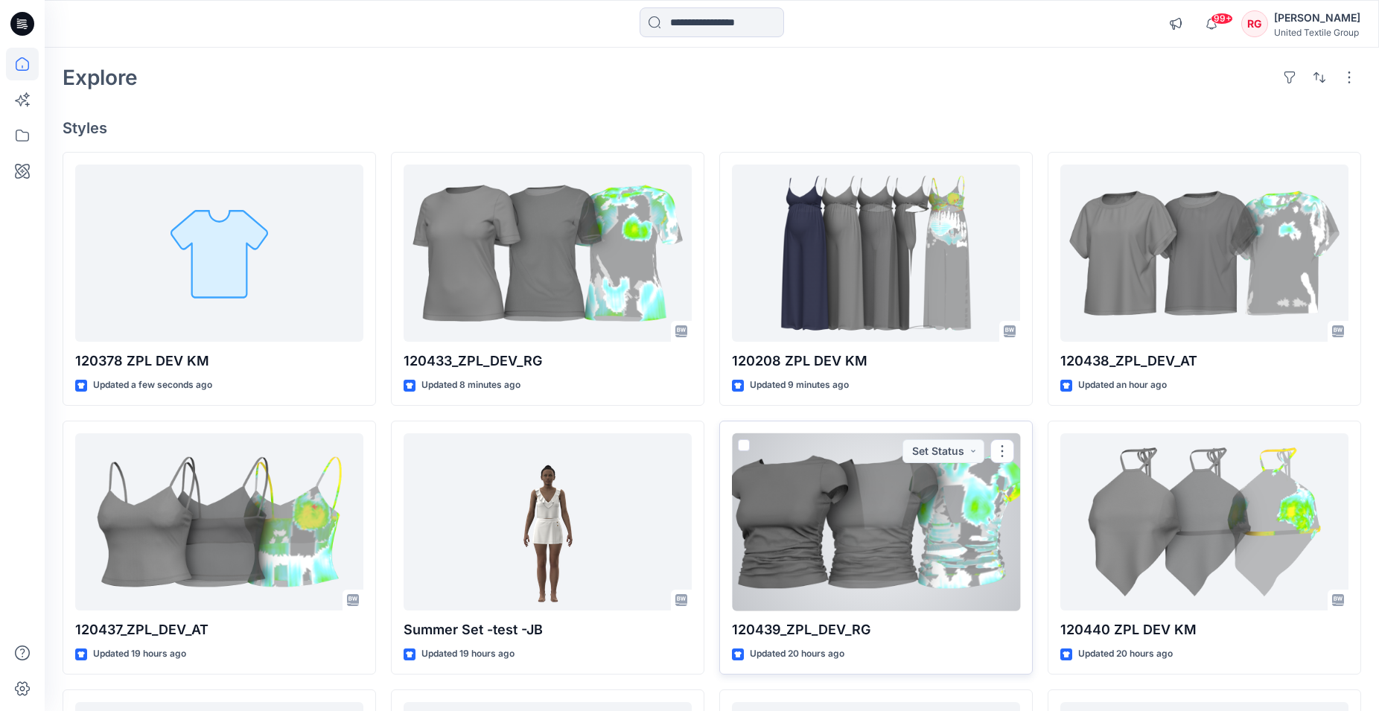
click at [875, 423] on div "120439_ZPL_DEV_RG Updated 20 hours ago Set Status" at bounding box center [875, 548] width 313 height 254
click at [904, 475] on div at bounding box center [876, 522] width 288 height 178
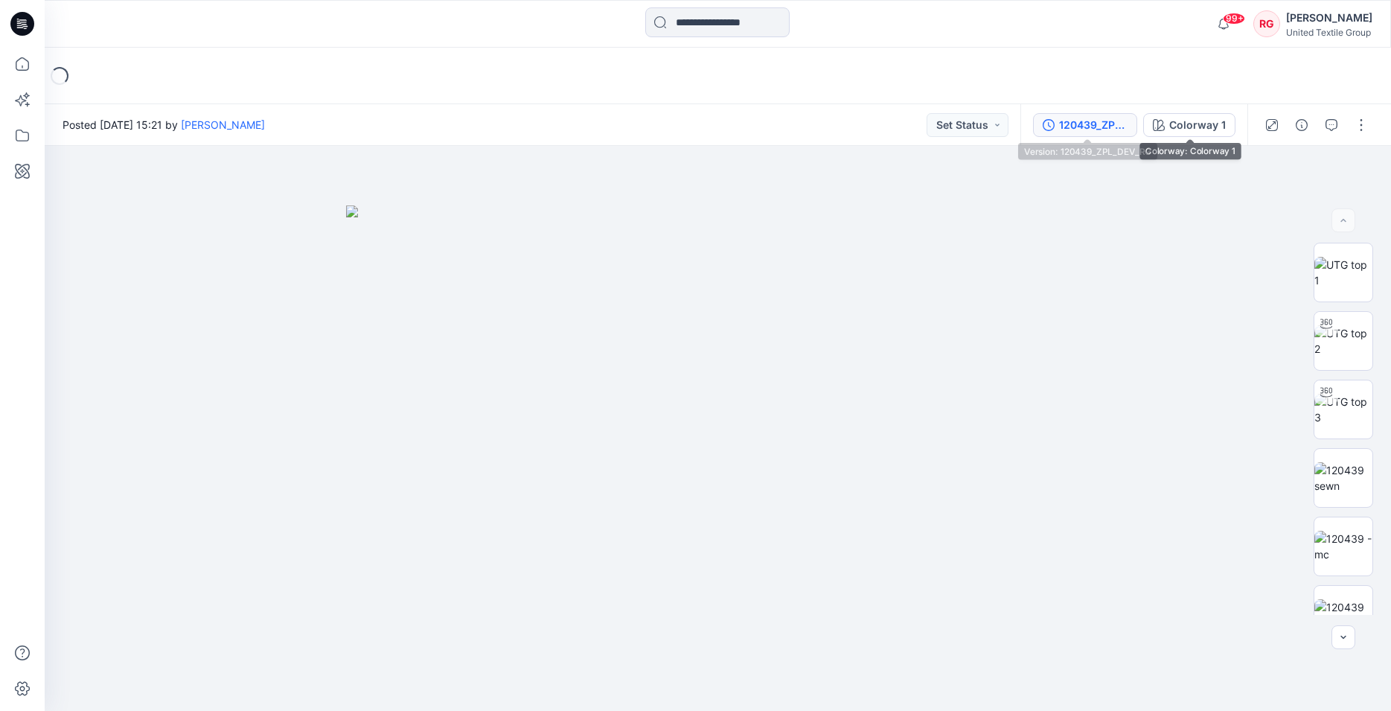
click at [1099, 128] on div "120439_ZPL_DEV_RG" at bounding box center [1093, 125] width 68 height 16
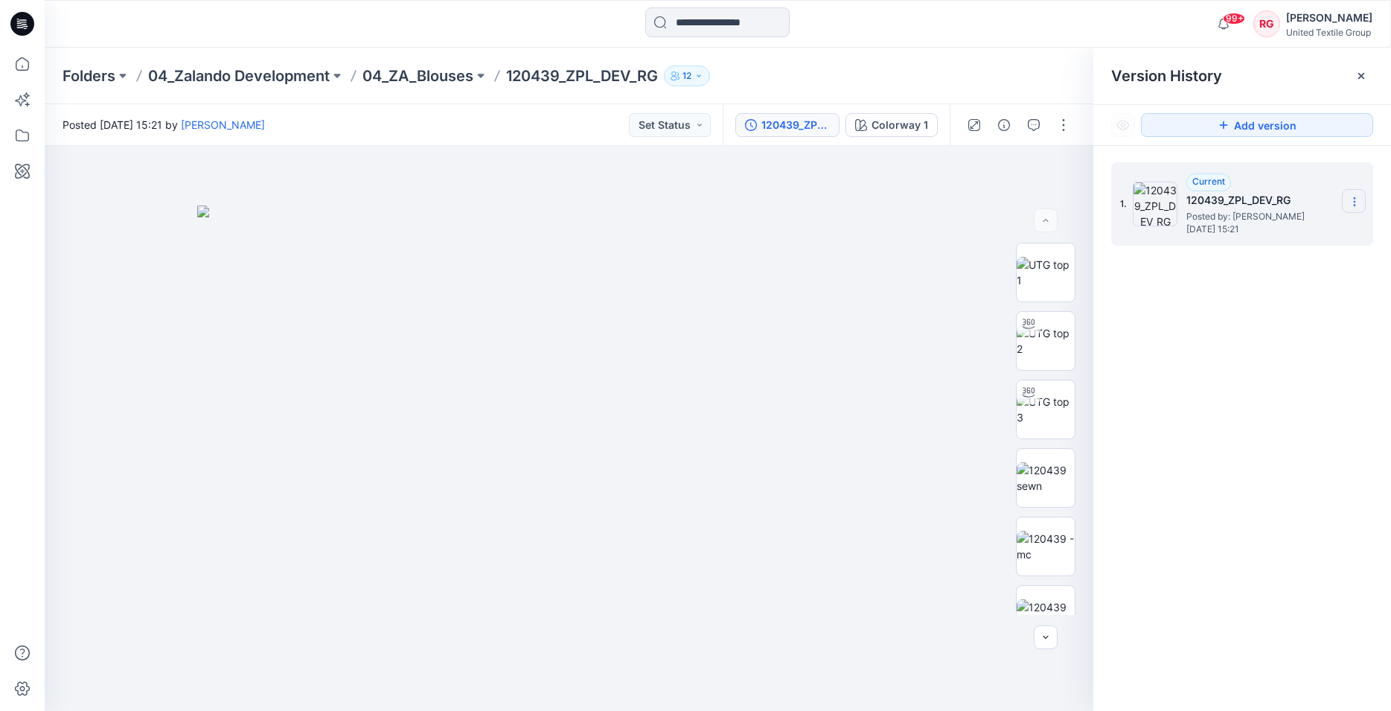
click at [1352, 200] on icon at bounding box center [1355, 202] width 12 height 12
click at [910, 214] on img at bounding box center [569, 458] width 744 height 506
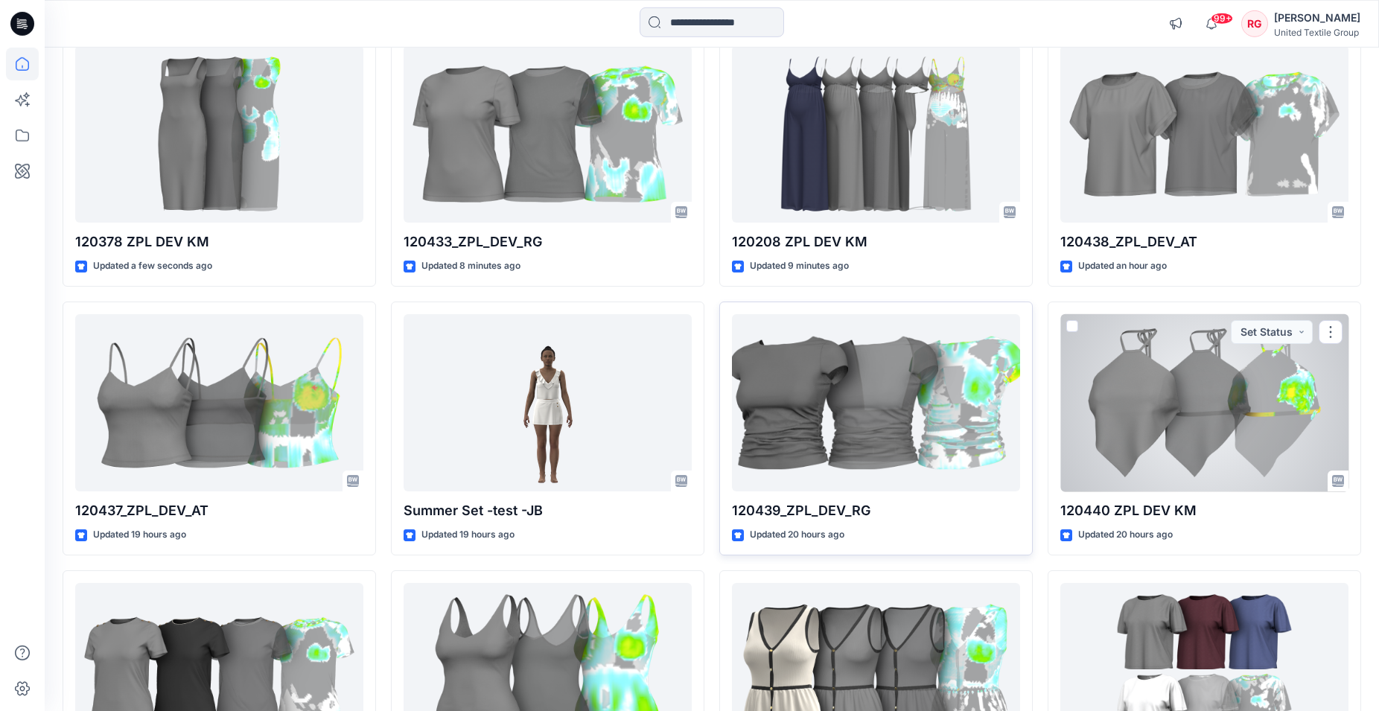
scroll to position [228, 0]
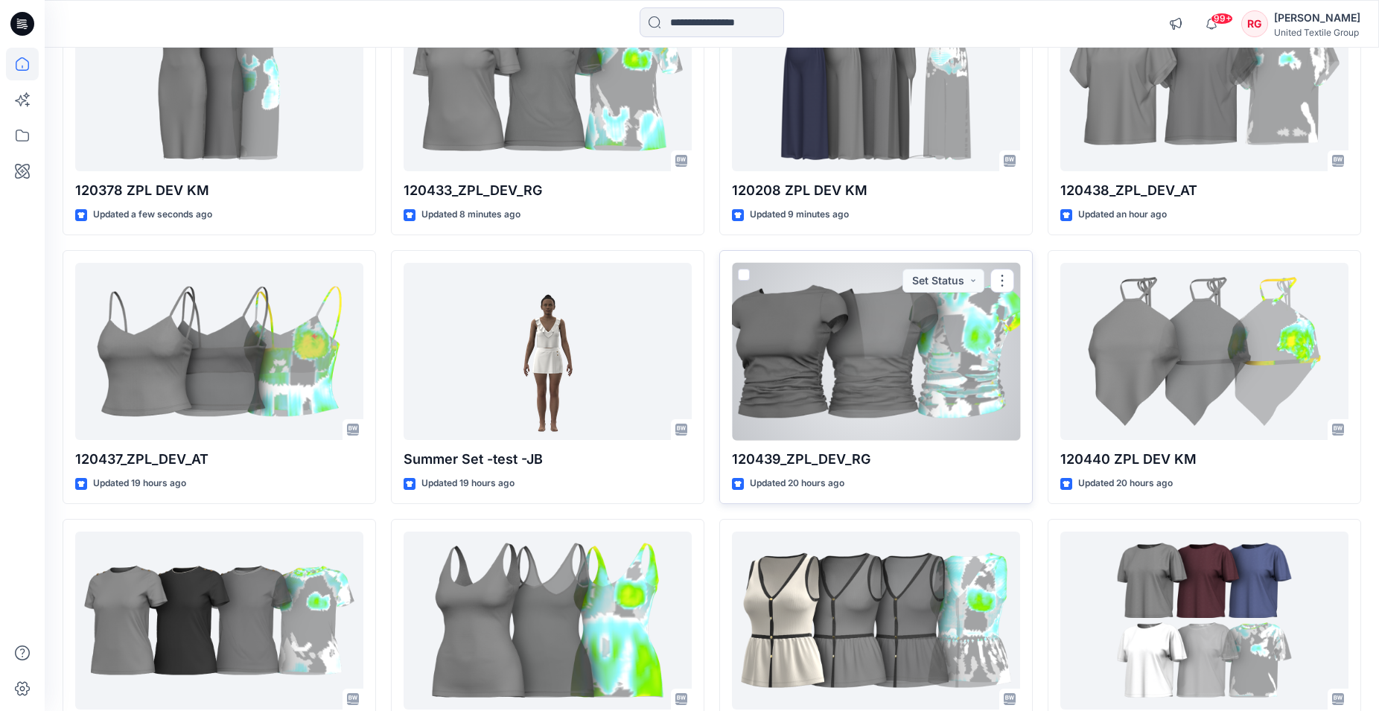
click at [907, 406] on div at bounding box center [876, 352] width 288 height 178
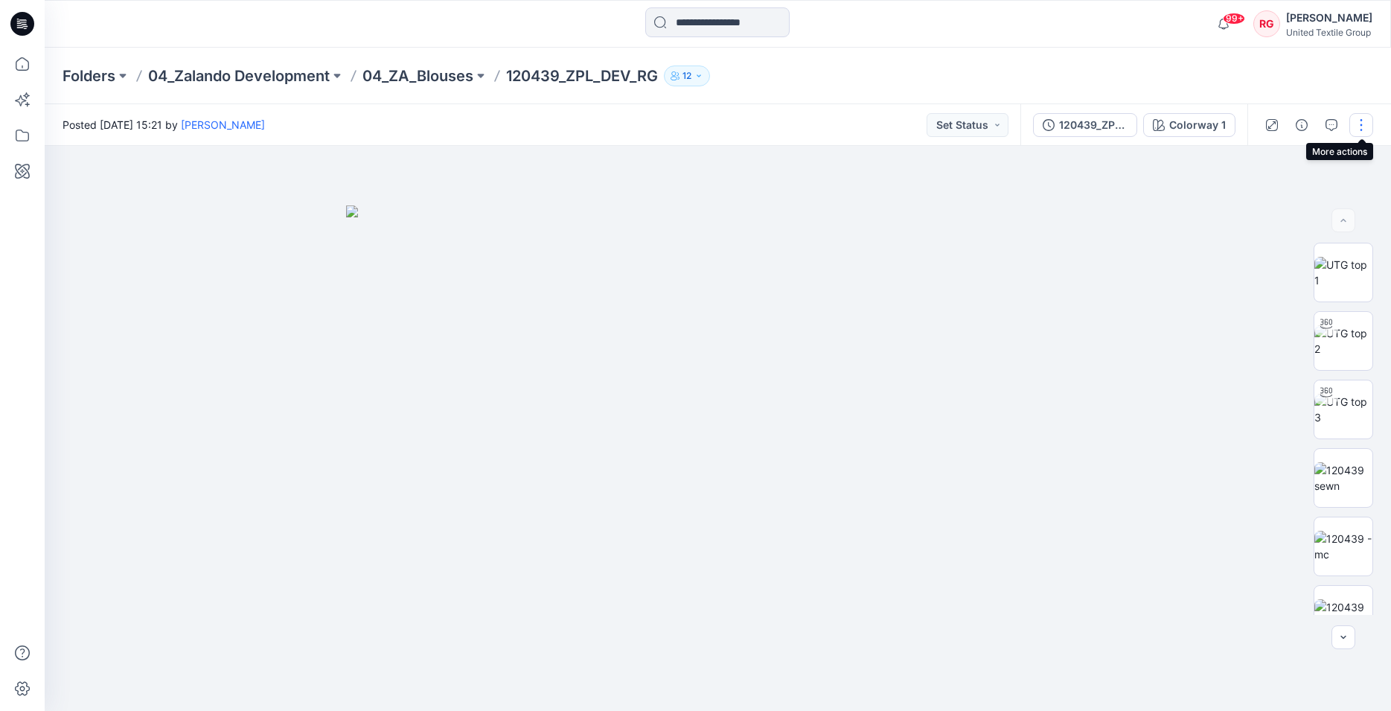
click at [1361, 124] on button "button" at bounding box center [1362, 125] width 24 height 24
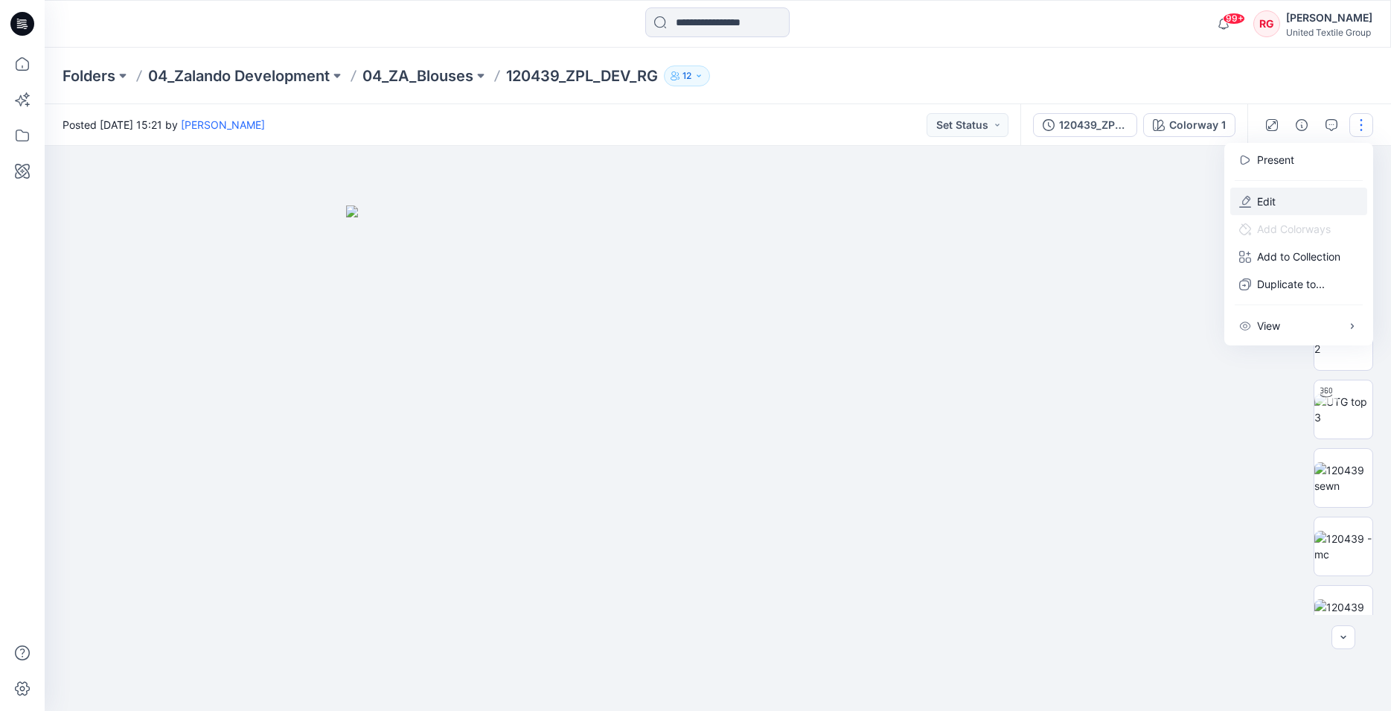
click at [1276, 196] on p "Edit" at bounding box center [1266, 202] width 19 height 16
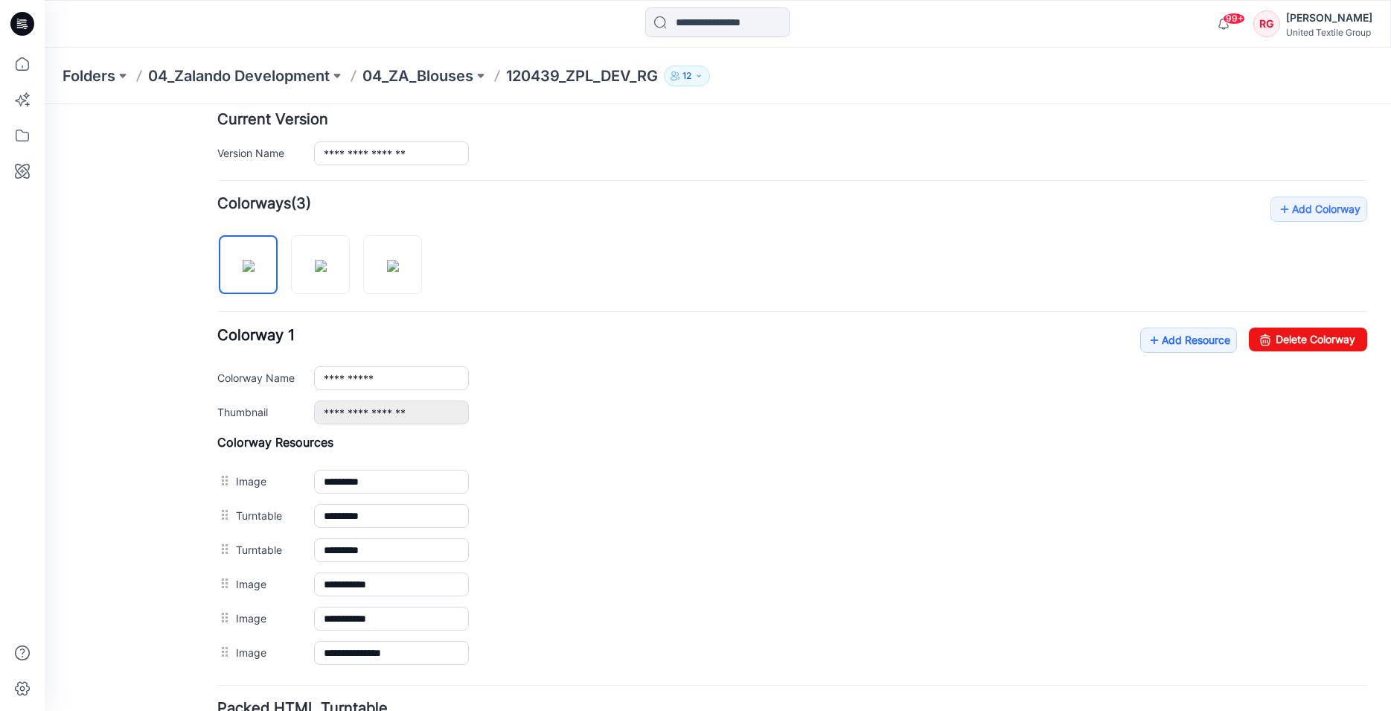
scroll to position [456, 0]
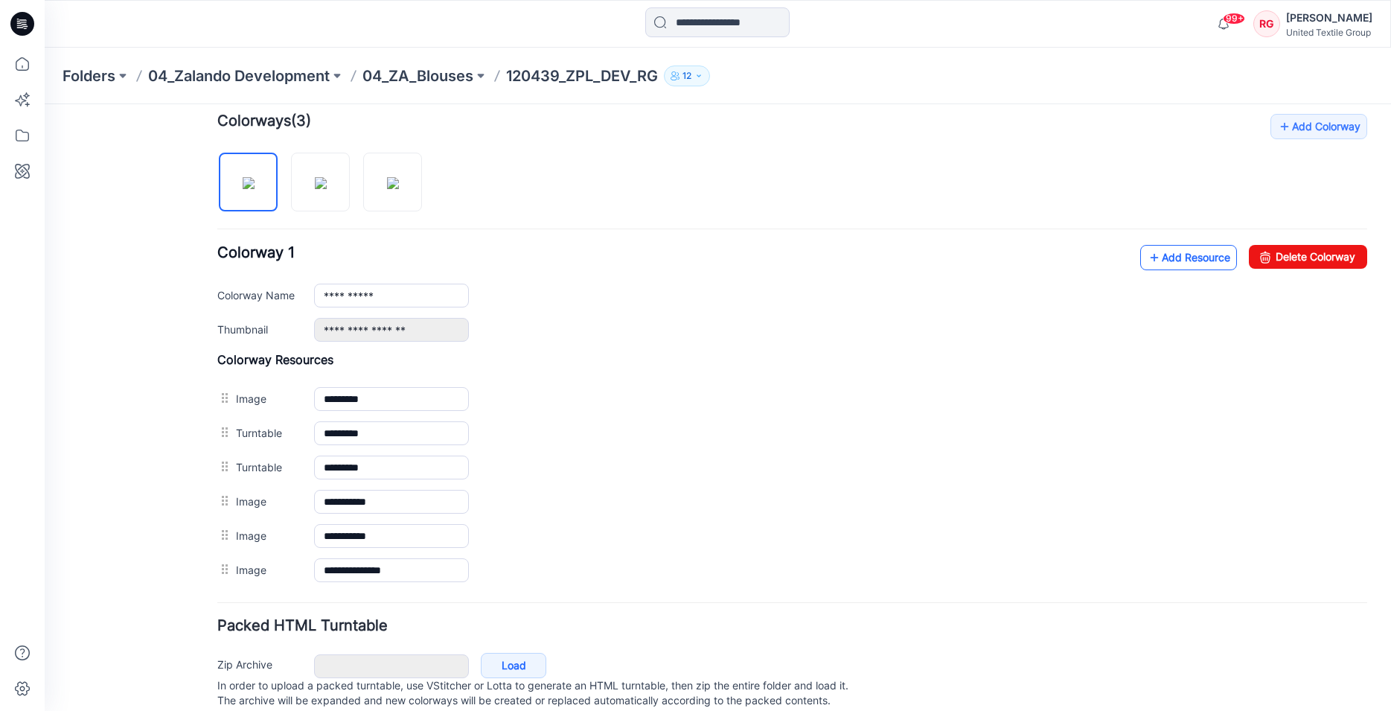
click at [1166, 260] on link "Add Resource" at bounding box center [1188, 257] width 97 height 25
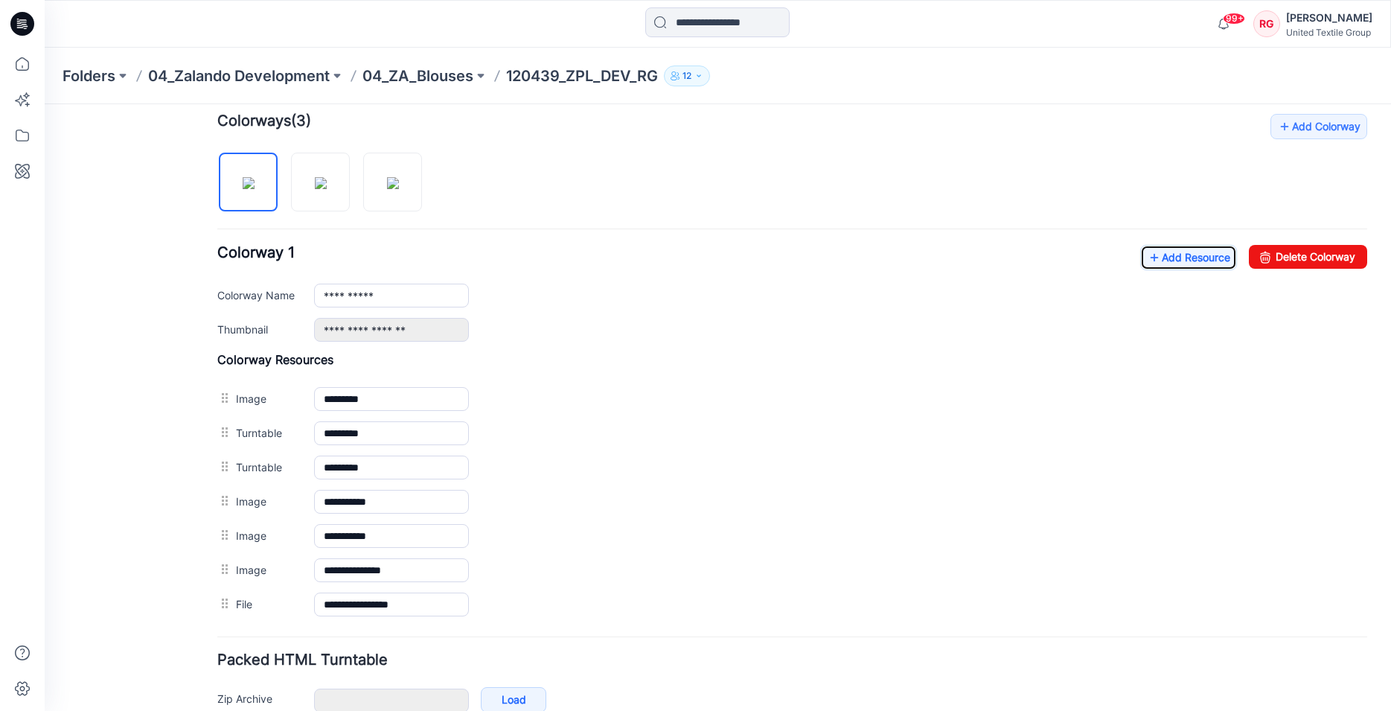
scroll to position [228, 0]
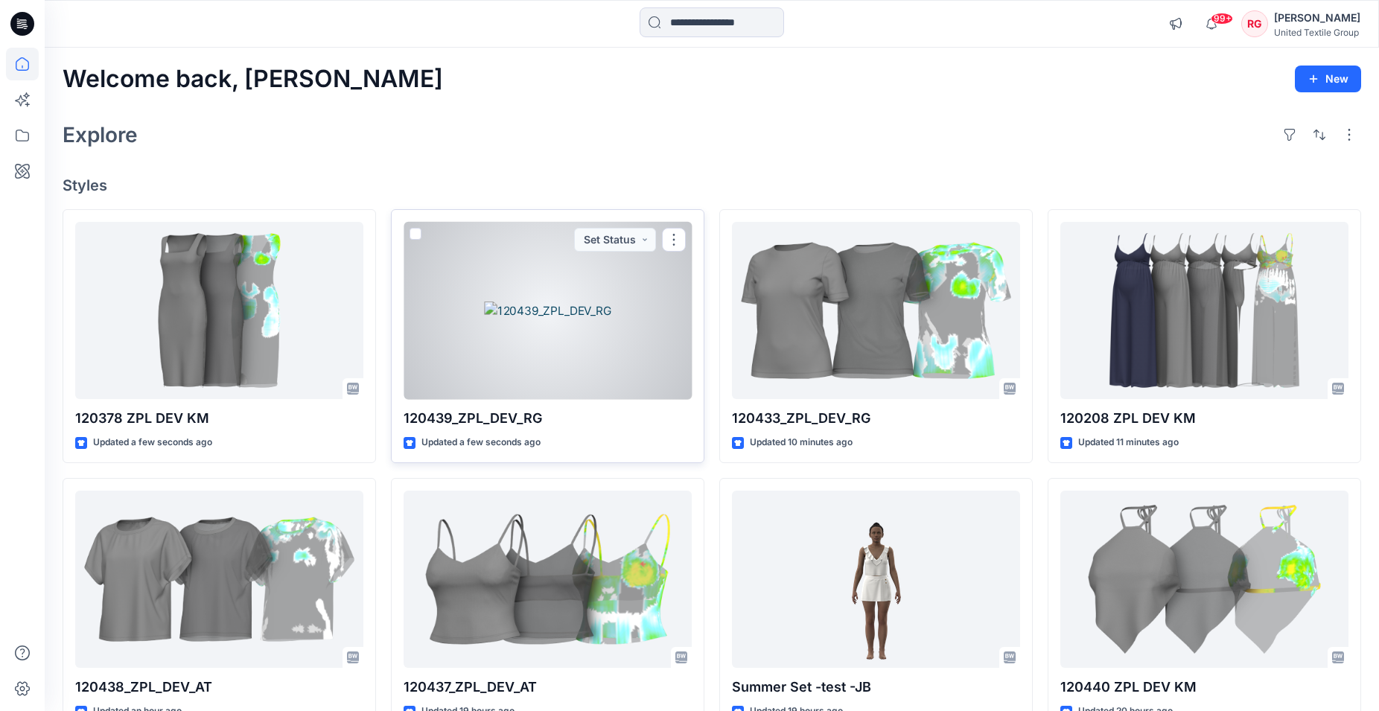
click at [556, 319] on div at bounding box center [547, 311] width 288 height 178
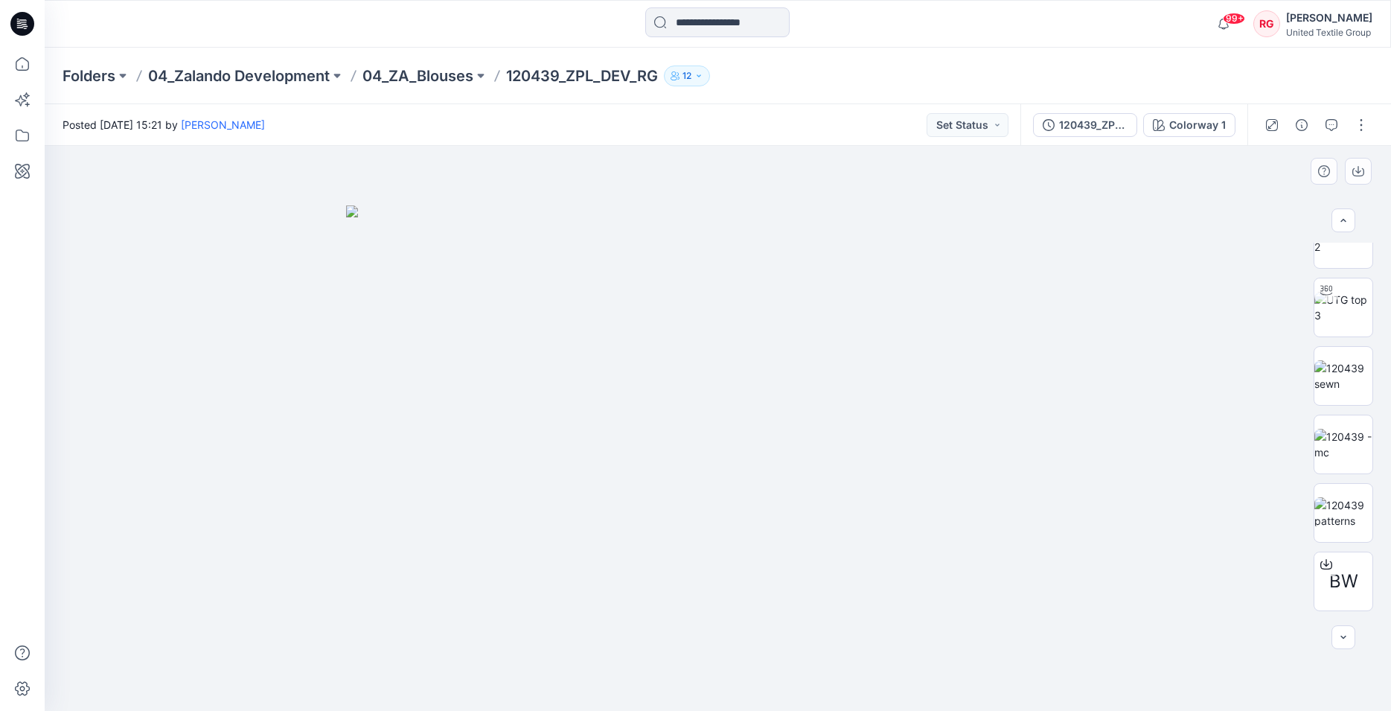
scroll to position [173, 0]
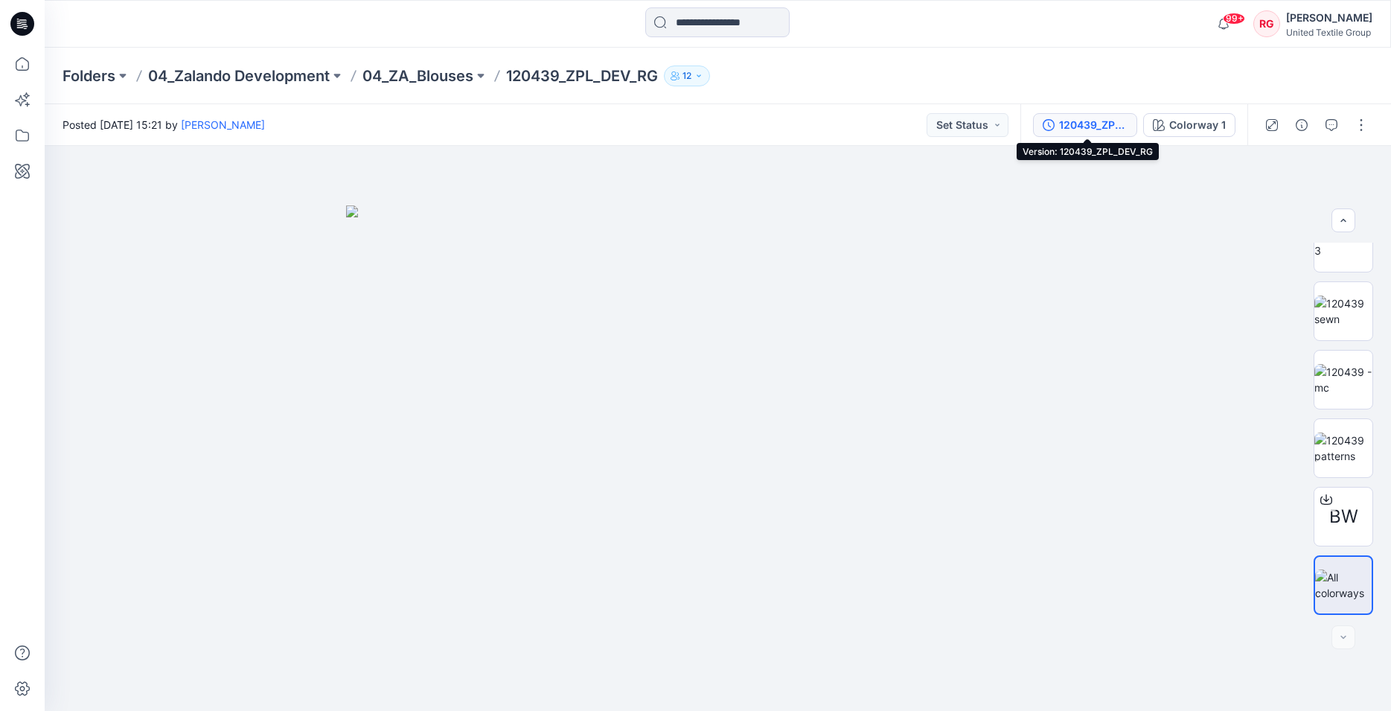
click at [1079, 124] on div "120439_ZPL_DEV_RG" at bounding box center [1093, 125] width 68 height 16
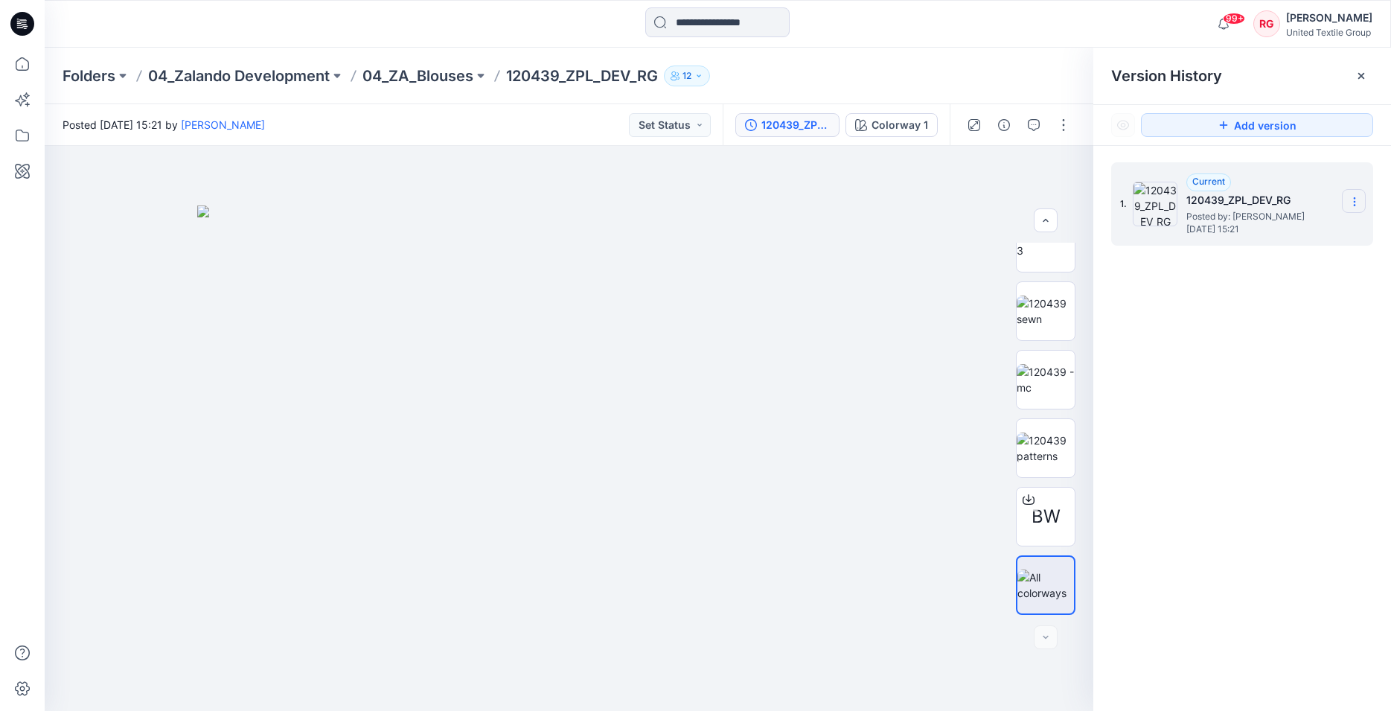
click at [1348, 197] on section at bounding box center [1354, 201] width 24 height 24
click at [826, 217] on img at bounding box center [569, 458] width 744 height 506
click at [1054, 444] on img at bounding box center [1046, 447] width 58 height 31
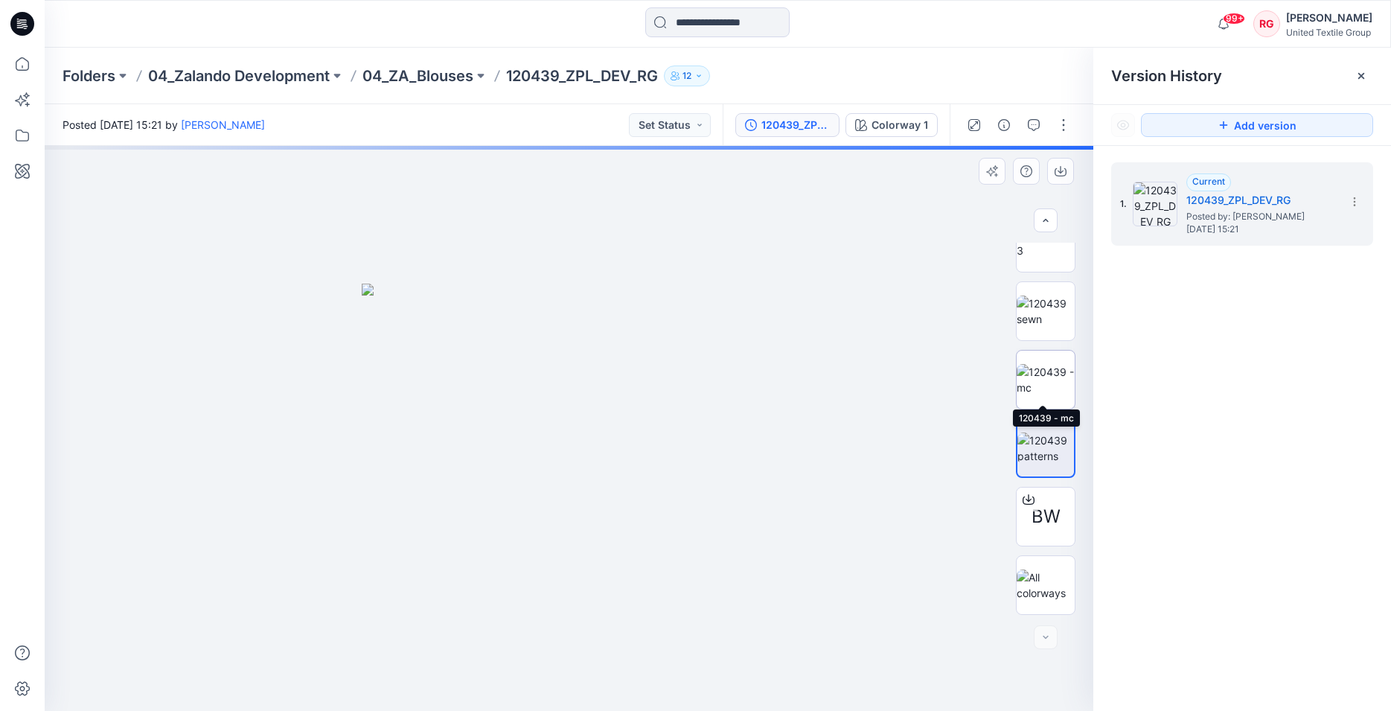
click at [1046, 377] on img at bounding box center [1046, 379] width 58 height 31
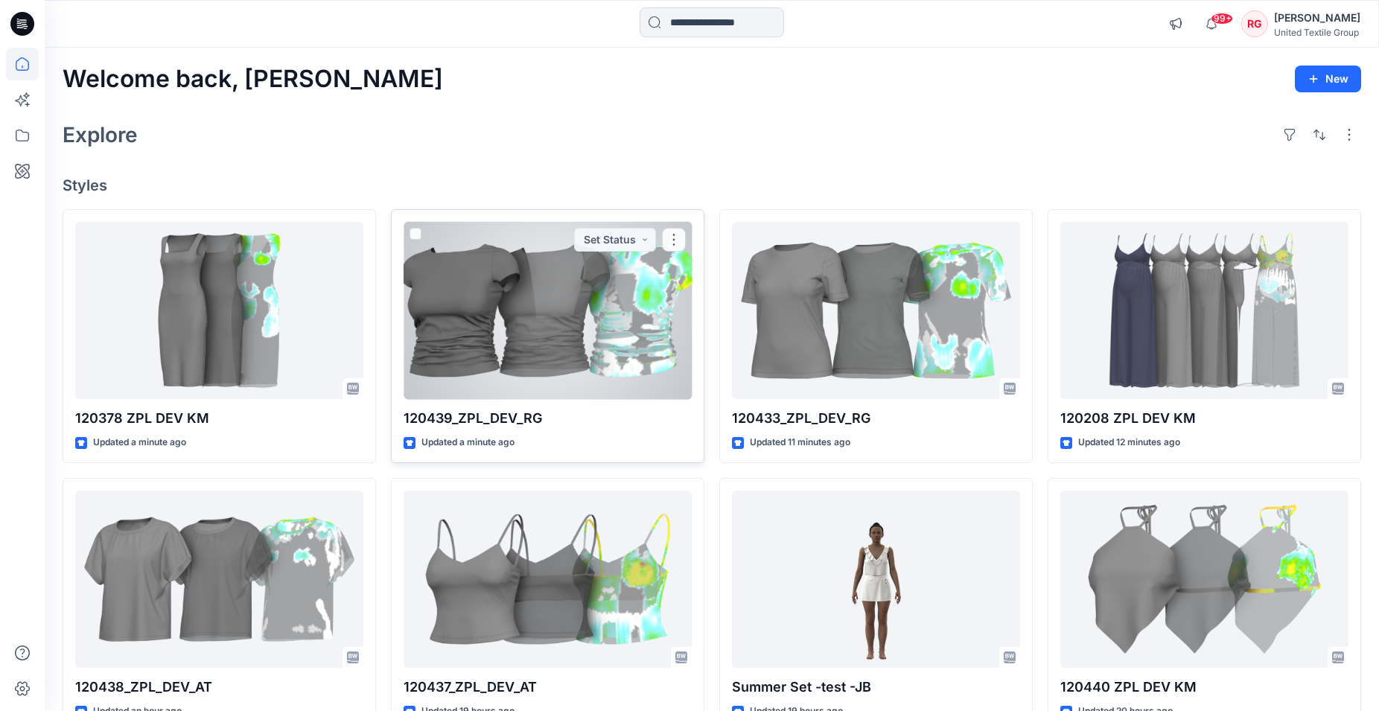
click at [441, 354] on div at bounding box center [547, 311] width 288 height 178
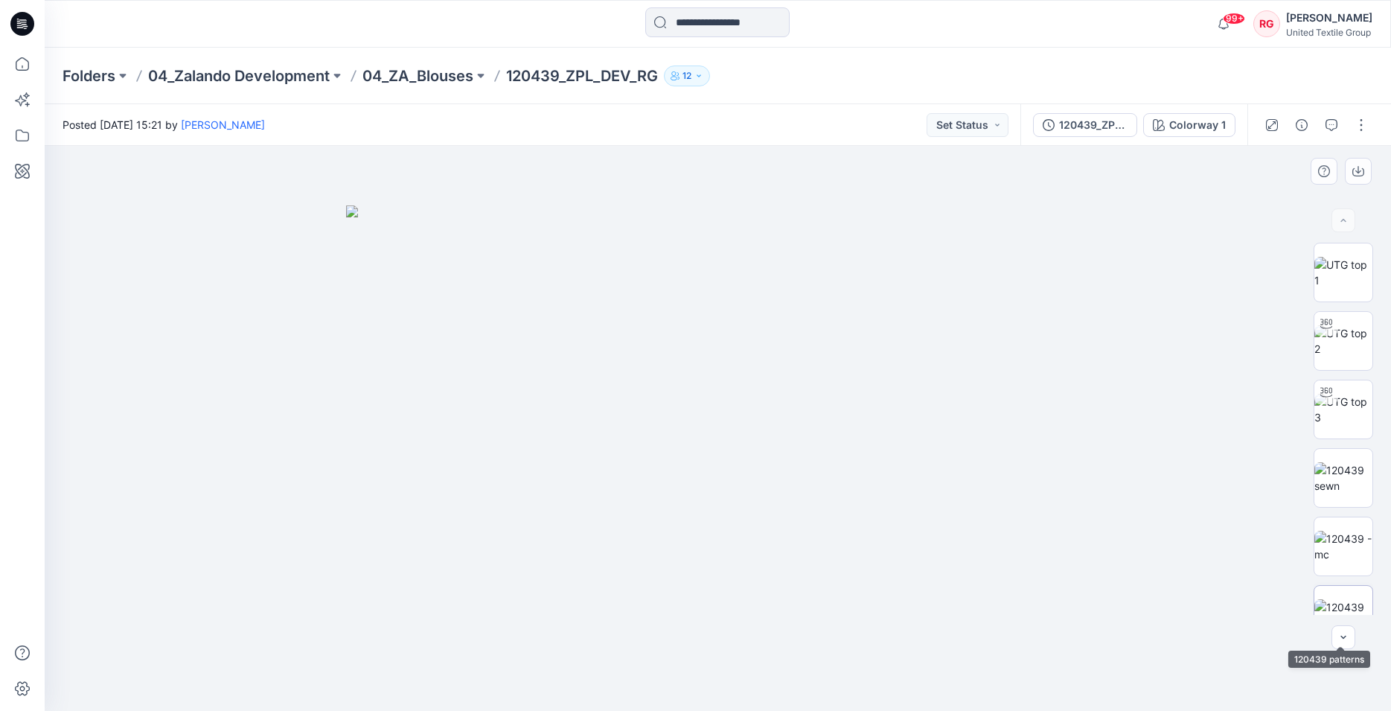
click at [1337, 599] on img at bounding box center [1344, 614] width 58 height 31
click at [1341, 480] on img at bounding box center [1344, 477] width 58 height 31
